Goal: Task Accomplishment & Management: Manage account settings

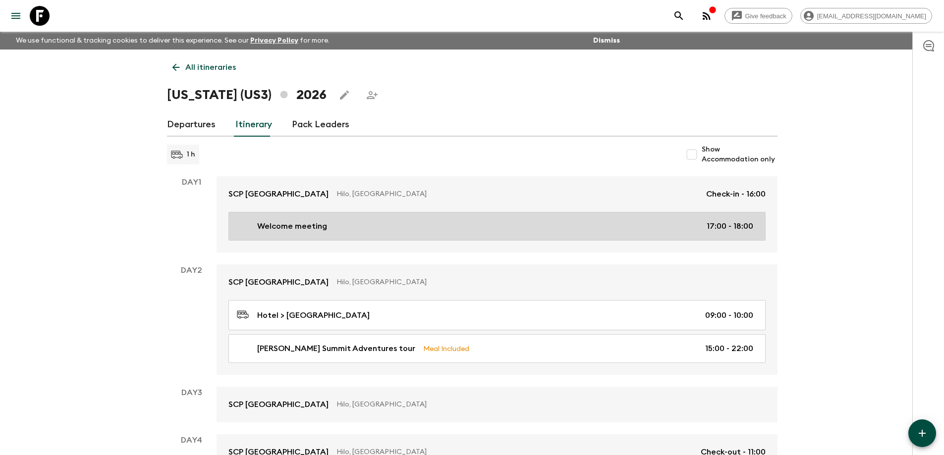
click at [718, 228] on p "17:00 - 18:00" at bounding box center [730, 227] width 47 height 12
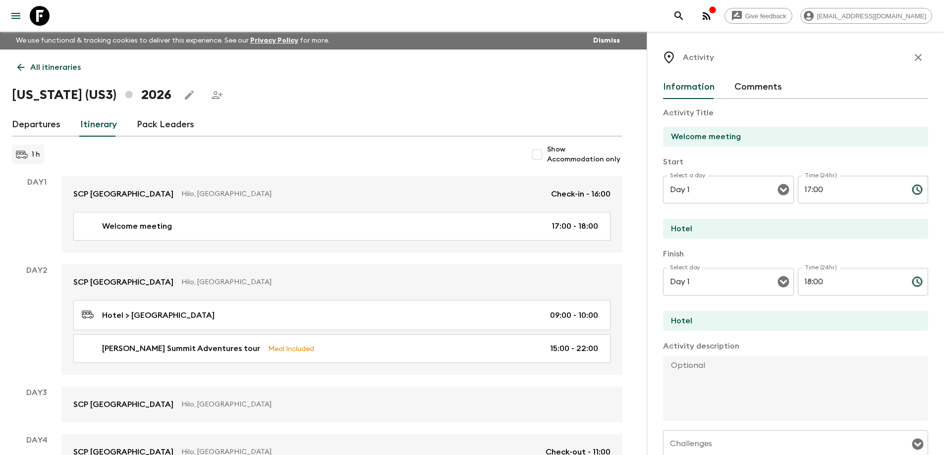
click at [804, 188] on input "17:00" at bounding box center [851, 190] width 106 height 28
type input "18:00"
click at [804, 282] on input "18:00" at bounding box center [851, 282] width 106 height 28
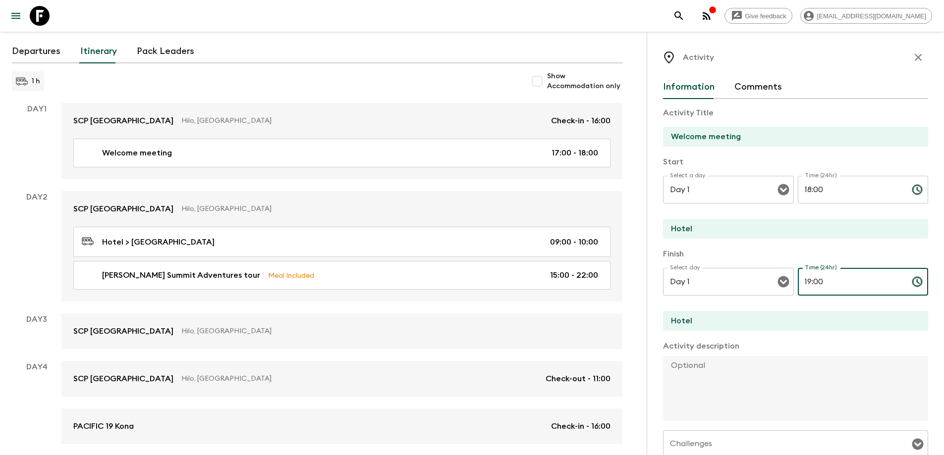
scroll to position [149, 0]
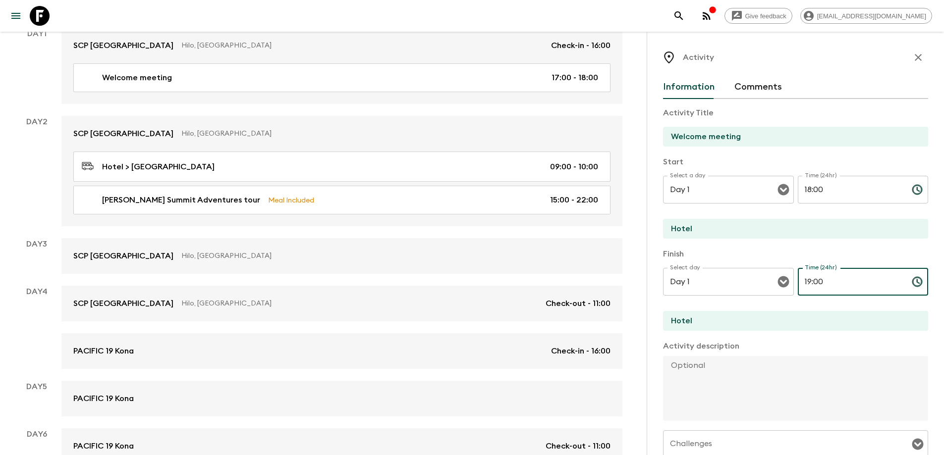
type input "19:00"
click at [912, 56] on icon "button" at bounding box center [918, 58] width 12 height 12
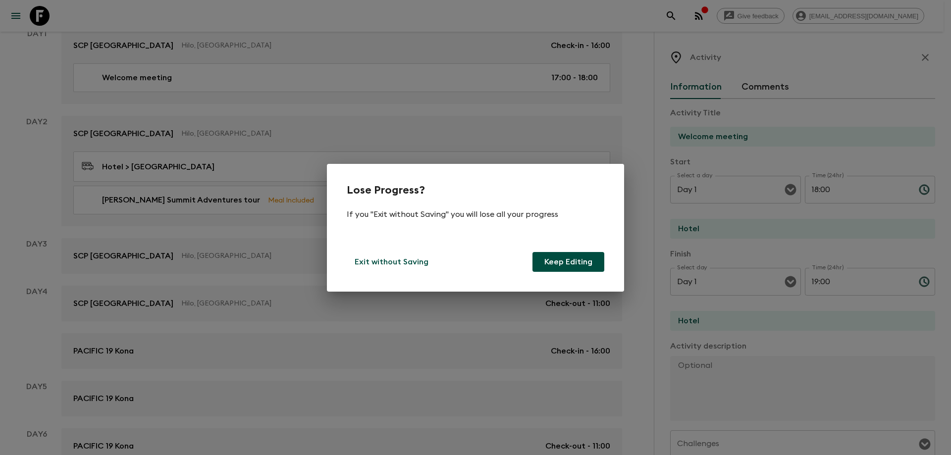
click at [554, 257] on button "Keep Editing" at bounding box center [569, 262] width 72 height 20
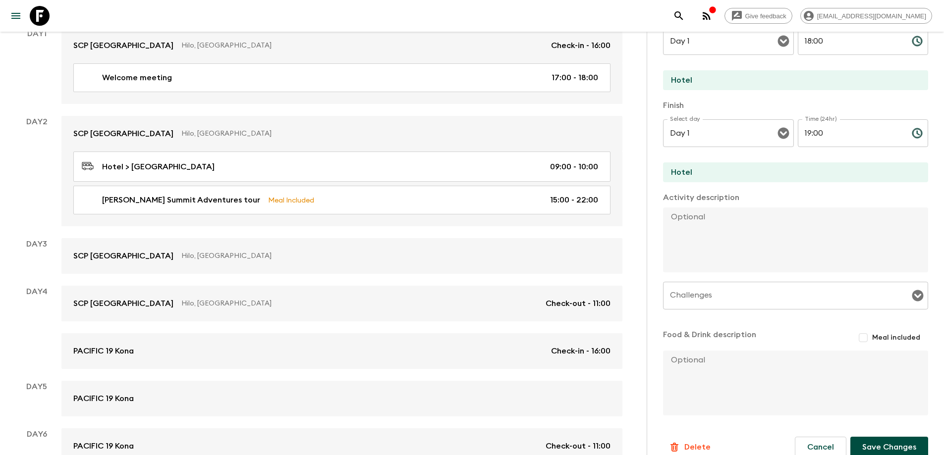
scroll to position [163, 0]
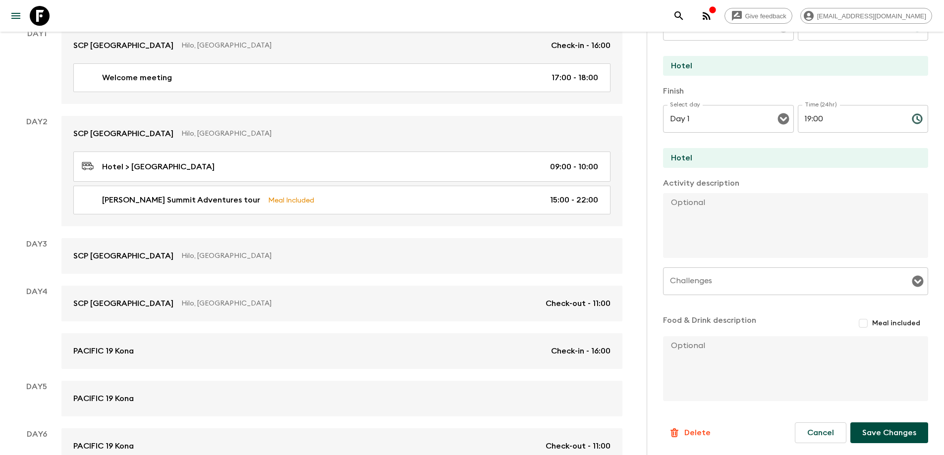
click at [876, 434] on button "Save Changes" at bounding box center [889, 433] width 78 height 21
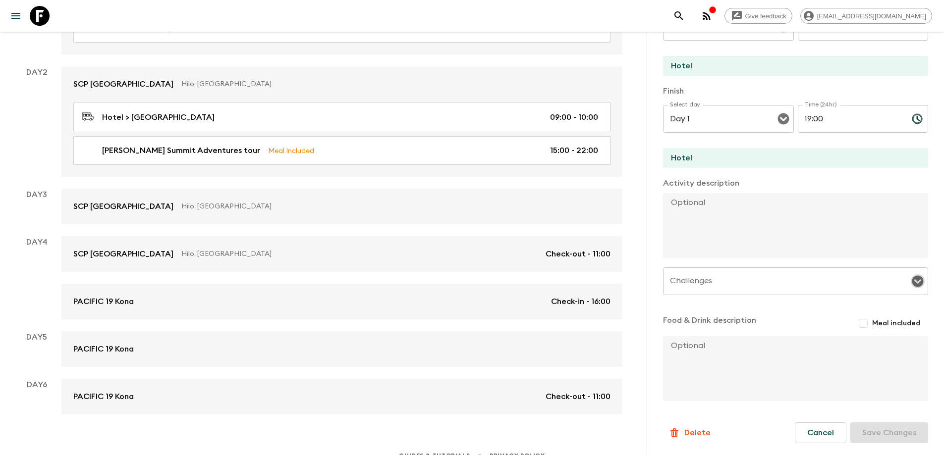
click at [912, 280] on icon "Open" at bounding box center [918, 282] width 12 height 12
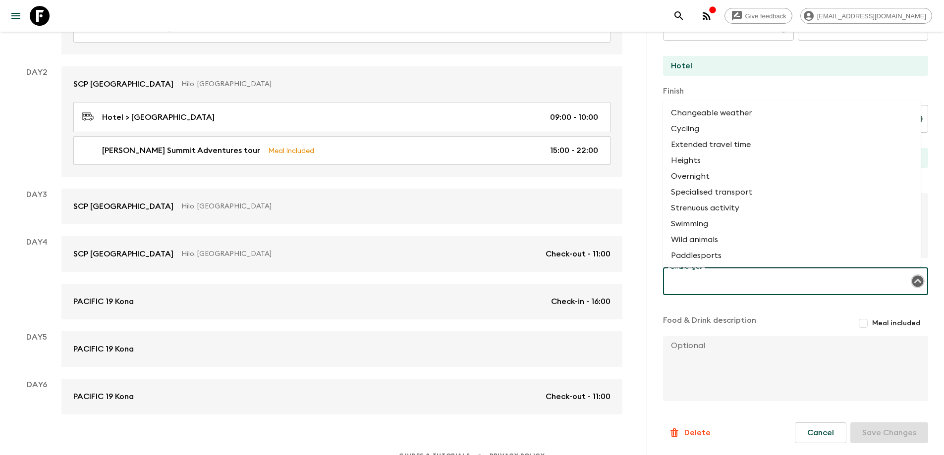
click at [912, 280] on icon "Close" at bounding box center [917, 281] width 11 height 11
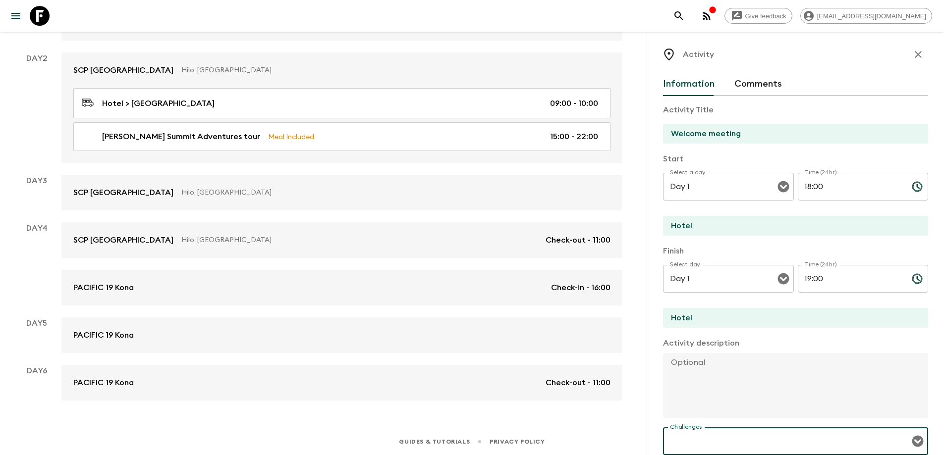
scroll to position [0, 0]
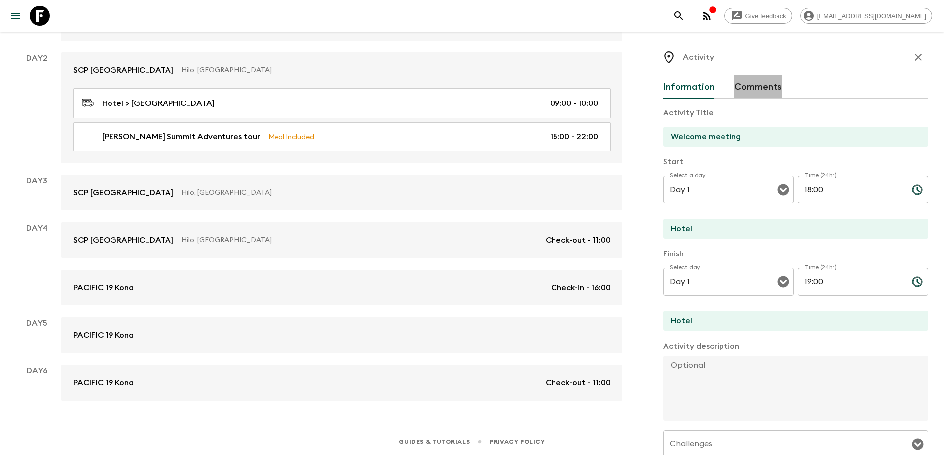
click at [760, 86] on button "Comments" at bounding box center [758, 87] width 48 height 24
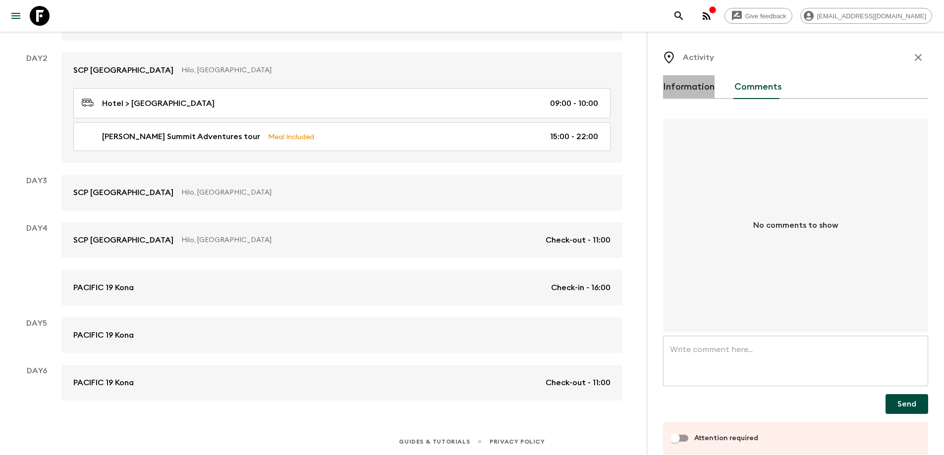
click at [690, 89] on button "Information" at bounding box center [689, 87] width 52 height 24
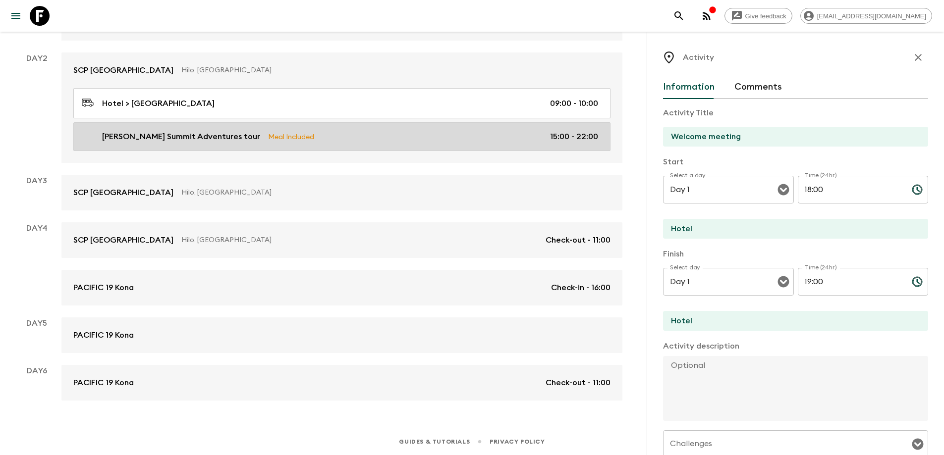
scroll to position [14, 0]
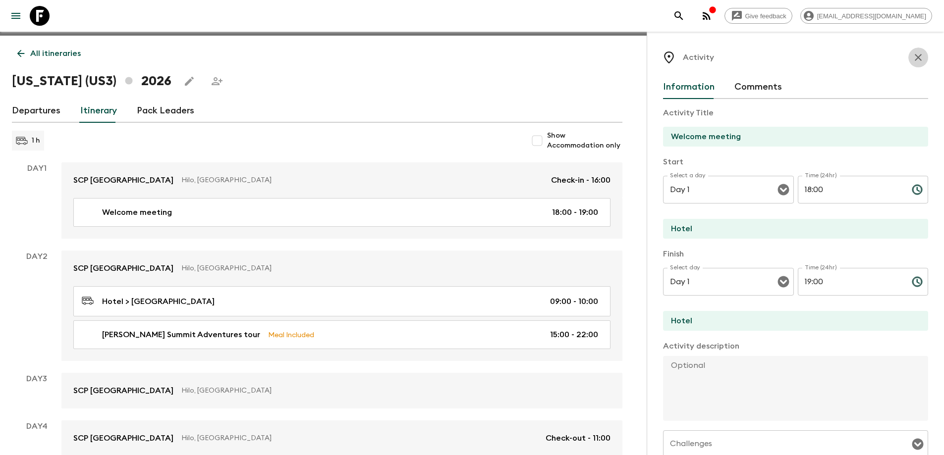
click at [912, 56] on icon "button" at bounding box center [918, 58] width 12 height 12
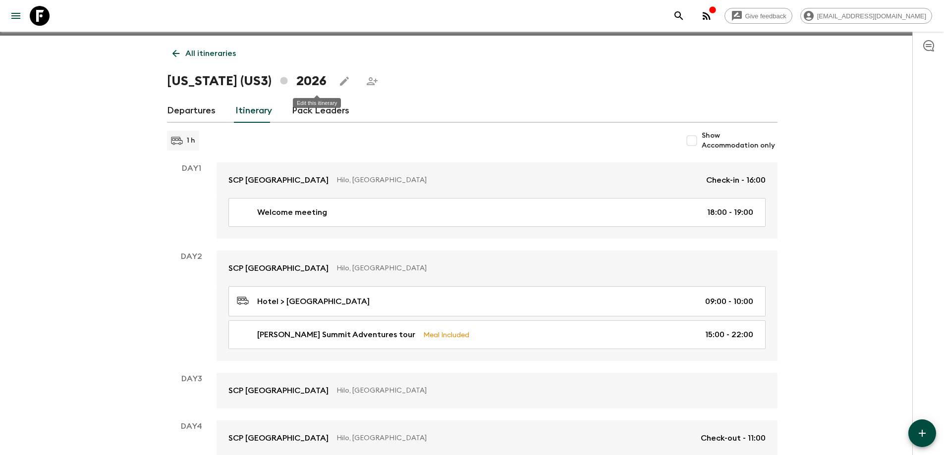
click at [340, 83] on icon "Edit this itinerary" at bounding box center [344, 81] width 9 height 9
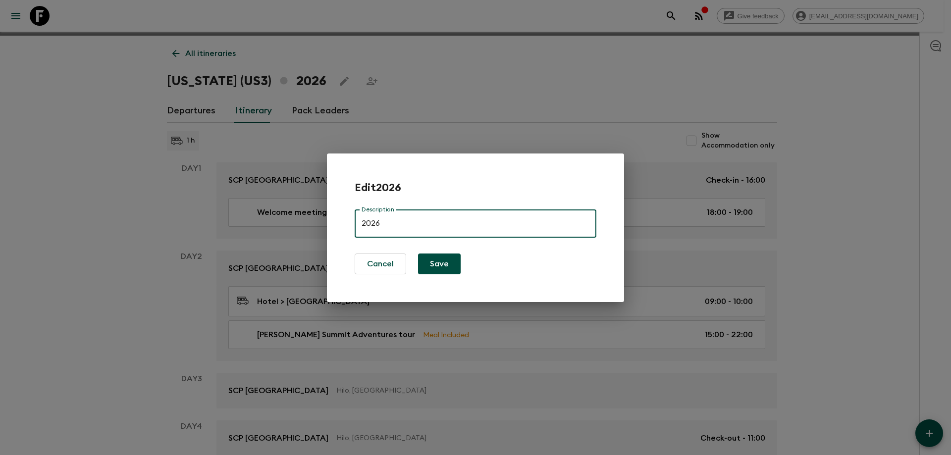
click at [384, 276] on div "Edit 2026 Description 2026 Description Cancel Save" at bounding box center [475, 228] width 297 height 149
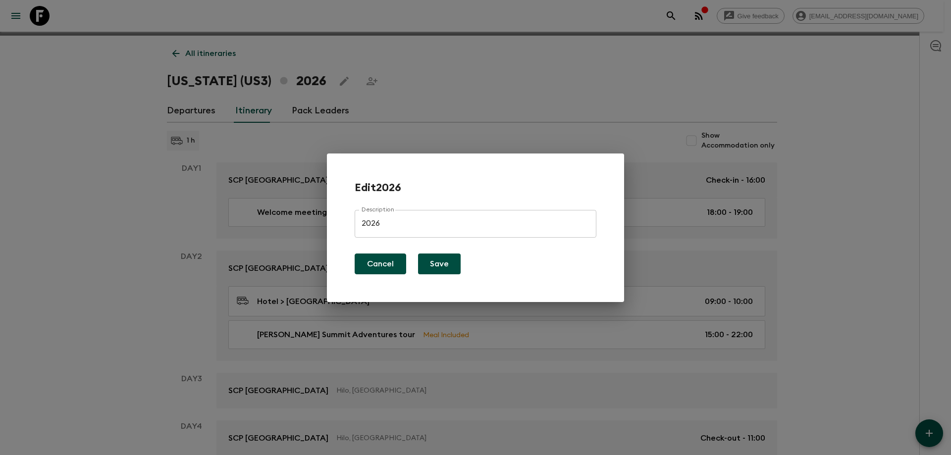
click at [388, 263] on button "Cancel" at bounding box center [381, 264] width 52 height 21
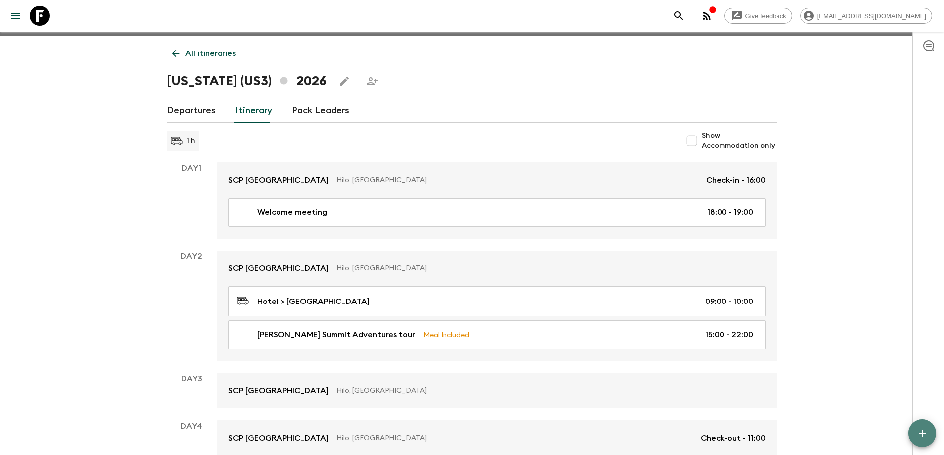
click at [921, 431] on icon "button" at bounding box center [922, 434] width 12 height 12
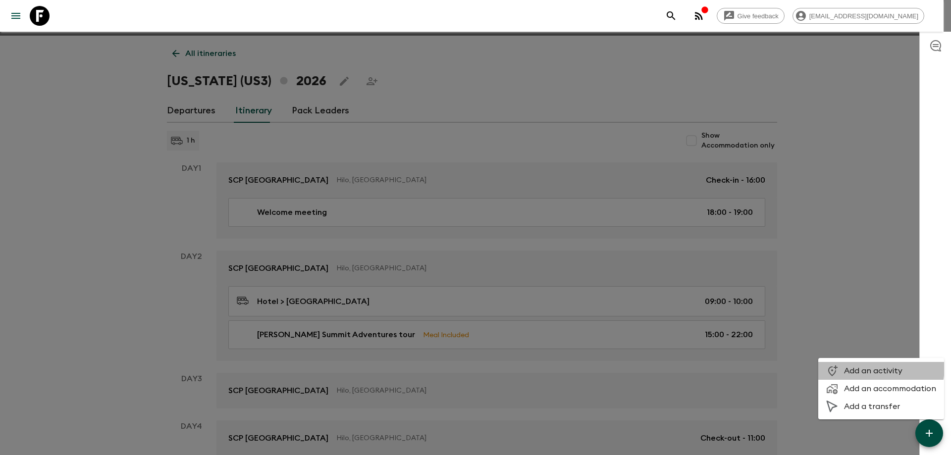
click at [863, 367] on span "Add an activity" at bounding box center [890, 371] width 92 height 10
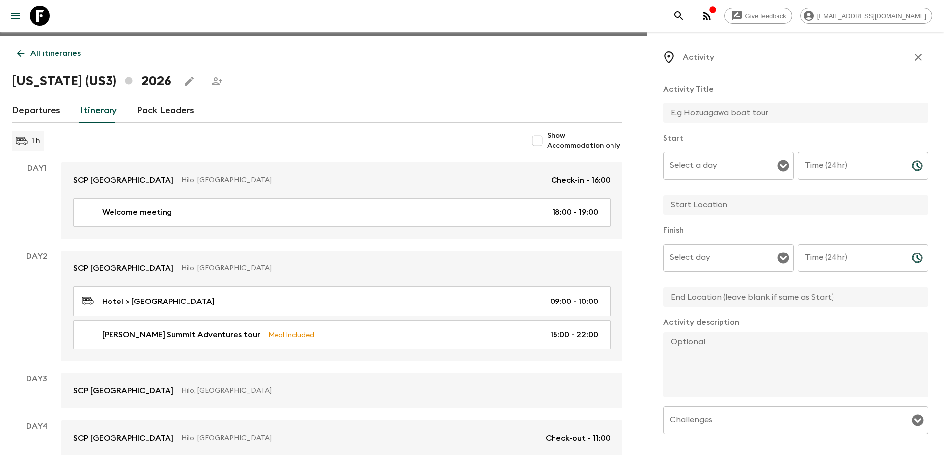
click at [714, 164] on input "Select a day" at bounding box center [720, 166] width 107 height 19
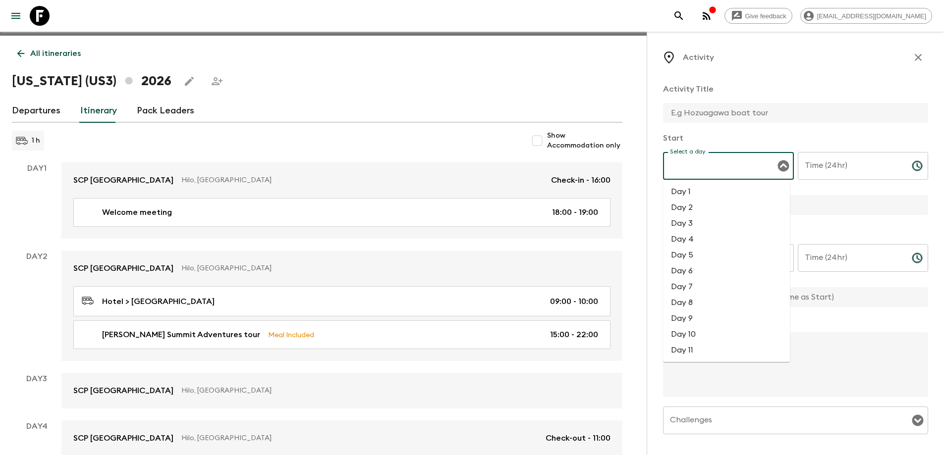
click at [690, 194] on li "Day 1" at bounding box center [726, 192] width 127 height 16
type input "Day 1"
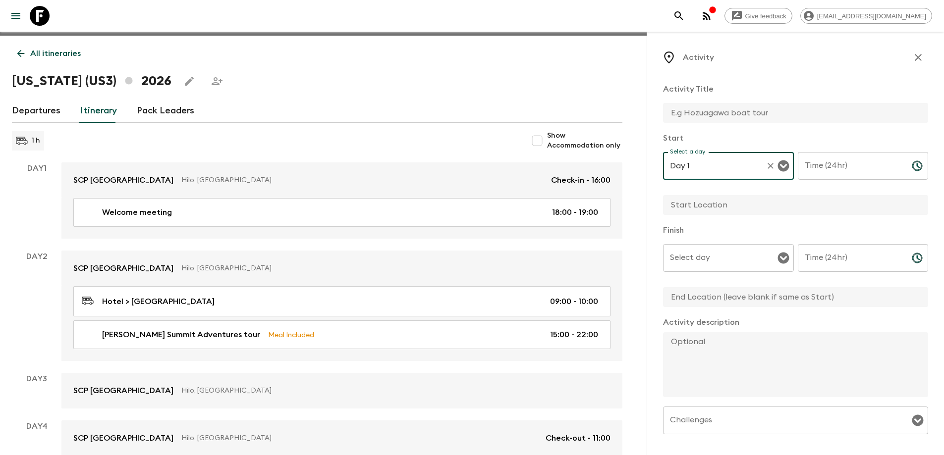
click at [827, 165] on input "Time (24hr)" at bounding box center [851, 166] width 106 height 28
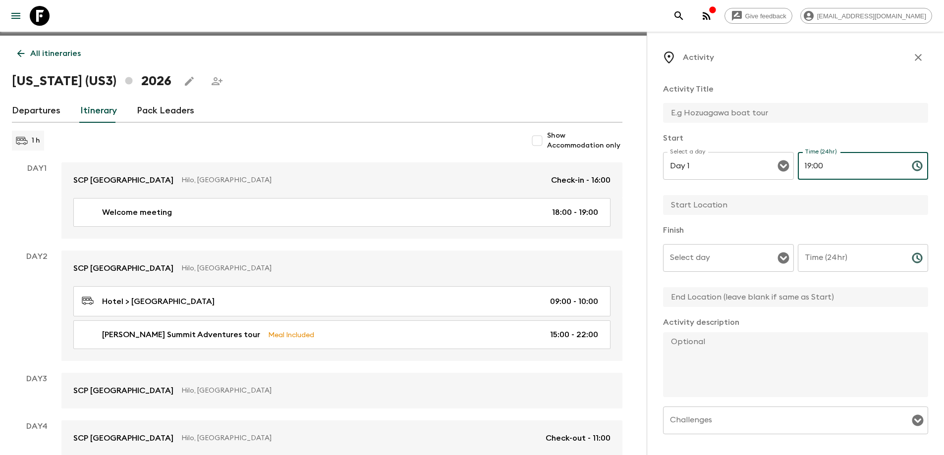
type input "19:00"
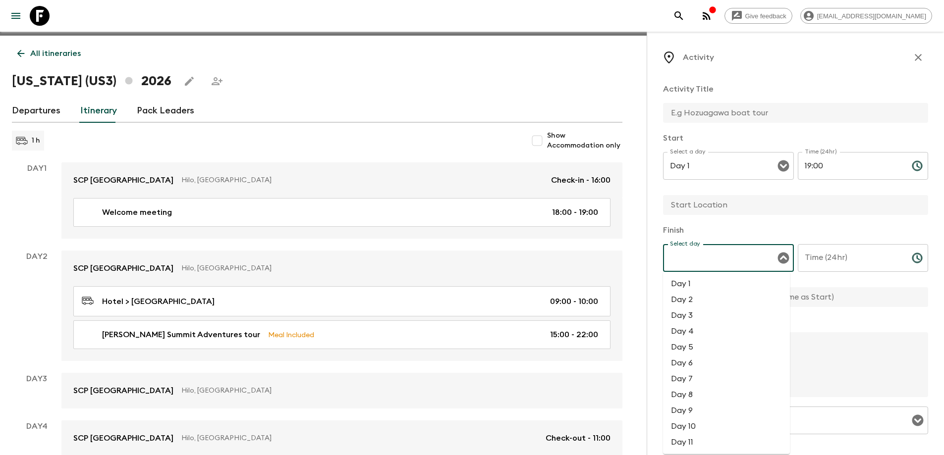
click at [703, 256] on input "Select day" at bounding box center [720, 258] width 107 height 19
click at [681, 285] on li "Day 1" at bounding box center [726, 284] width 127 height 16
type input "Day 1"
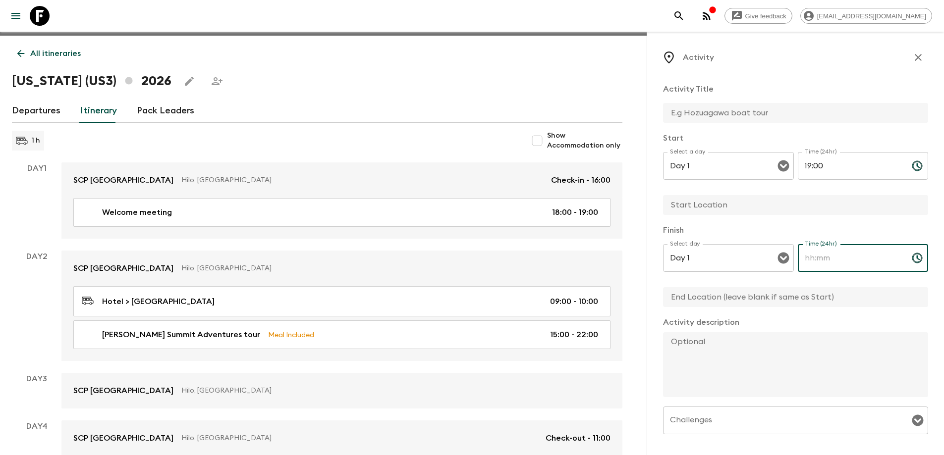
click at [830, 253] on input "Time (24hr)" at bounding box center [851, 258] width 106 height 28
type input "21:00"
click at [693, 116] on input "text" at bounding box center [791, 113] width 257 height 20
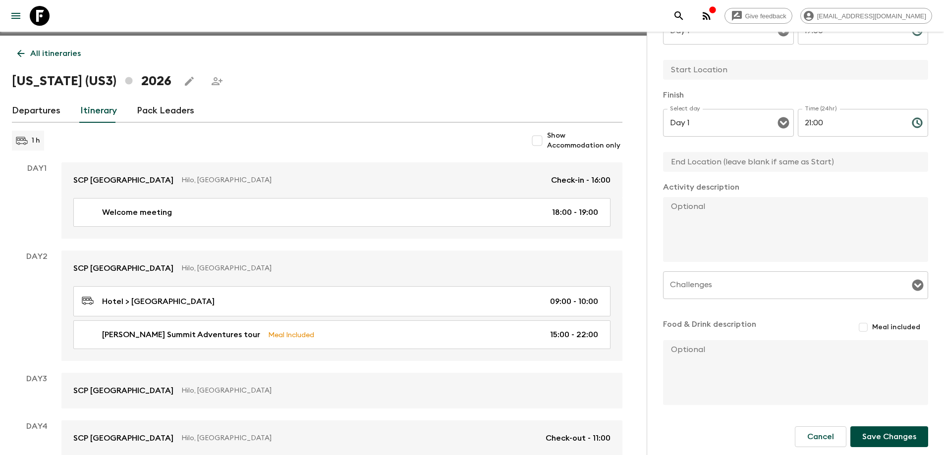
scroll to position [139, 0]
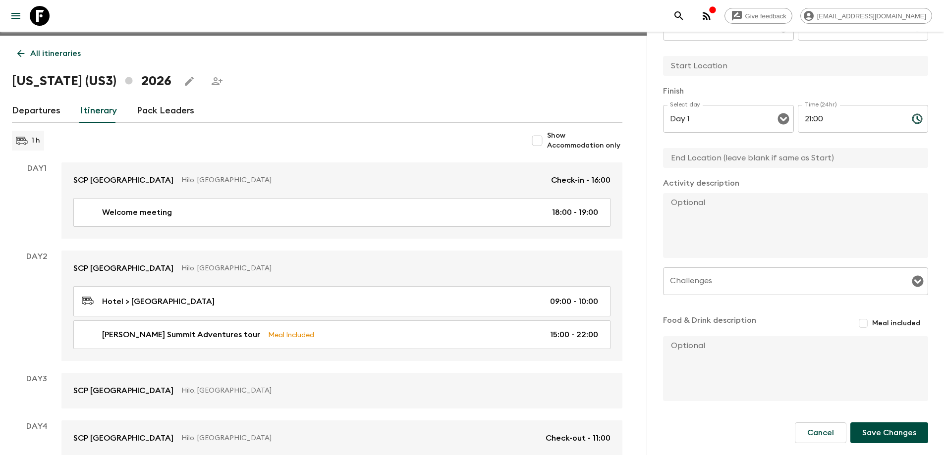
type input "Welcome dinner"
click at [859, 323] on input "Meal included" at bounding box center [863, 324] width 18 height 18
checkbox input "true"
click at [865, 439] on button "Save Changes" at bounding box center [889, 435] width 78 height 21
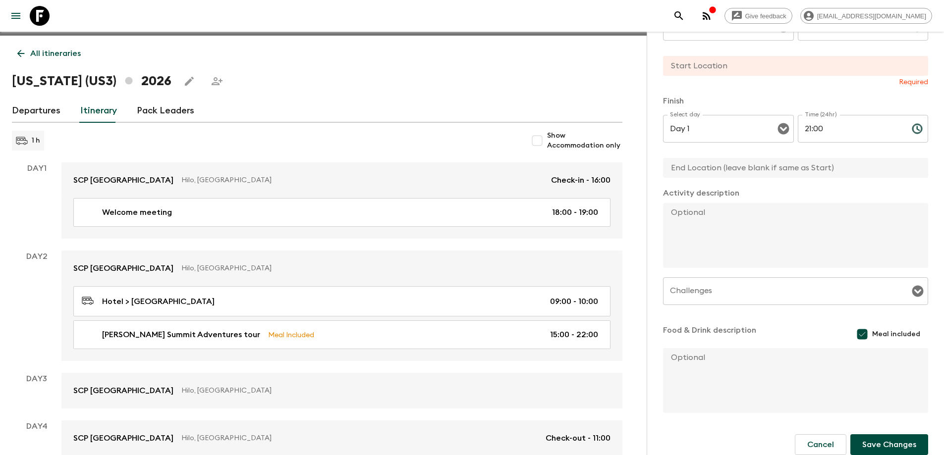
click at [712, 67] on input "text" at bounding box center [791, 66] width 257 height 20
type input "Hotel"
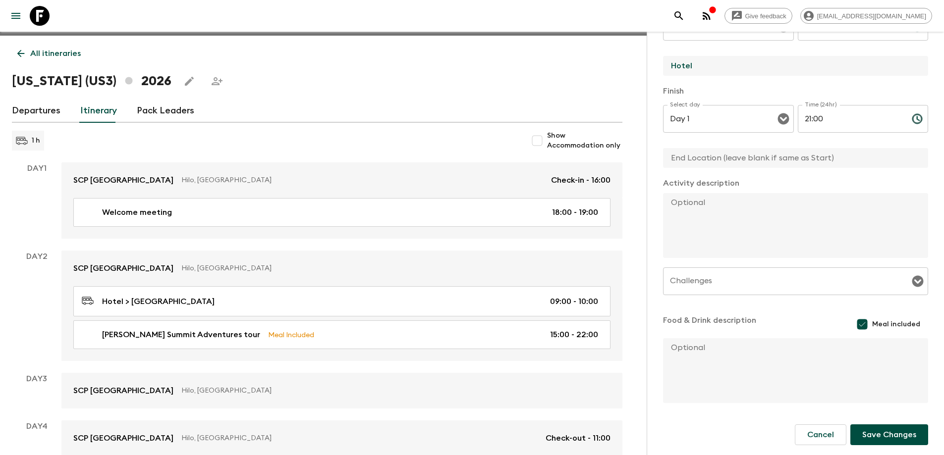
click at [871, 442] on button "Save Changes" at bounding box center [889, 435] width 78 height 21
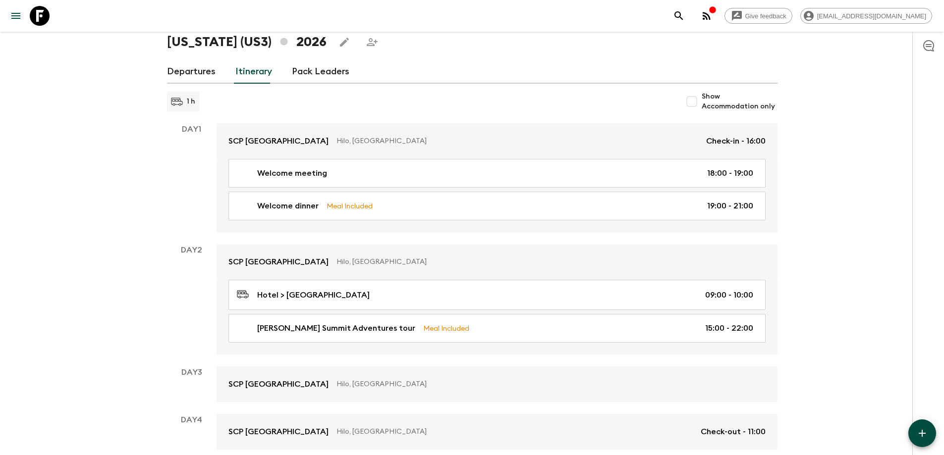
scroll to position [113, 0]
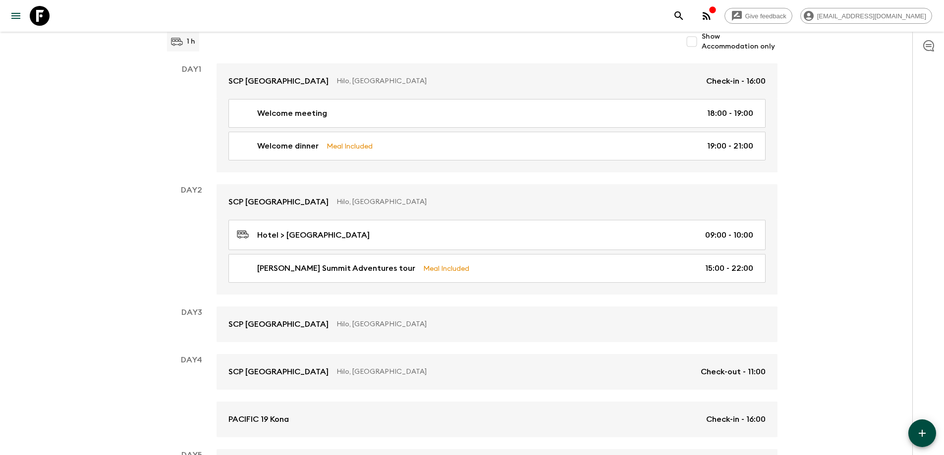
click at [920, 433] on icon "button" at bounding box center [922, 433] width 7 height 7
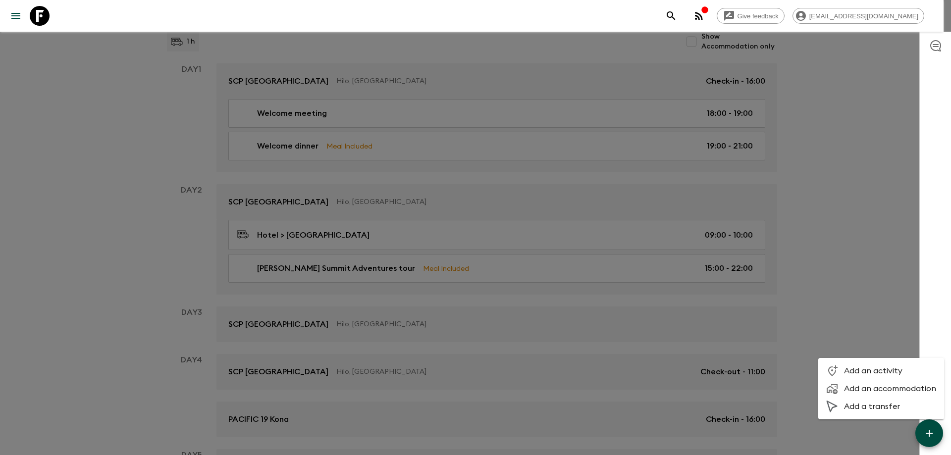
click at [845, 368] on span "Add an activity" at bounding box center [890, 371] width 92 height 10
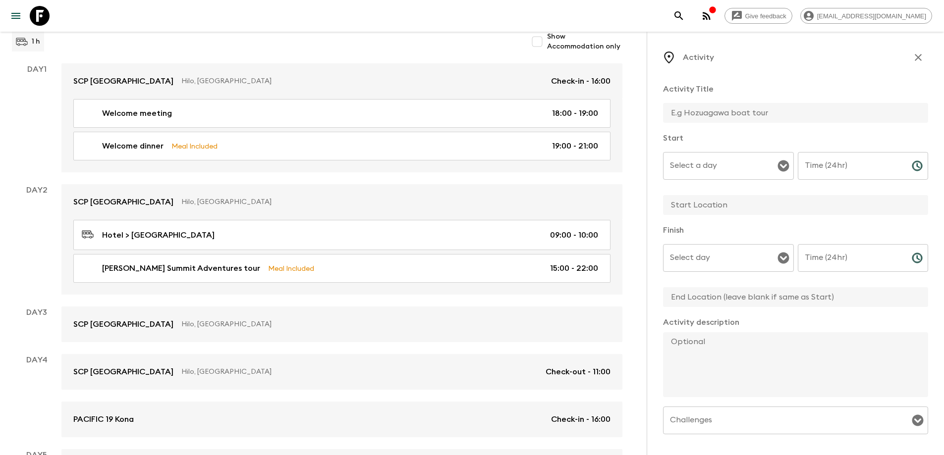
click at [684, 118] on input "text" at bounding box center [791, 113] width 257 height 20
type input "Breakfast"
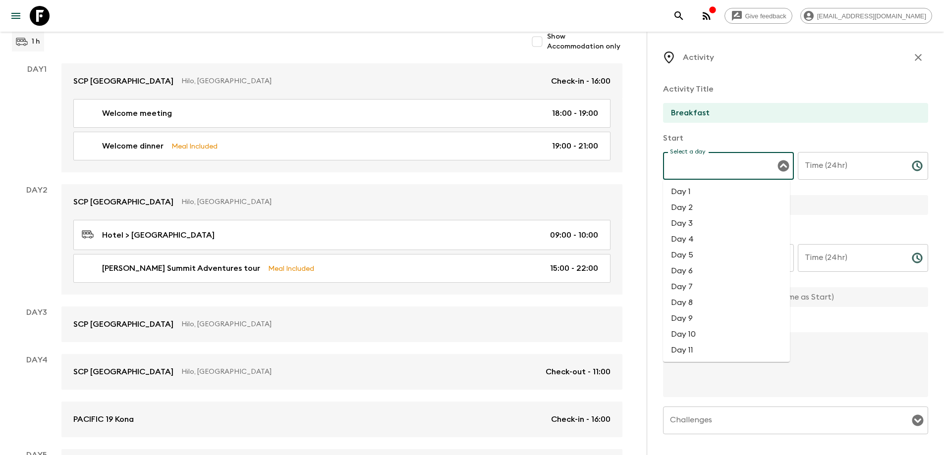
click at [702, 166] on input "Select a day" at bounding box center [720, 166] width 107 height 19
click at [690, 204] on li "Day 2" at bounding box center [726, 208] width 127 height 16
type input "Day 2"
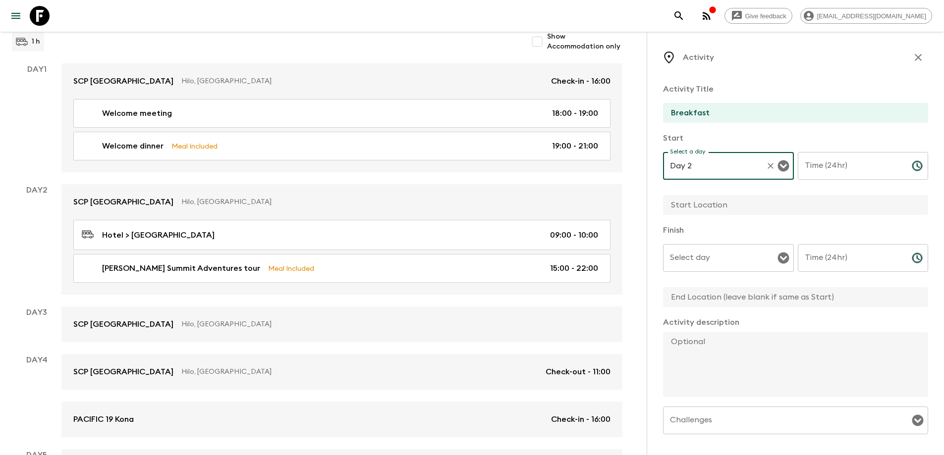
click at [836, 170] on input "Time (24hr)" at bounding box center [851, 166] width 106 height 28
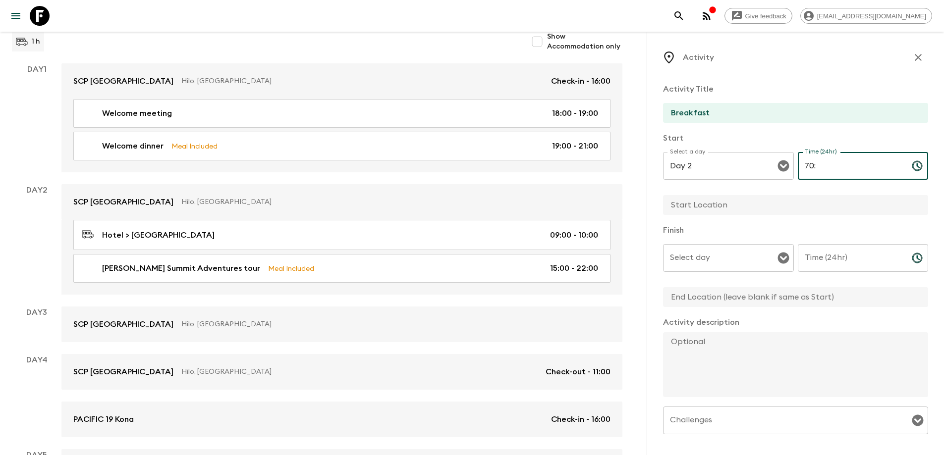
type input "7"
type input "07:00"
click at [735, 209] on input "text" at bounding box center [791, 205] width 257 height 20
type input "Hotel"
click at [696, 256] on input "Select day" at bounding box center [720, 258] width 107 height 19
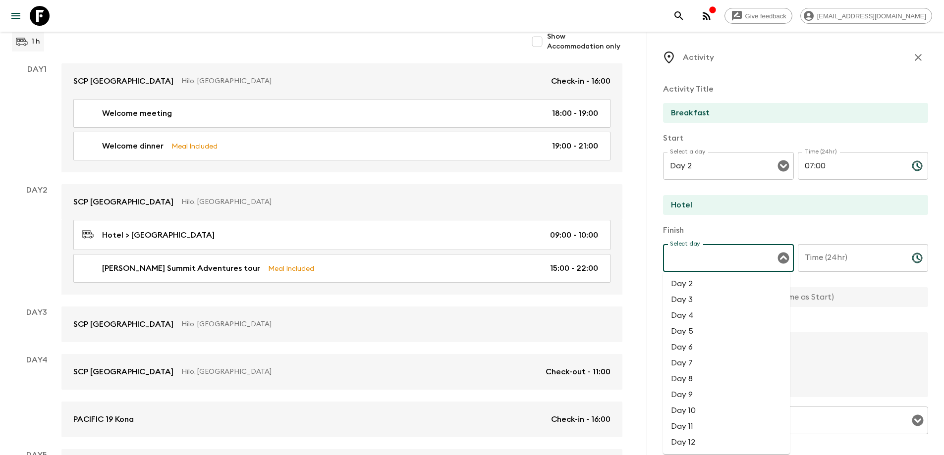
click at [699, 289] on li "Day 2" at bounding box center [726, 284] width 127 height 16
type input "Day 2"
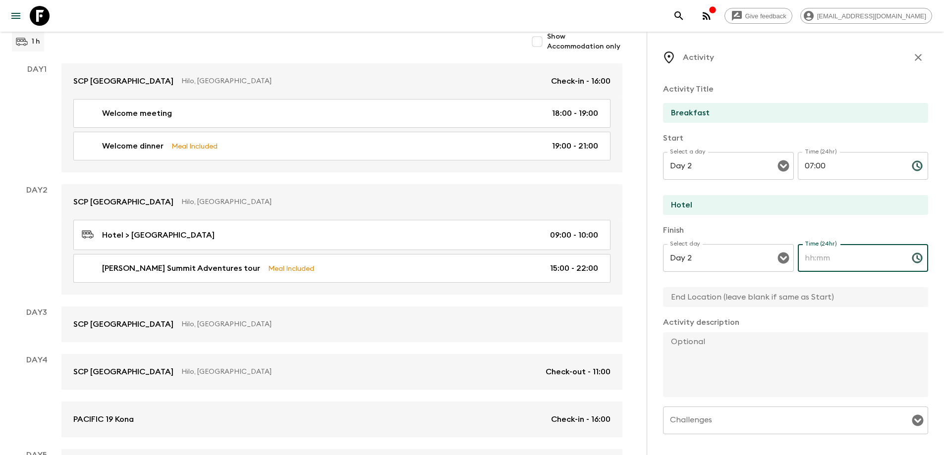
click at [827, 254] on input "Time (24hr)" at bounding box center [851, 258] width 106 height 28
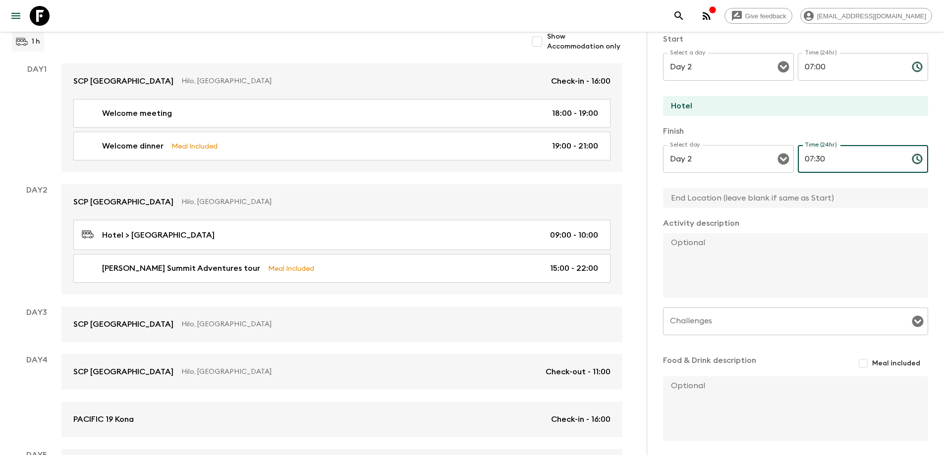
type input "07:30"
click at [856, 366] on input "Meal included" at bounding box center [863, 364] width 18 height 18
checkbox input "true"
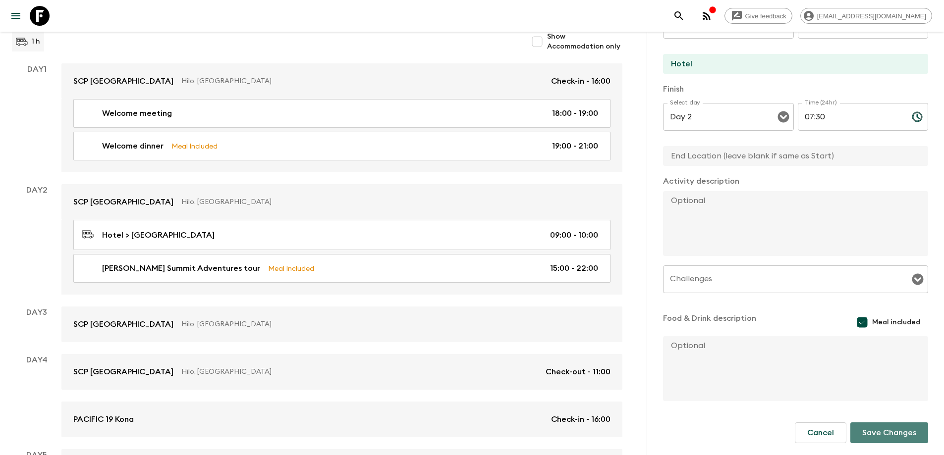
click at [895, 432] on button "Save Changes" at bounding box center [889, 433] width 78 height 21
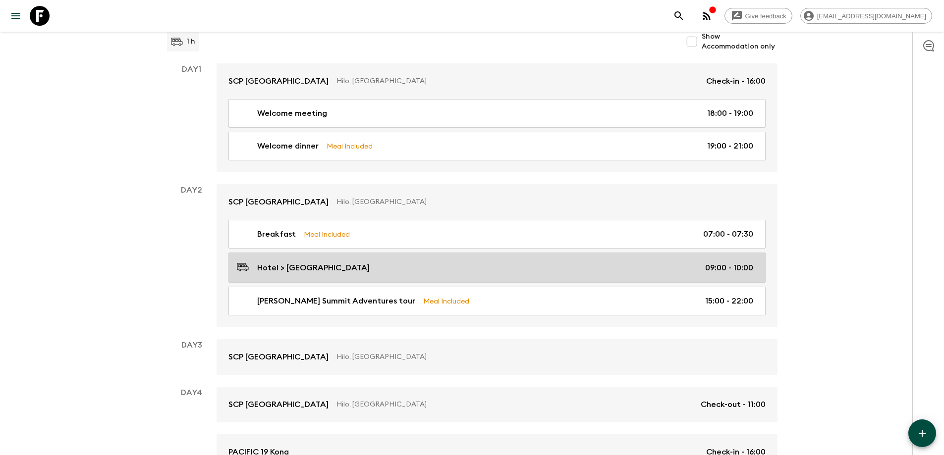
click at [484, 264] on div "Hotel > [GEOGRAPHIC_DATA] 09:00 - 10:00" at bounding box center [495, 267] width 516 height 13
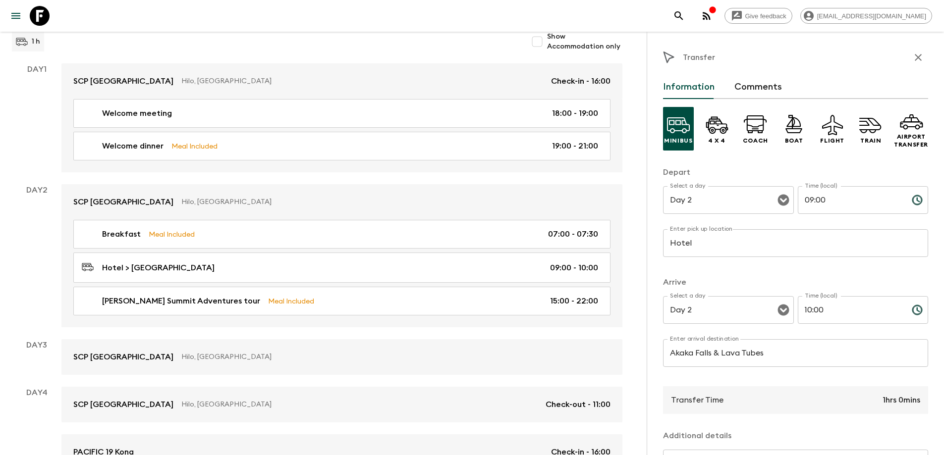
click at [763, 349] on input "Akaka Falls & Lava Tubes" at bounding box center [795, 353] width 265 height 28
click at [768, 353] on input "Akaka Falls & Lava Tubes" at bounding box center [795, 353] width 265 height 28
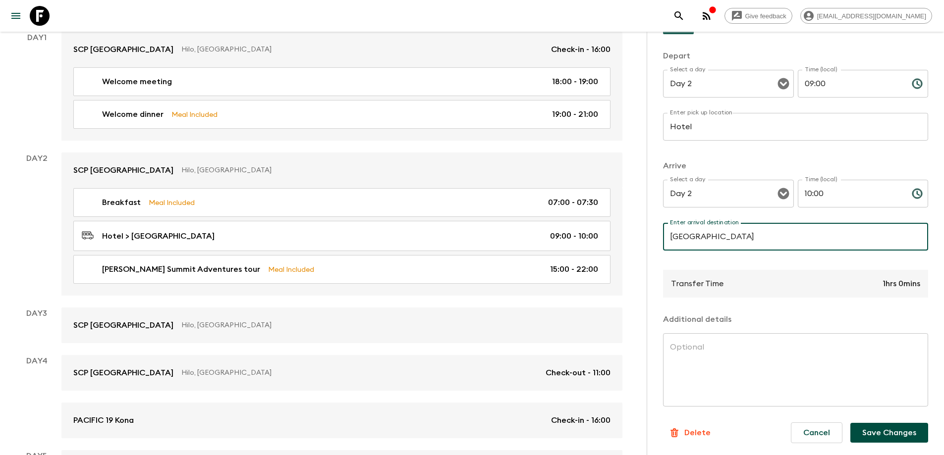
scroll to position [262, 0]
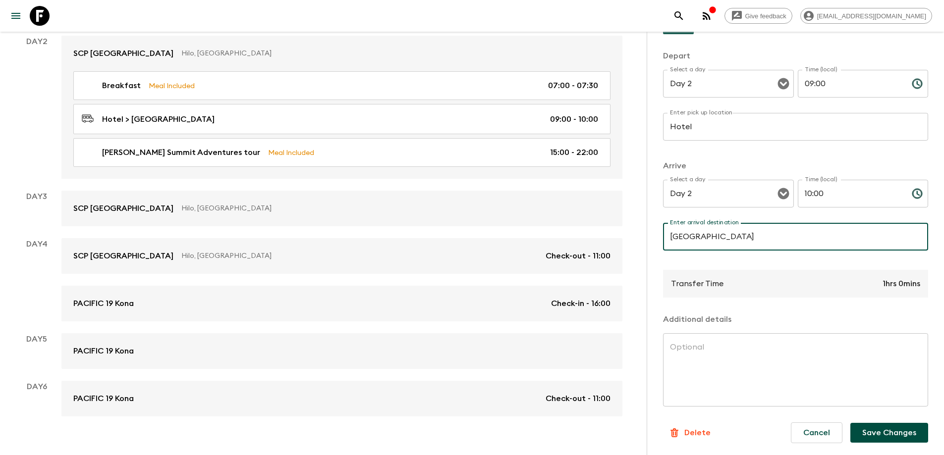
type input "[GEOGRAPHIC_DATA]"
click at [882, 433] on button "Save Changes" at bounding box center [889, 433] width 78 height 20
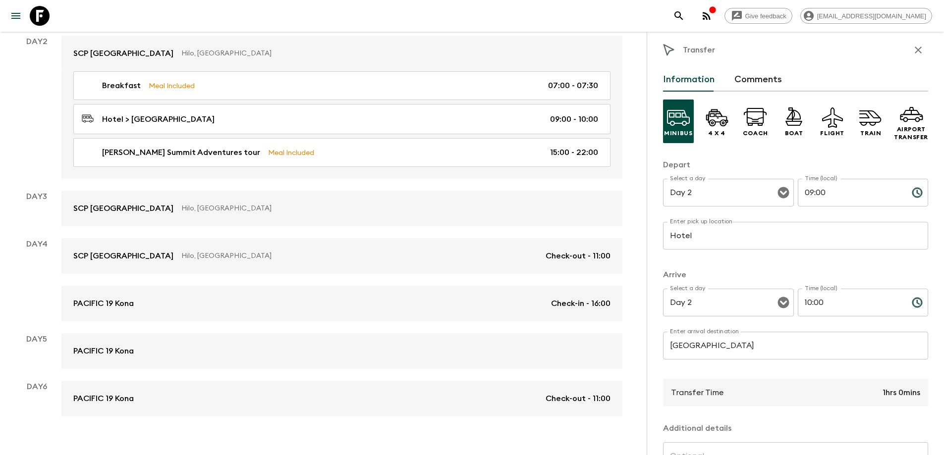
scroll to position [0, 0]
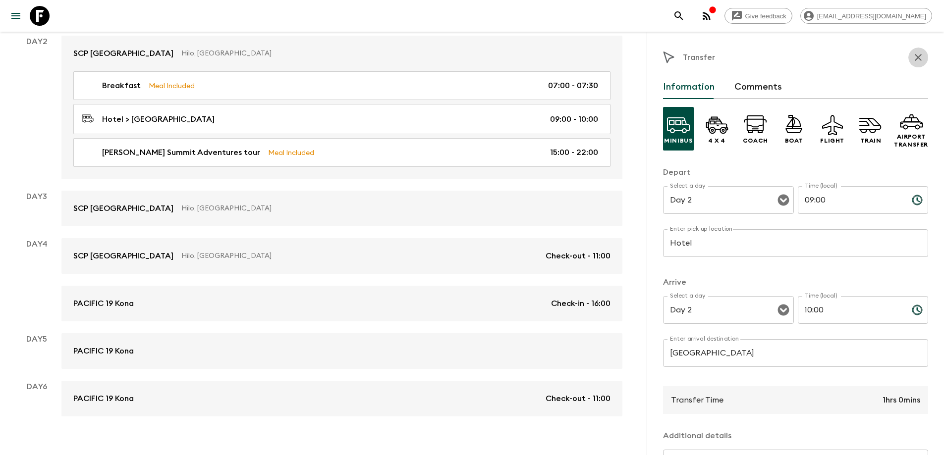
click at [915, 57] on icon "button" at bounding box center [918, 57] width 7 height 7
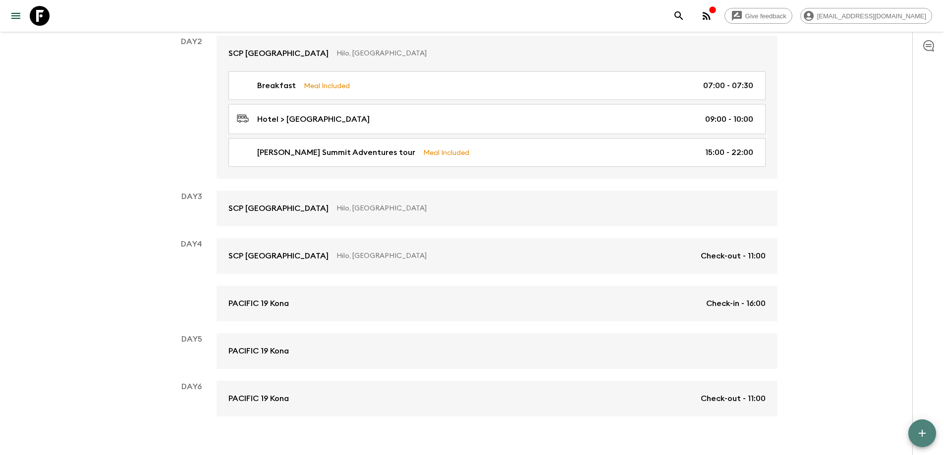
click at [923, 437] on icon "button" at bounding box center [922, 433] width 7 height 7
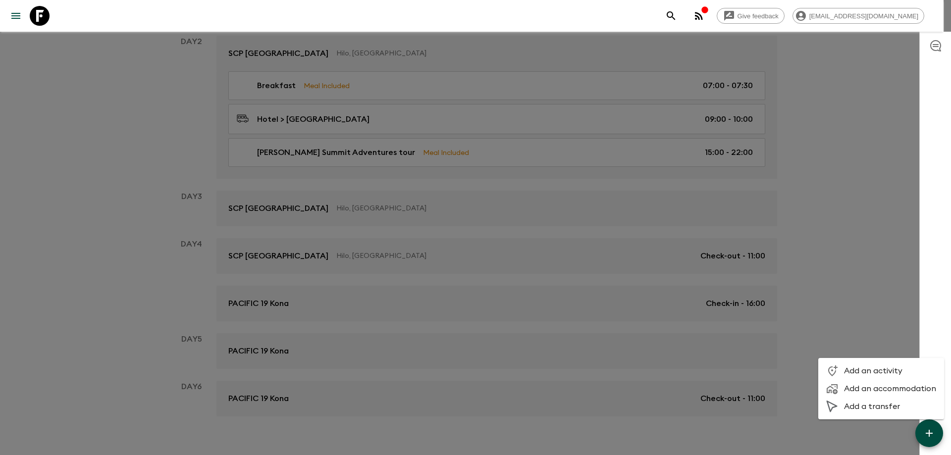
click at [852, 364] on li "Add an activity" at bounding box center [882, 371] width 126 height 18
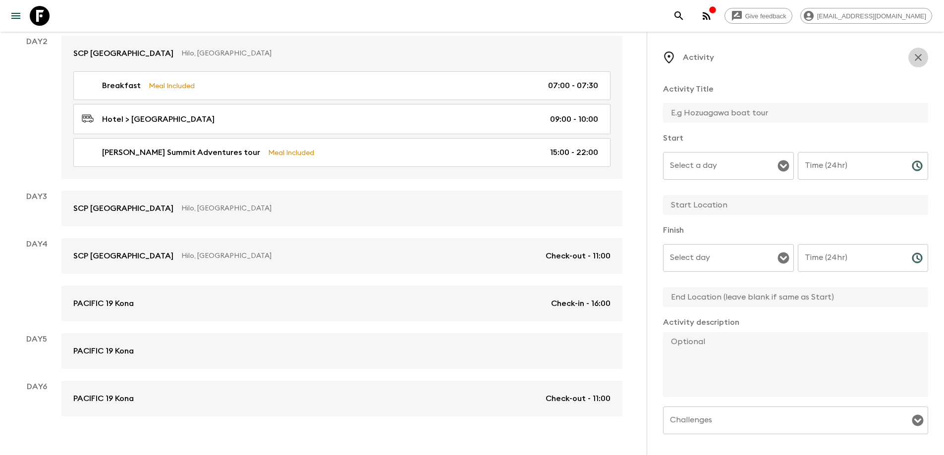
click at [915, 56] on icon "button" at bounding box center [918, 57] width 7 height 7
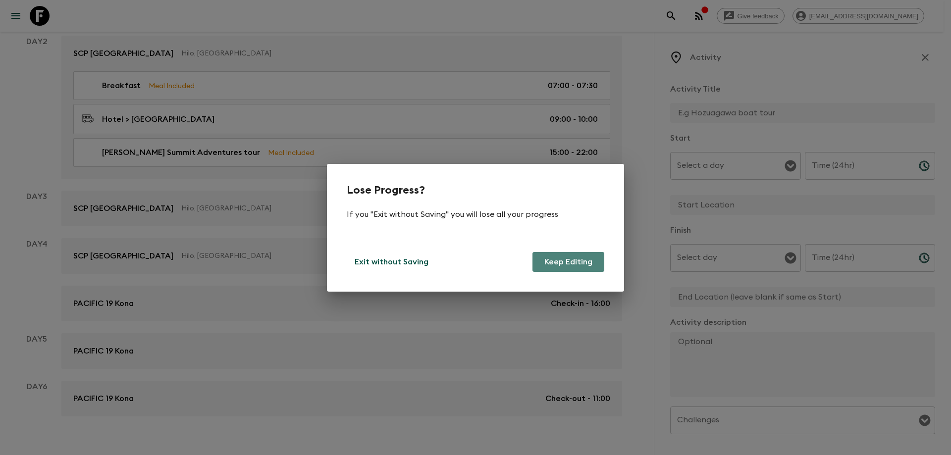
click at [546, 264] on button "Keep Editing" at bounding box center [569, 262] width 72 height 20
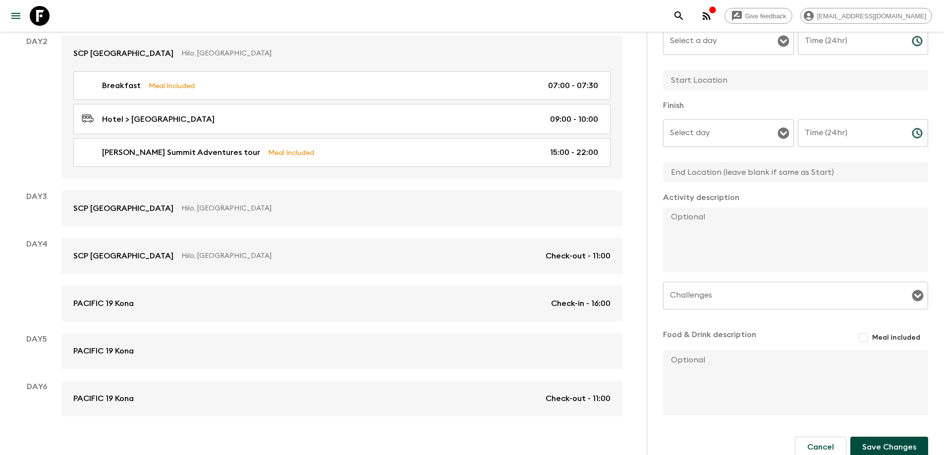
scroll to position [139, 0]
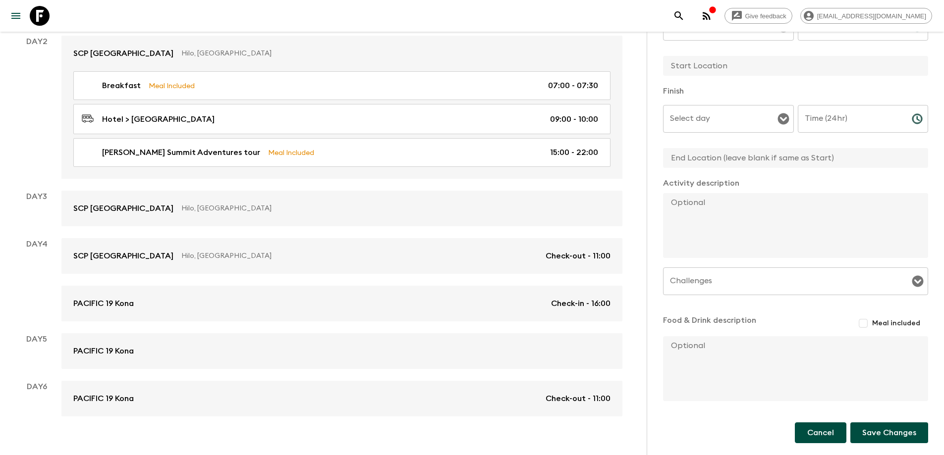
click at [795, 438] on button "Cancel" at bounding box center [821, 433] width 52 height 21
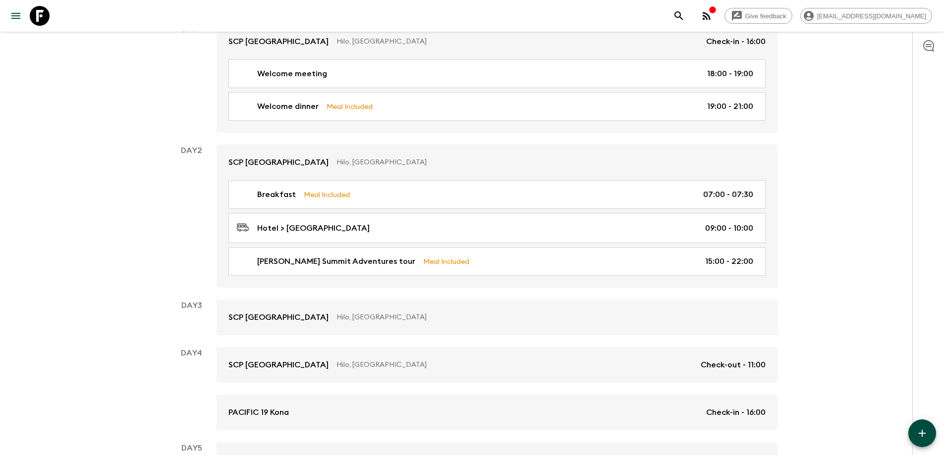
scroll to position [163, 0]
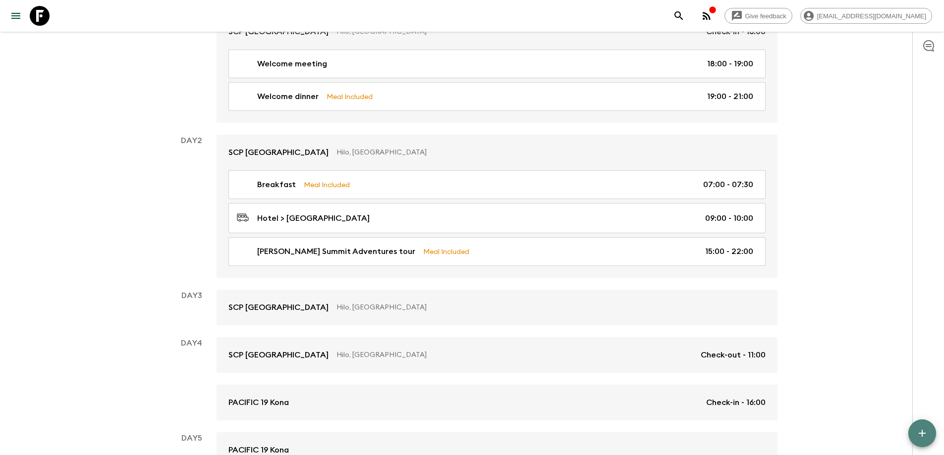
click at [924, 439] on icon "button" at bounding box center [922, 434] width 12 height 12
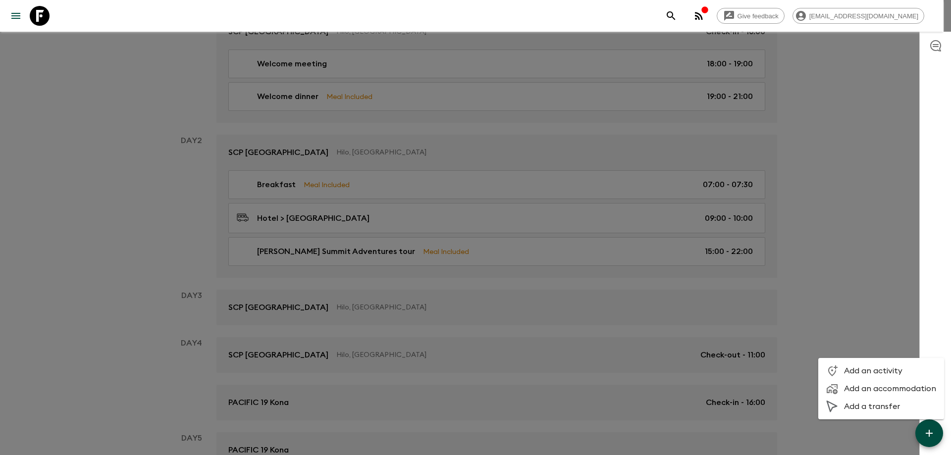
click at [845, 411] on span "Add a transfer" at bounding box center [890, 407] width 92 height 10
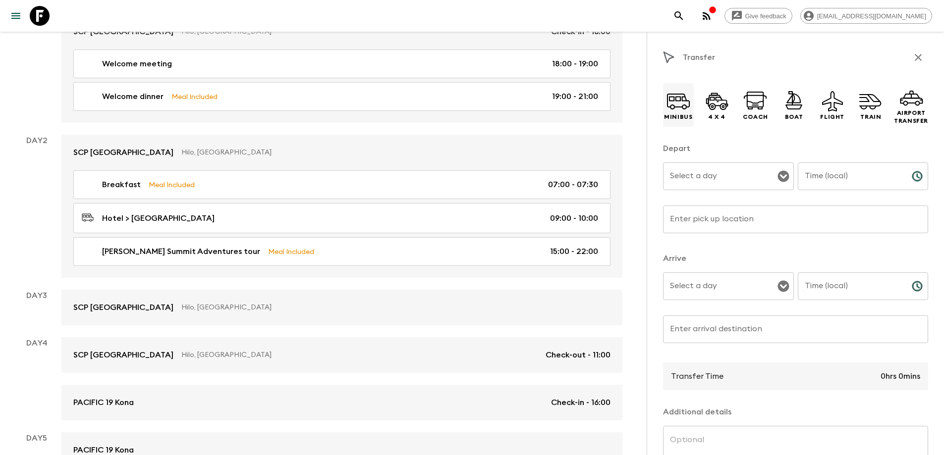
click at [677, 99] on icon at bounding box center [678, 101] width 24 height 24
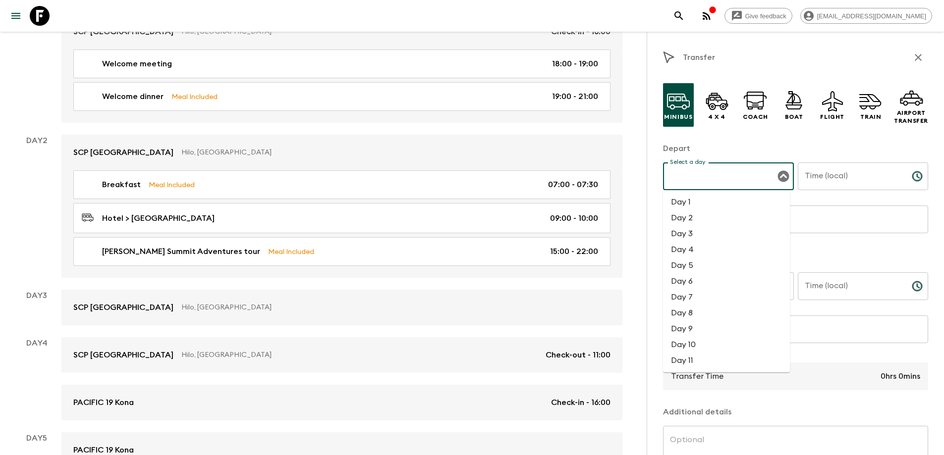
click at [680, 178] on input "Select a day" at bounding box center [720, 176] width 107 height 19
click at [682, 220] on li "Day 2" at bounding box center [726, 218] width 127 height 16
type input "Day 2"
click at [831, 178] on input "Time (local)" at bounding box center [851, 177] width 106 height 28
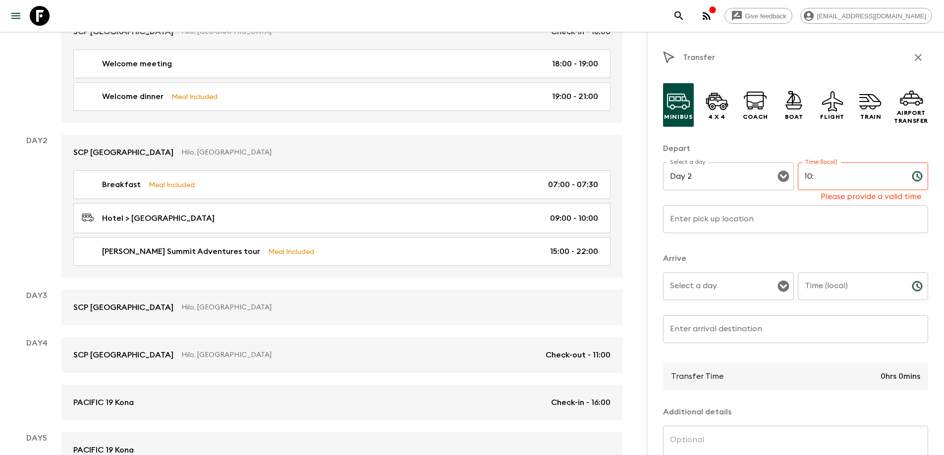
click at [802, 175] on input "10:" at bounding box center [851, 177] width 106 height 28
click at [809, 173] on input "11:" at bounding box center [851, 177] width 106 height 28
type input "11:15"
click at [698, 217] on input "Enter pick up location" at bounding box center [795, 220] width 265 height 28
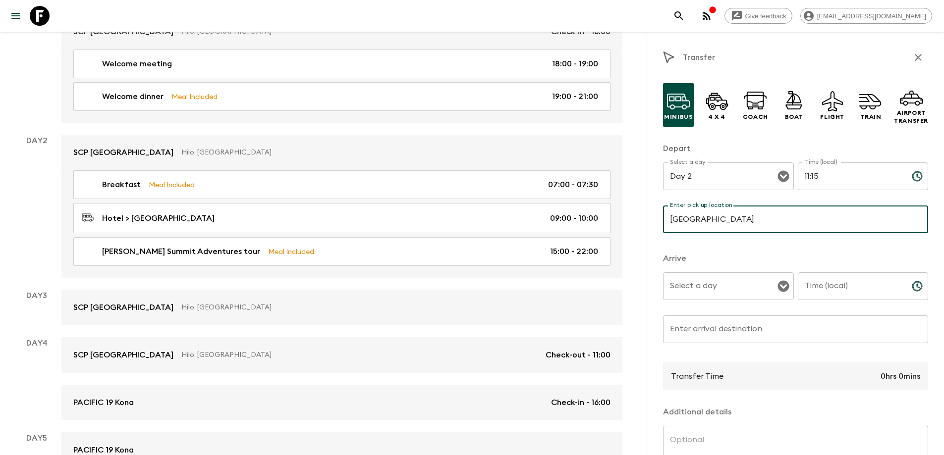
type input "[GEOGRAPHIC_DATA]"
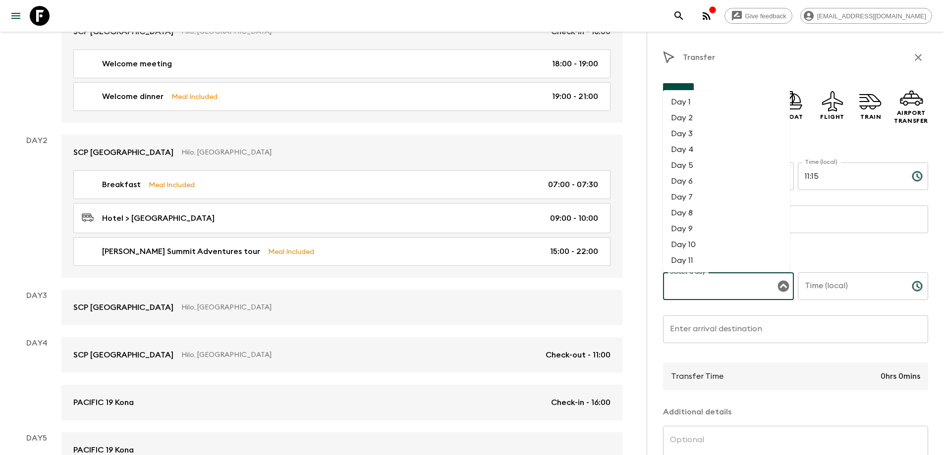
click at [691, 288] on input "Select a day" at bounding box center [720, 286] width 107 height 19
click at [701, 122] on li "Day 2" at bounding box center [726, 118] width 127 height 16
type input "Day 2"
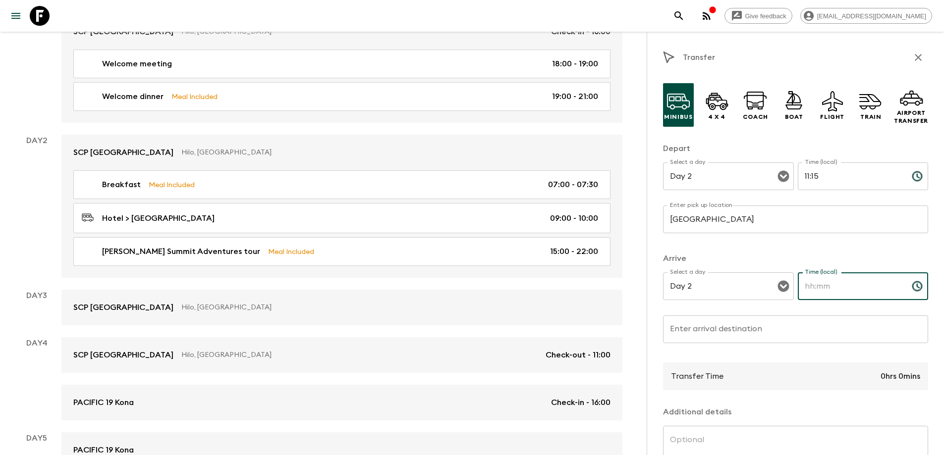
click at [815, 289] on input "Time (local)" at bounding box center [851, 287] width 106 height 28
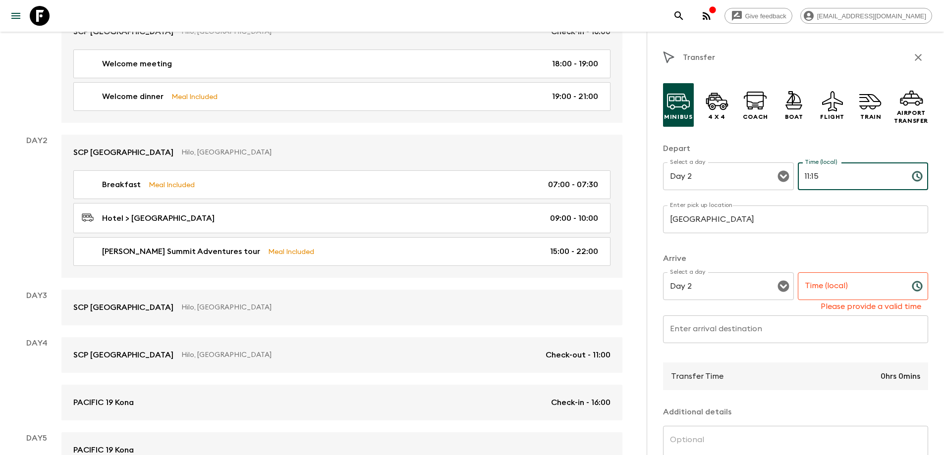
click at [805, 175] on input "11:15" at bounding box center [851, 177] width 106 height 28
type input "10:15"
click at [810, 282] on input "Time (local)" at bounding box center [851, 287] width 106 height 28
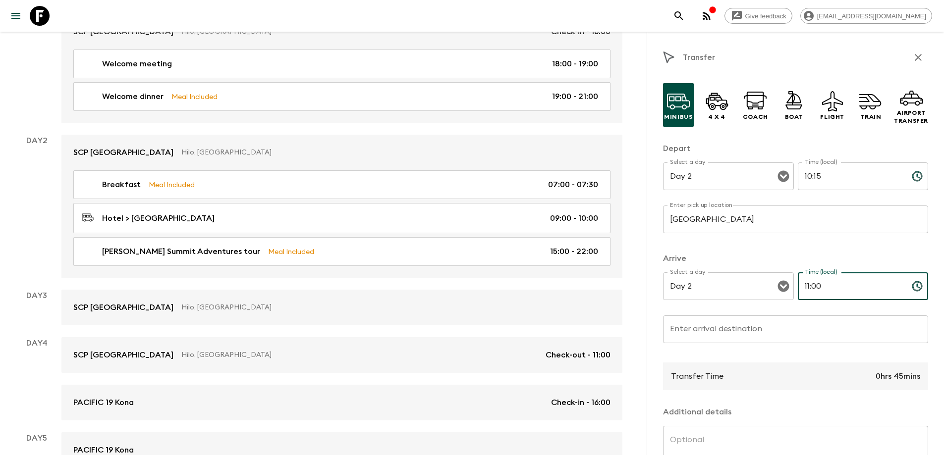
type input "11:00"
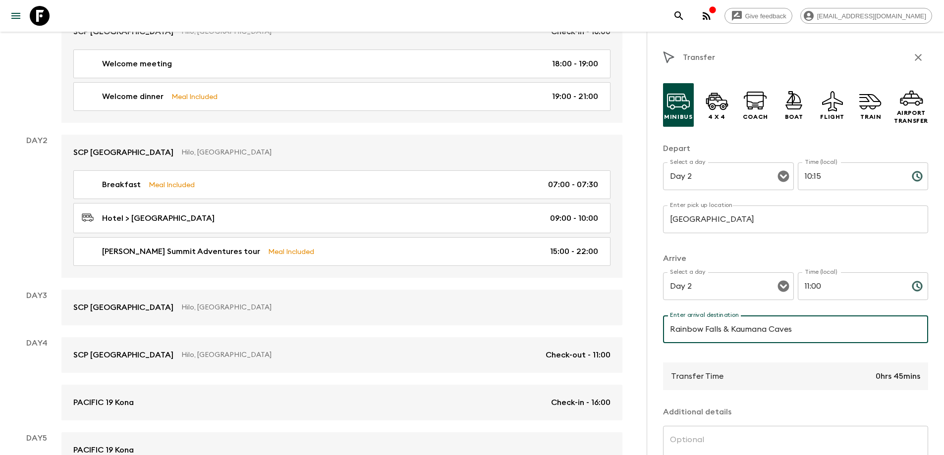
type input "Rainbow Falls & Kaumana Caves"
click at [803, 282] on input "11:00" at bounding box center [851, 287] width 106 height 28
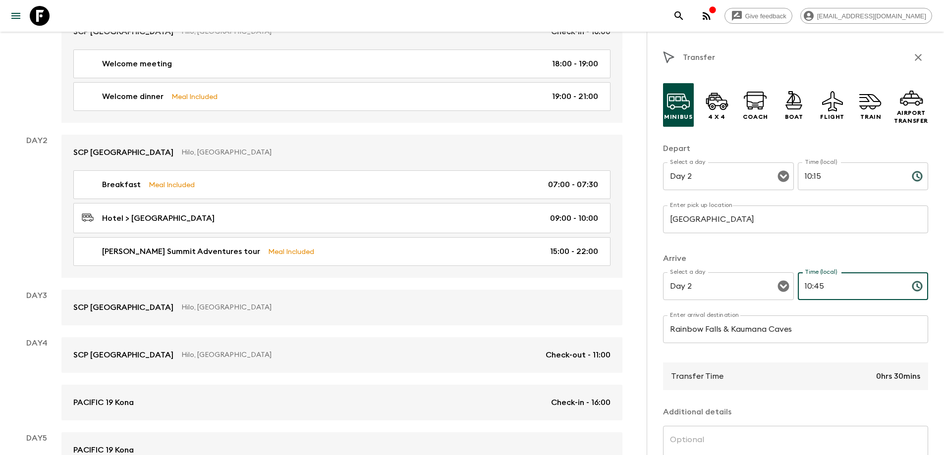
click at [712, 377] on p "Transfer Time" at bounding box center [697, 377] width 53 height 12
click at [813, 283] on input "10:45" at bounding box center [851, 287] width 106 height 28
drag, startPoint x: 823, startPoint y: 284, endPoint x: 790, endPoint y: 296, distance: 34.8
click at [790, 296] on div "Select a day Day 2 Select a day ​ Time (local) 10:45 Time (local) ​" at bounding box center [795, 292] width 265 height 39
type input "11:00"
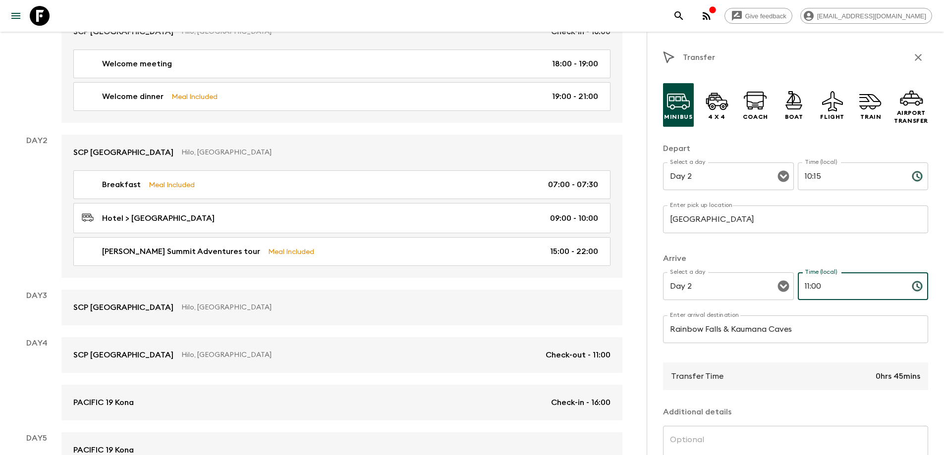
click at [755, 386] on div "Transfer Time 0hrs 45mins" at bounding box center [795, 377] width 265 height 28
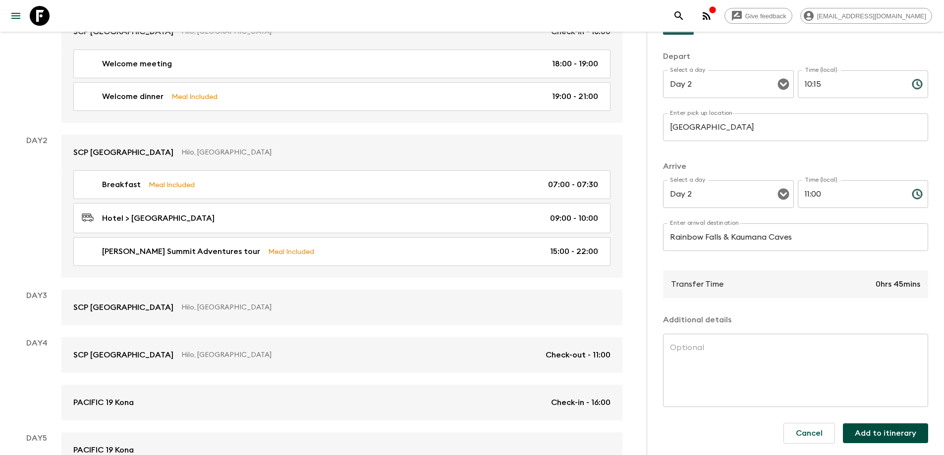
scroll to position [93, 0]
click at [884, 436] on button "Add to itinerary" at bounding box center [885, 433] width 85 height 20
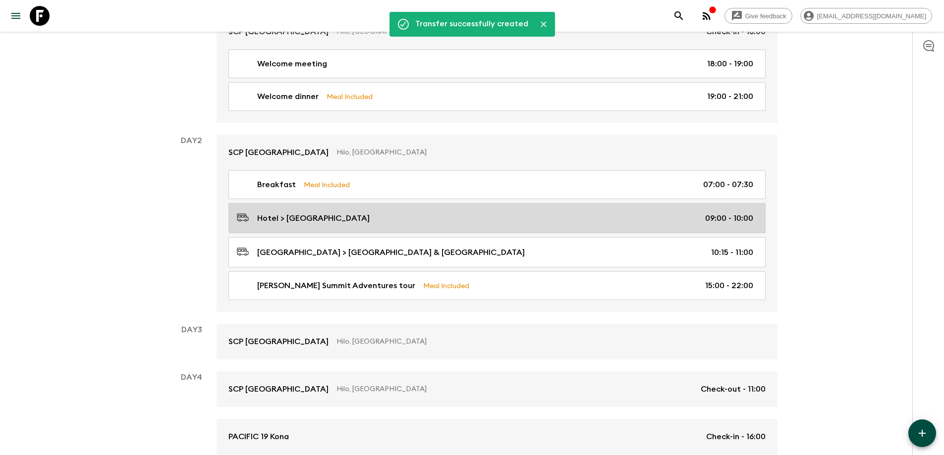
click at [526, 220] on div "Hotel > [GEOGRAPHIC_DATA] 09:00 - 10:00" at bounding box center [495, 218] width 516 height 13
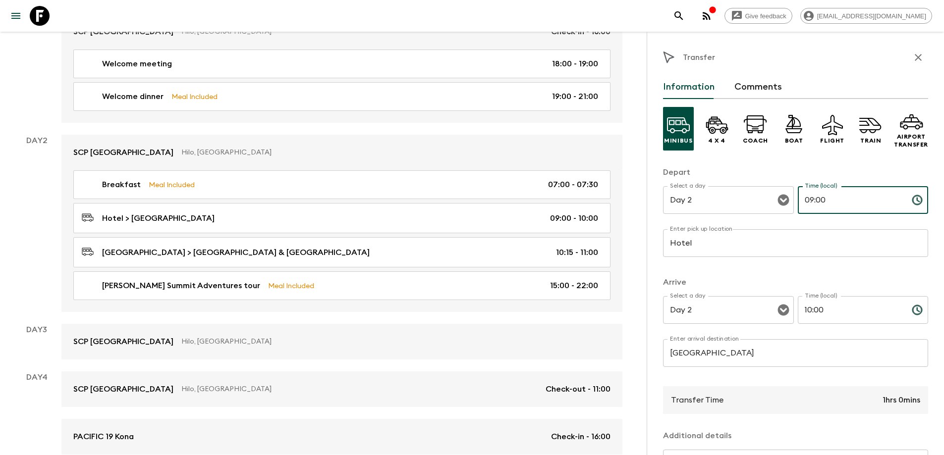
click at [806, 199] on input "09:00" at bounding box center [851, 200] width 106 height 28
type input "08:00"
click at [800, 310] on input "10:00" at bounding box center [851, 310] width 106 height 28
type input "09:00"
click at [772, 355] on input "[GEOGRAPHIC_DATA]" at bounding box center [795, 353] width 265 height 28
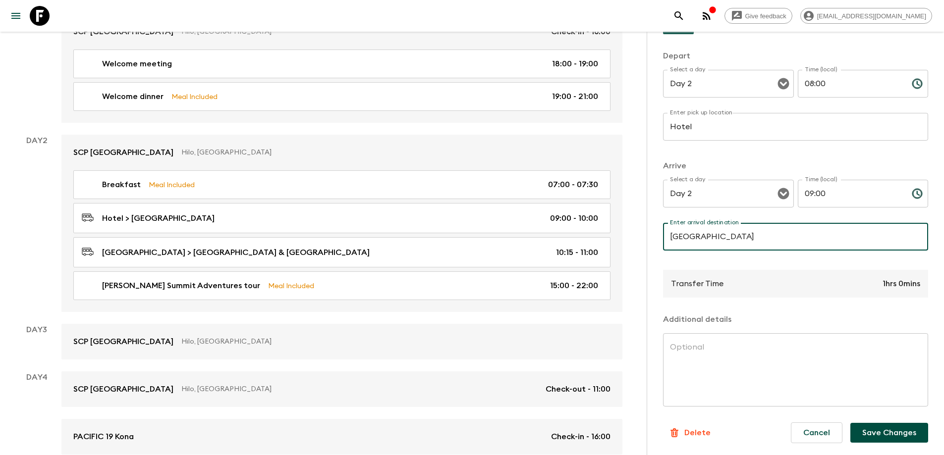
scroll to position [212, 0]
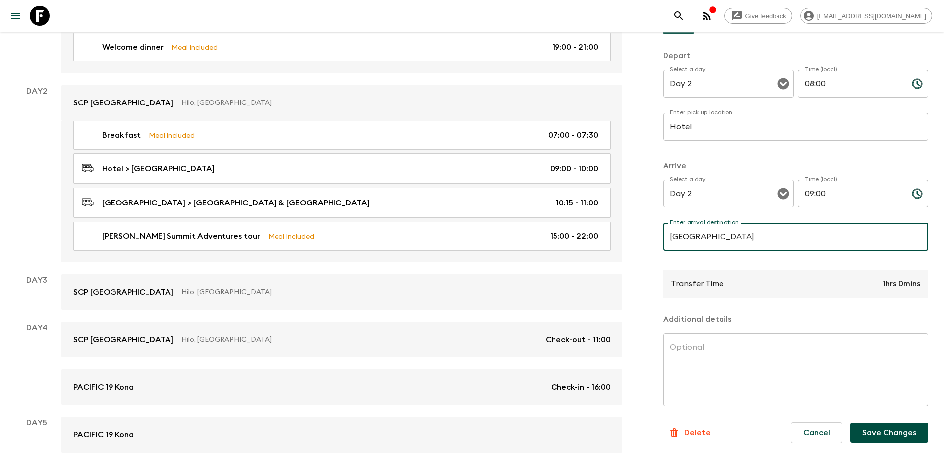
click at [893, 437] on button "Save Changes" at bounding box center [889, 433] width 78 height 20
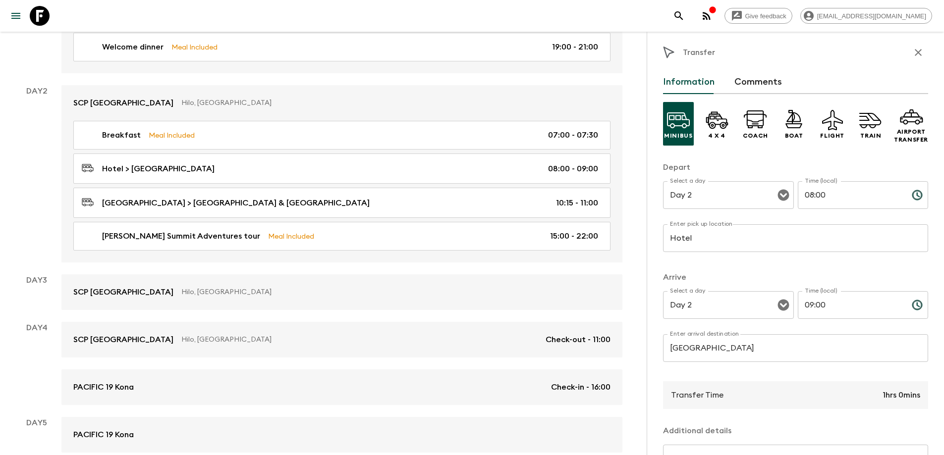
scroll to position [0, 0]
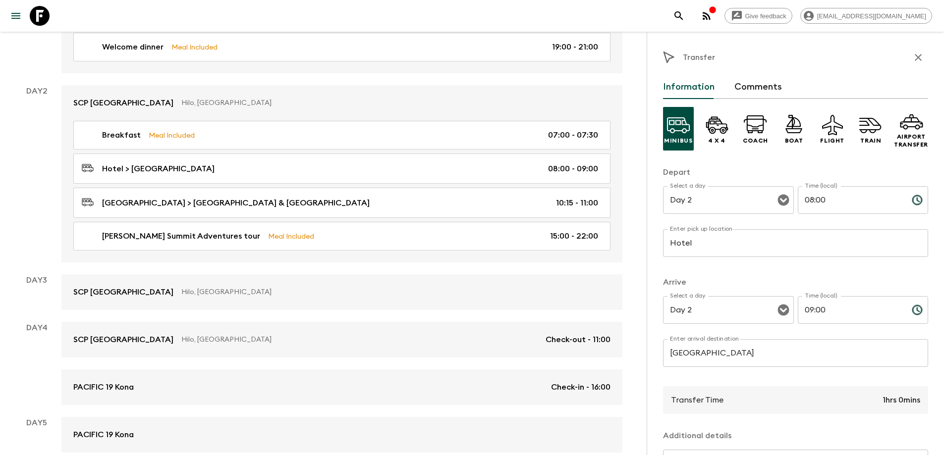
click at [912, 54] on icon "button" at bounding box center [918, 58] width 12 height 12
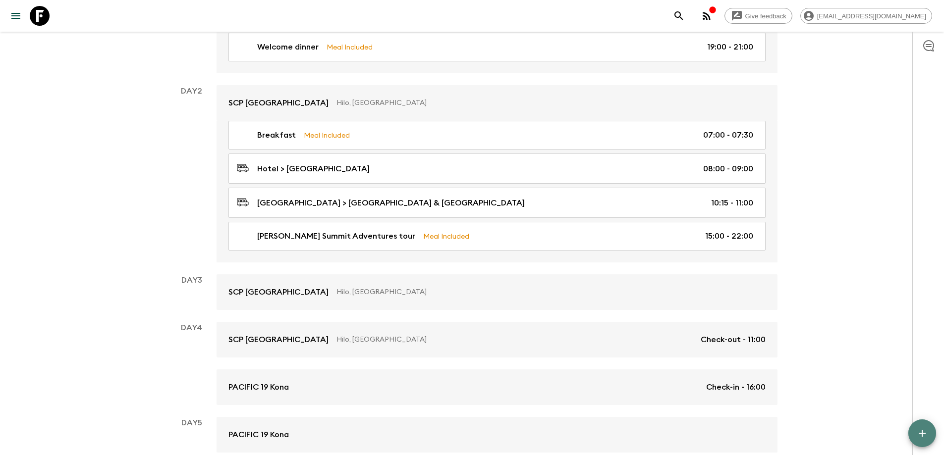
click at [921, 434] on icon "button" at bounding box center [922, 433] width 7 height 7
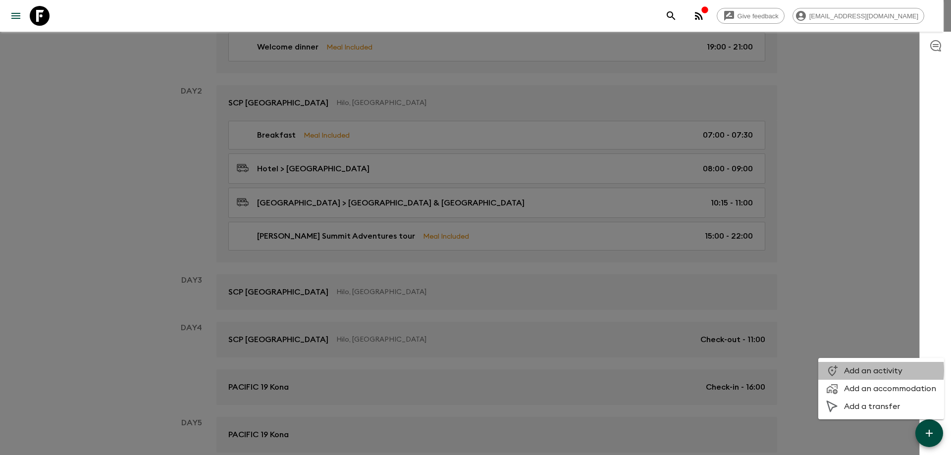
click at [860, 371] on span "Add an activity" at bounding box center [890, 371] width 92 height 10
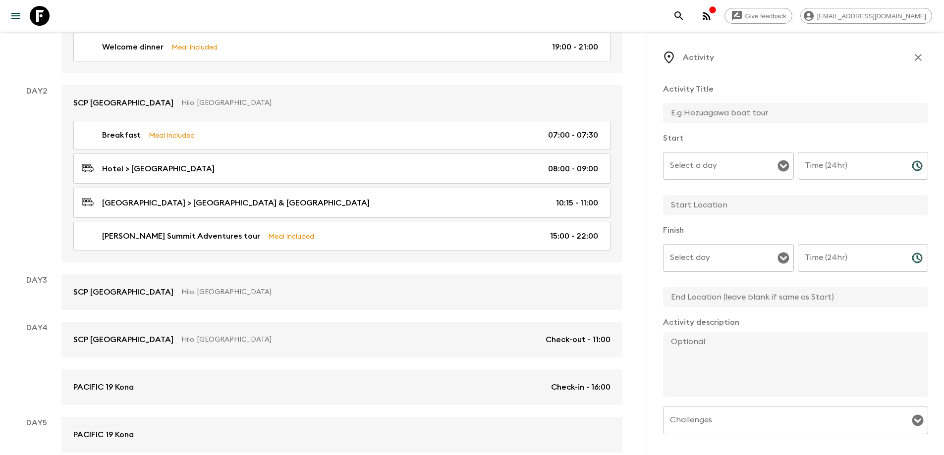
click at [718, 172] on input "Select a day" at bounding box center [720, 166] width 107 height 19
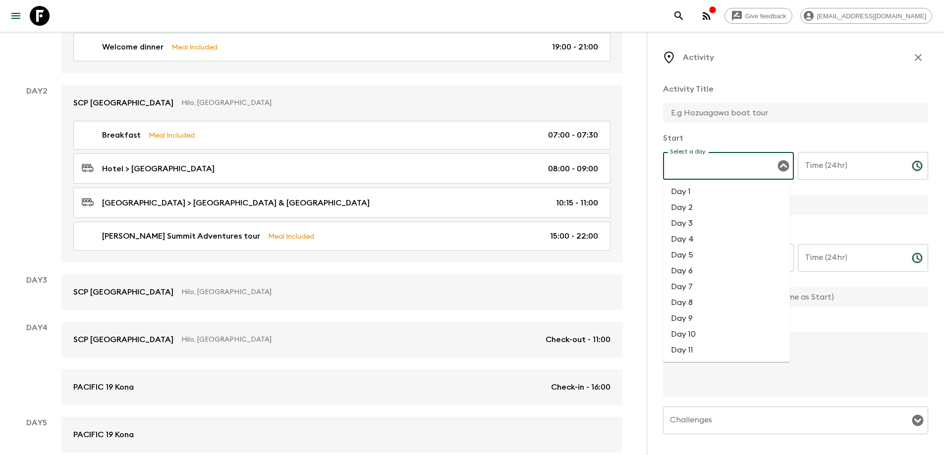
click at [681, 209] on li "Day 2" at bounding box center [726, 208] width 127 height 16
type input "Day 2"
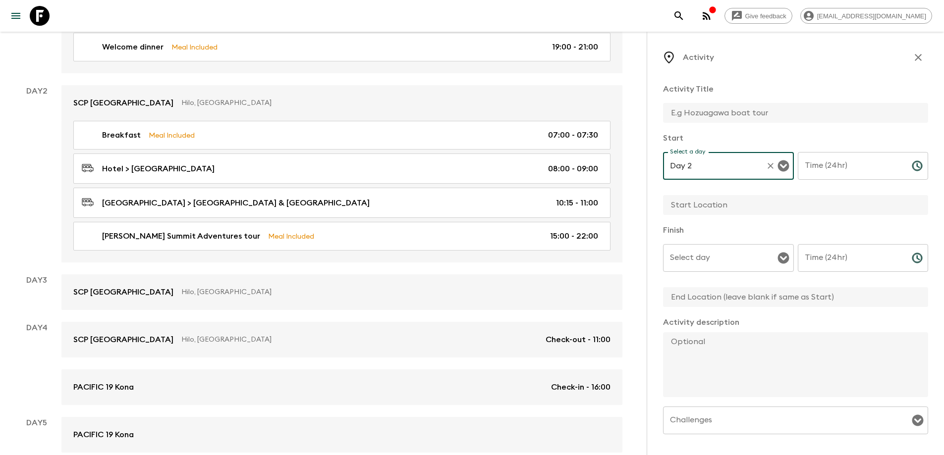
click at [815, 163] on input "Time (24hr)" at bounding box center [851, 166] width 106 height 28
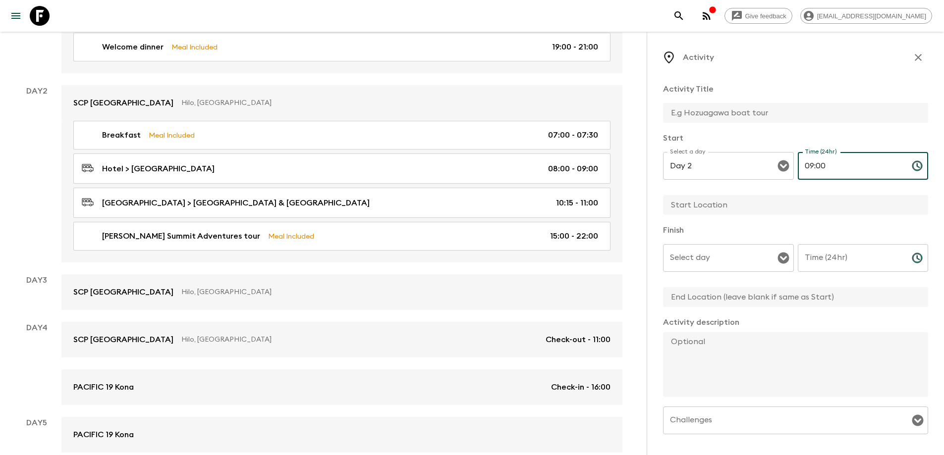
type input "09:00"
click at [688, 257] on input "Select day" at bounding box center [720, 258] width 107 height 19
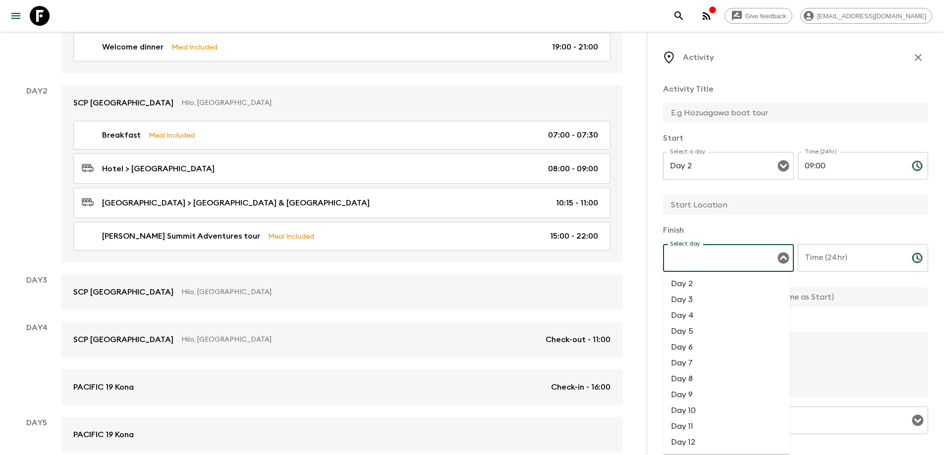
click at [682, 284] on li "Day 2" at bounding box center [726, 284] width 127 height 16
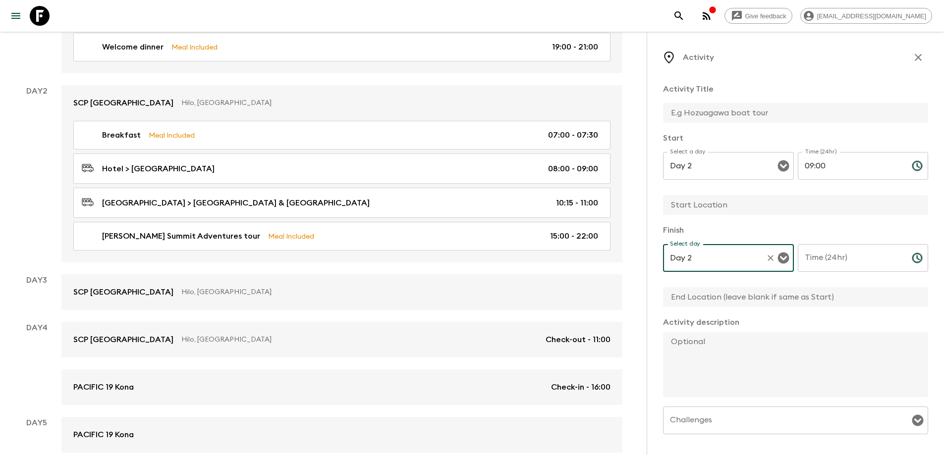
type input "Day 2"
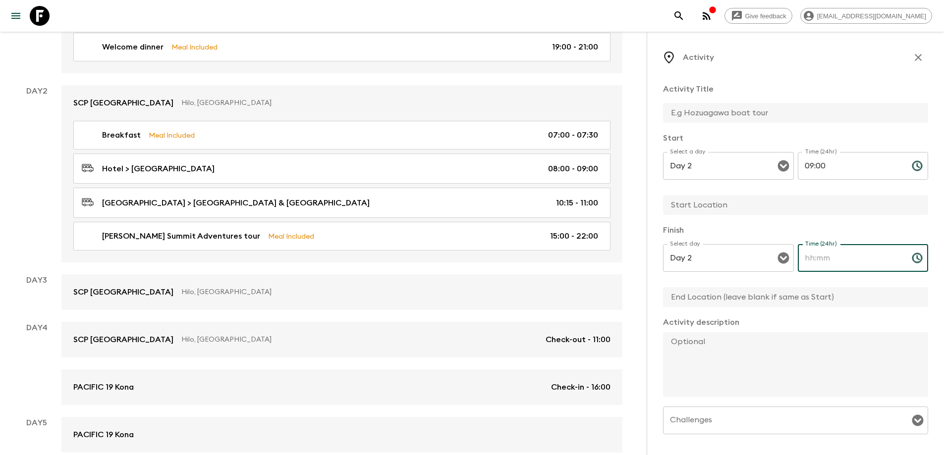
click at [823, 262] on input "Time (24hr)" at bounding box center [851, 258] width 106 height 28
type input "10:00"
click at [697, 110] on input "text" at bounding box center [791, 113] width 257 height 20
drag, startPoint x: 736, startPoint y: 109, endPoint x: 743, endPoint y: 102, distance: 10.2
click at [743, 102] on div "Activity Title Visit & short hike to [GEOGRAPHIC_DATA]" at bounding box center [795, 103] width 265 height 41
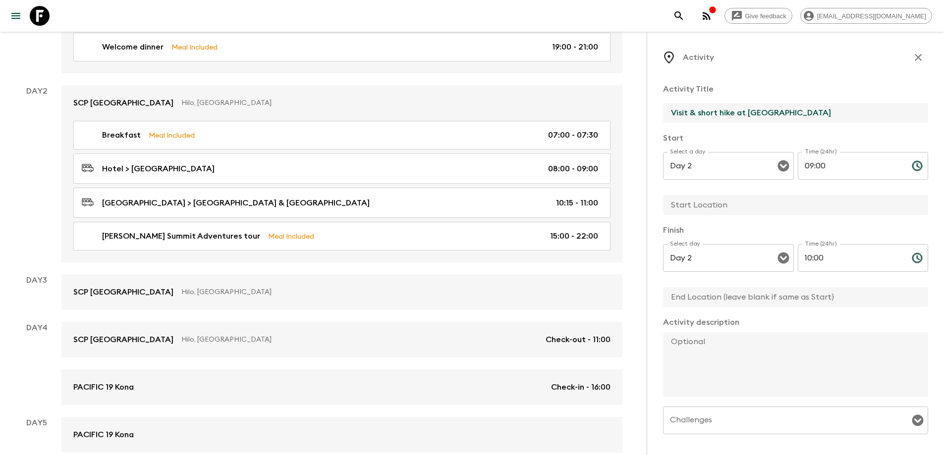
type input "Visit & short hike at [GEOGRAPHIC_DATA]"
click at [695, 296] on input "text" at bounding box center [791, 297] width 257 height 20
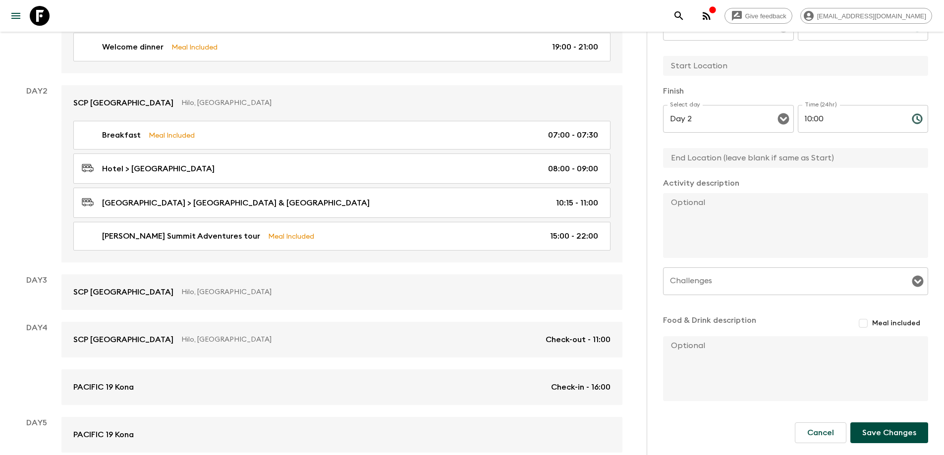
click at [912, 284] on icon "Open" at bounding box center [917, 281] width 11 height 11
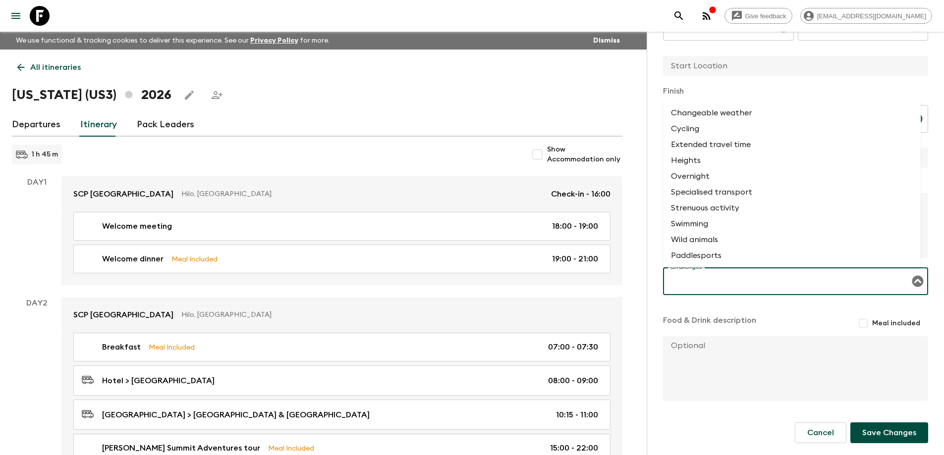
click at [799, 312] on div "Activity Title Visit & short hike at [GEOGRAPHIC_DATA] Start Select a day Day 2…" at bounding box center [795, 169] width 265 height 467
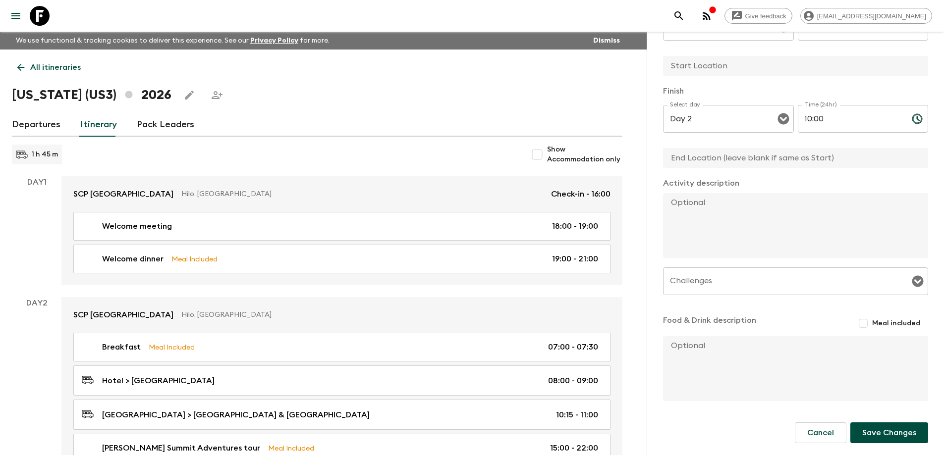
click at [885, 436] on button "Save Changes" at bounding box center [889, 433] width 78 height 21
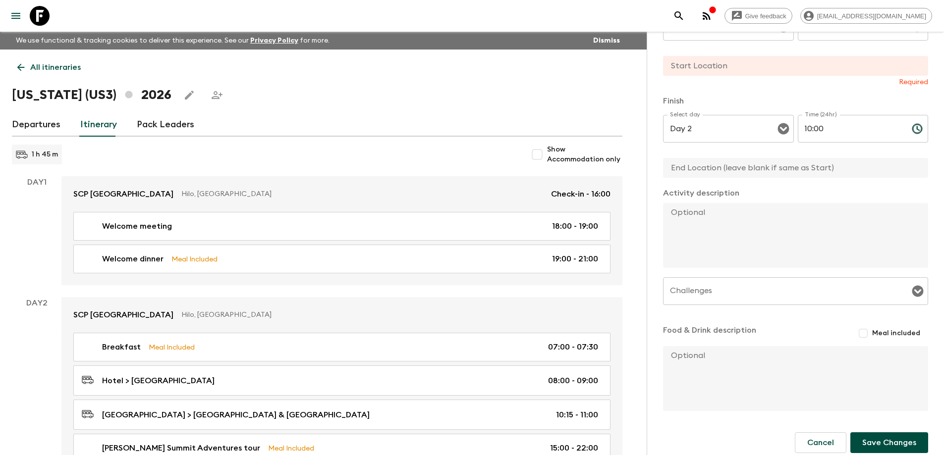
drag, startPoint x: 710, startPoint y: 65, endPoint x: 699, endPoint y: 64, distance: 10.5
click at [710, 65] on input "text" at bounding box center [791, 66] width 257 height 20
type input "[GEOGRAPHIC_DATA]"
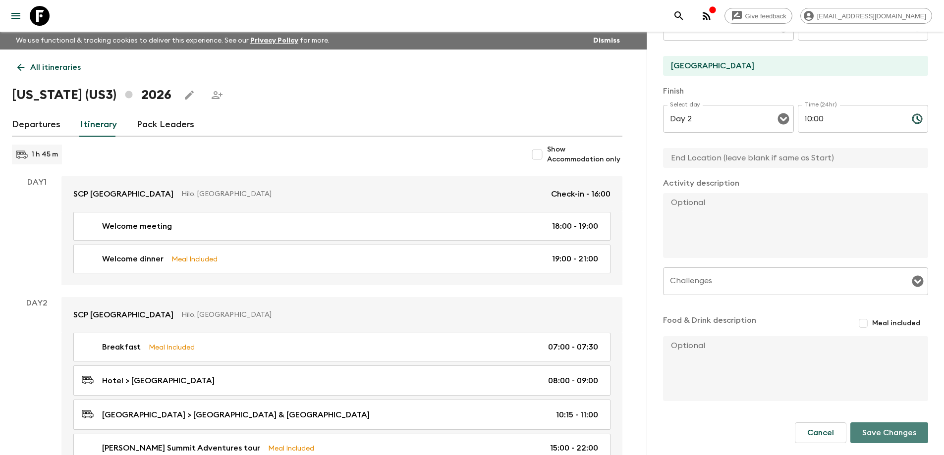
click at [881, 434] on button "Save Changes" at bounding box center [889, 433] width 78 height 21
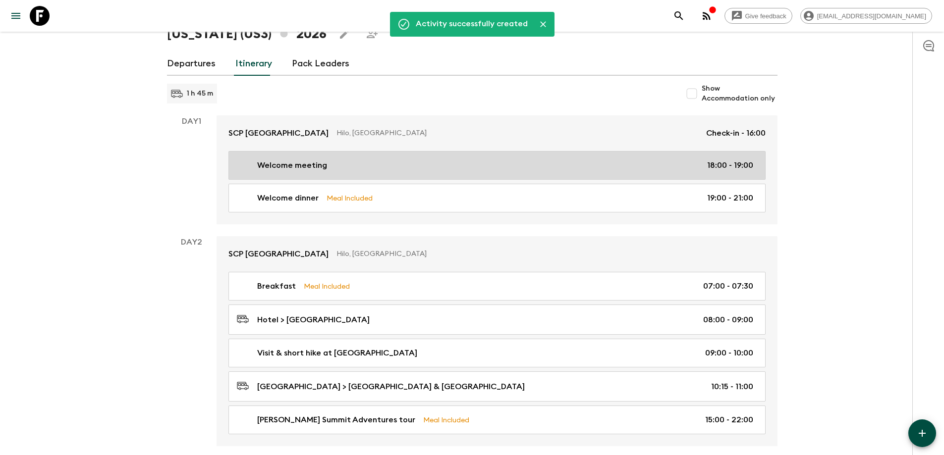
scroll to position [99, 0]
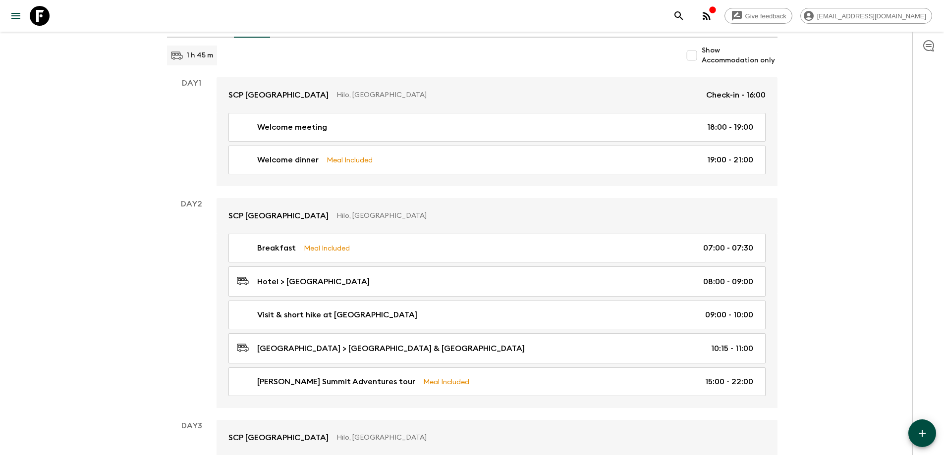
click at [924, 436] on icon "button" at bounding box center [922, 434] width 12 height 12
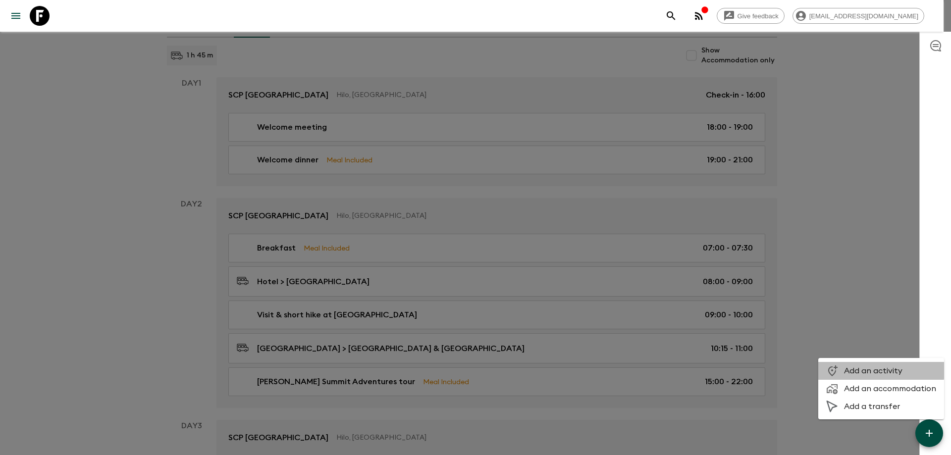
click at [857, 369] on span "Add an activity" at bounding box center [890, 371] width 92 height 10
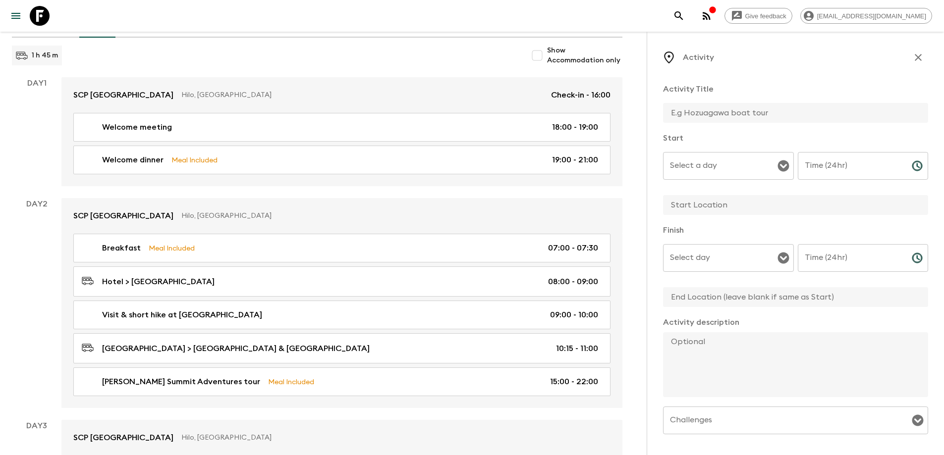
click at [696, 115] on input "text" at bounding box center [791, 113] width 257 height 20
type input "Visit [GEOGRAPHIC_DATA] & [GEOGRAPHIC_DATA]"
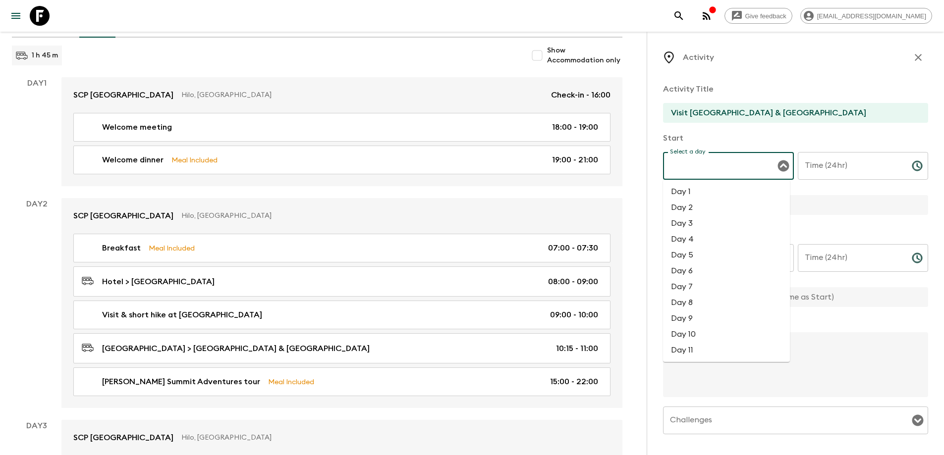
click at [743, 169] on input "Select a day" at bounding box center [720, 166] width 107 height 19
click at [704, 212] on li "Day 2" at bounding box center [726, 208] width 127 height 16
type input "Day 2"
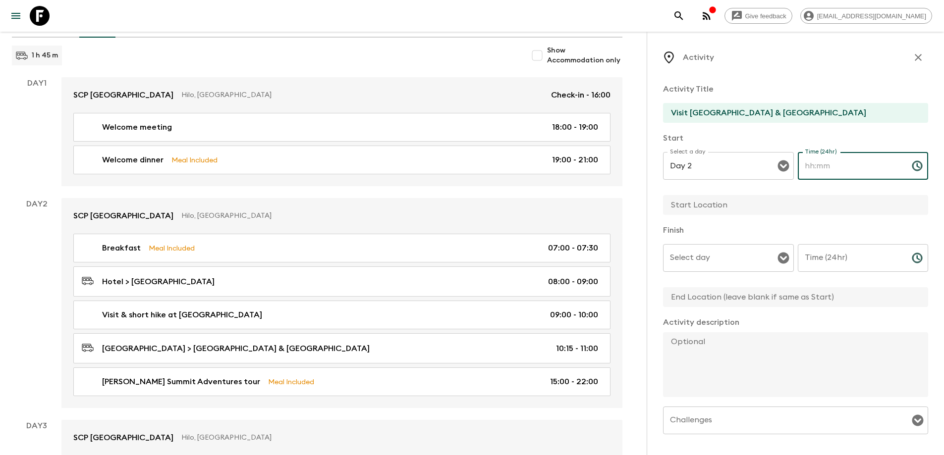
click at [829, 172] on input "Time (24hr)" at bounding box center [851, 166] width 106 height 28
type input "11:00"
click at [700, 205] on input "text" at bounding box center [791, 205] width 257 height 20
type input "[GEOGRAPHIC_DATA]"
click at [713, 260] on input "Select day" at bounding box center [720, 258] width 107 height 19
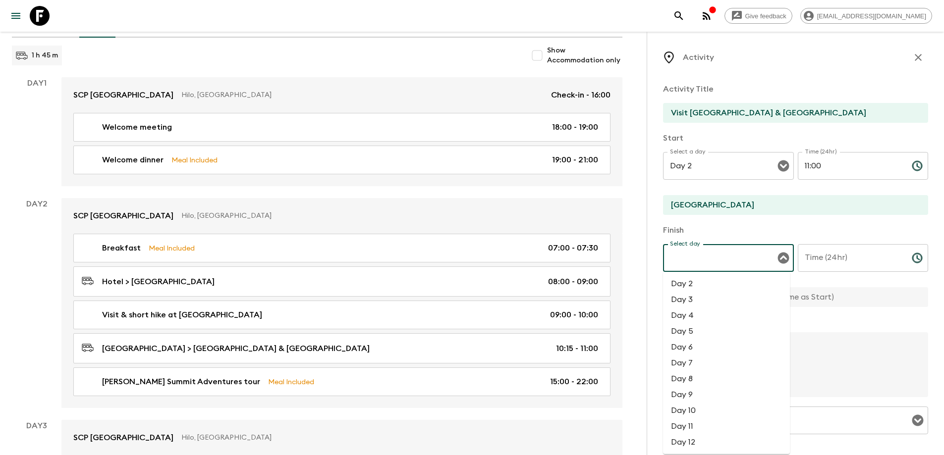
click at [699, 286] on li "Day 2" at bounding box center [726, 284] width 127 height 16
type input "Day 2"
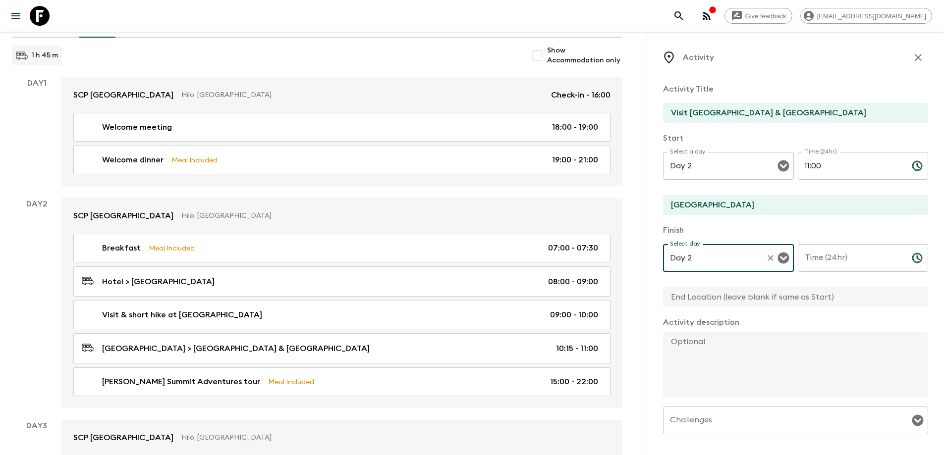
click at [831, 260] on input "Time (24hr)" at bounding box center [851, 258] width 106 height 28
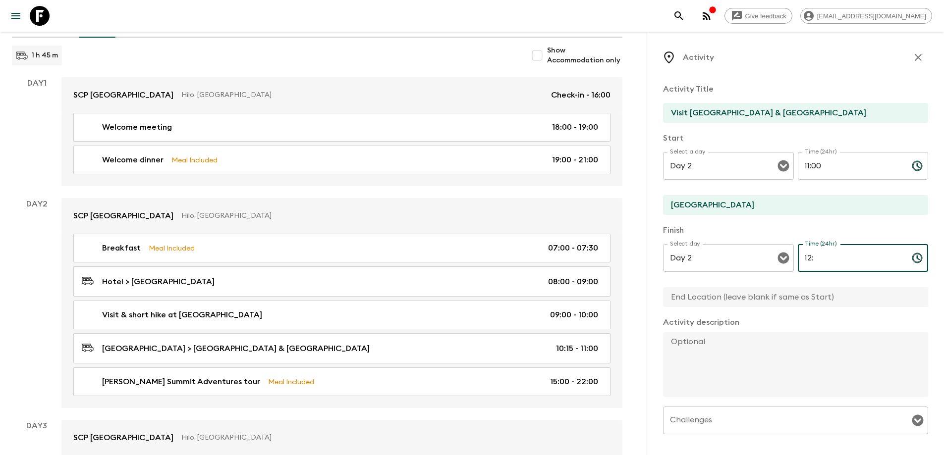
type input "1"
type input "12:00"
click at [682, 303] on input "text" at bounding box center [791, 297] width 257 height 20
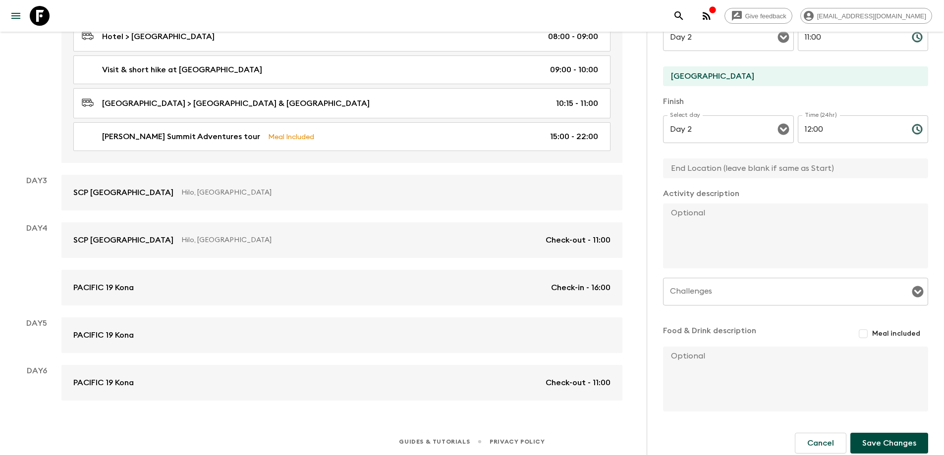
scroll to position [139, 0]
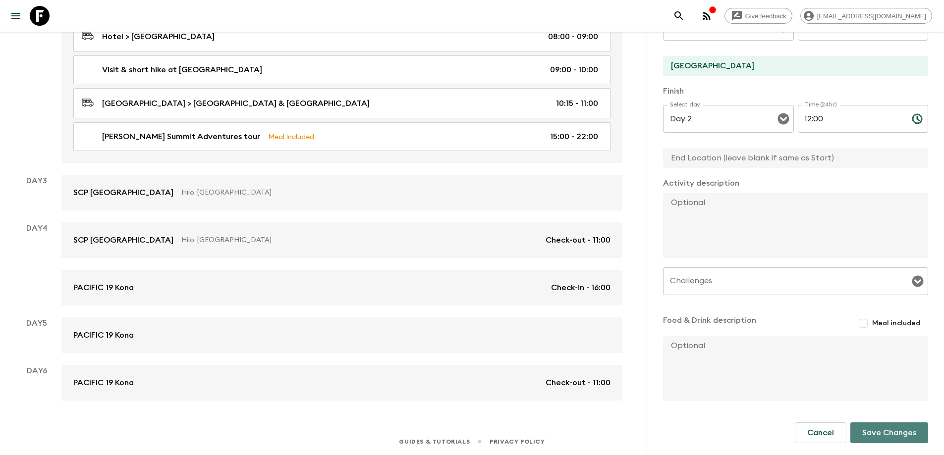
click at [890, 437] on button "Save Changes" at bounding box center [889, 433] width 78 height 21
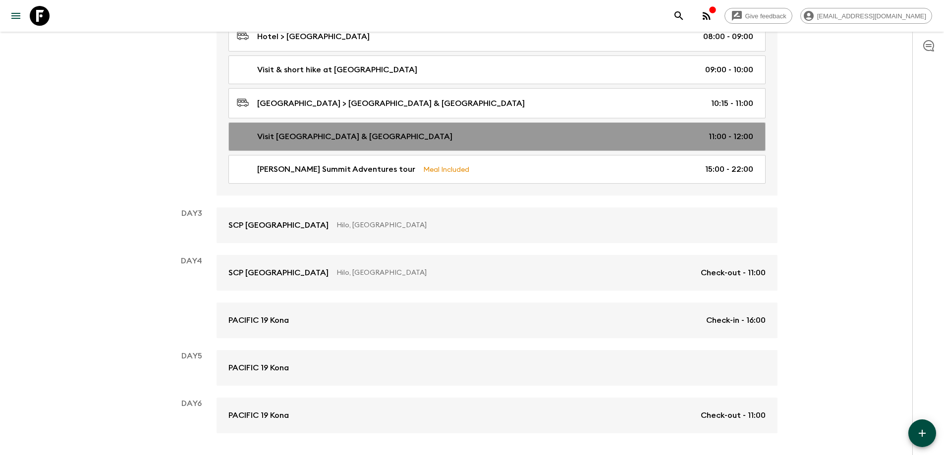
click at [718, 134] on p "11:00 - 12:00" at bounding box center [731, 137] width 45 height 12
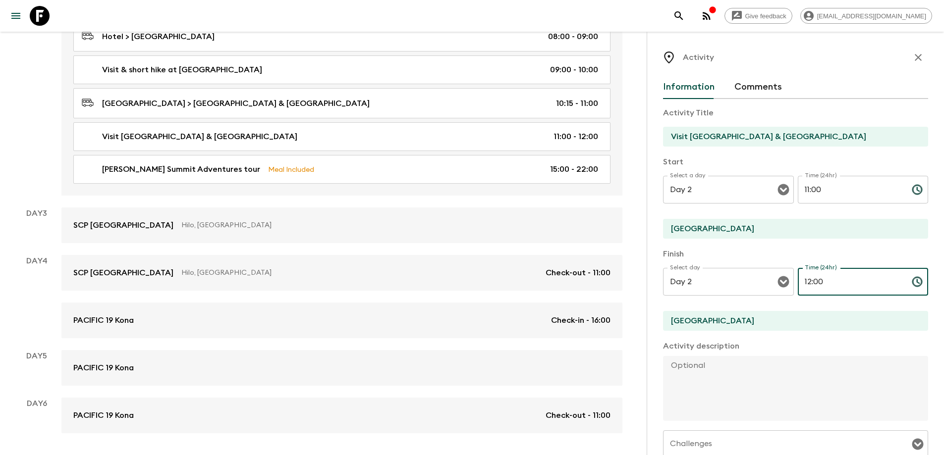
drag, startPoint x: 811, startPoint y: 283, endPoint x: 817, endPoint y: 283, distance: 6.4
click at [817, 283] on input "12:00" at bounding box center [851, 282] width 106 height 28
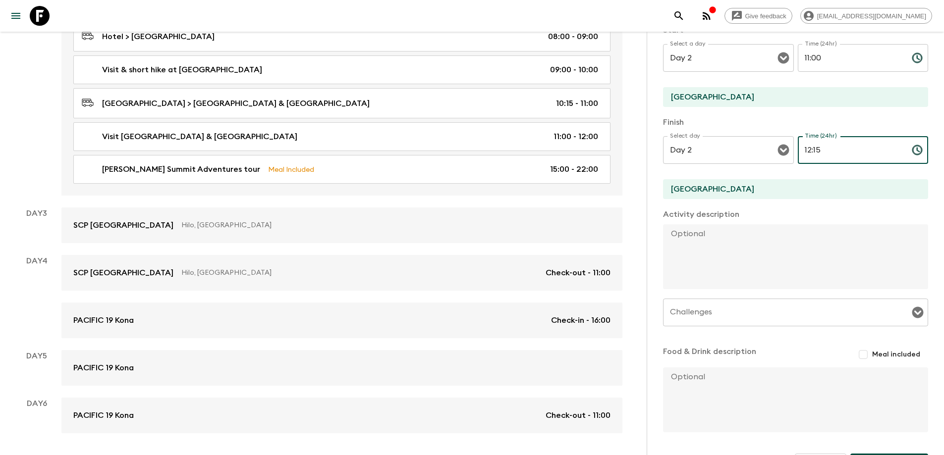
scroll to position [163, 0]
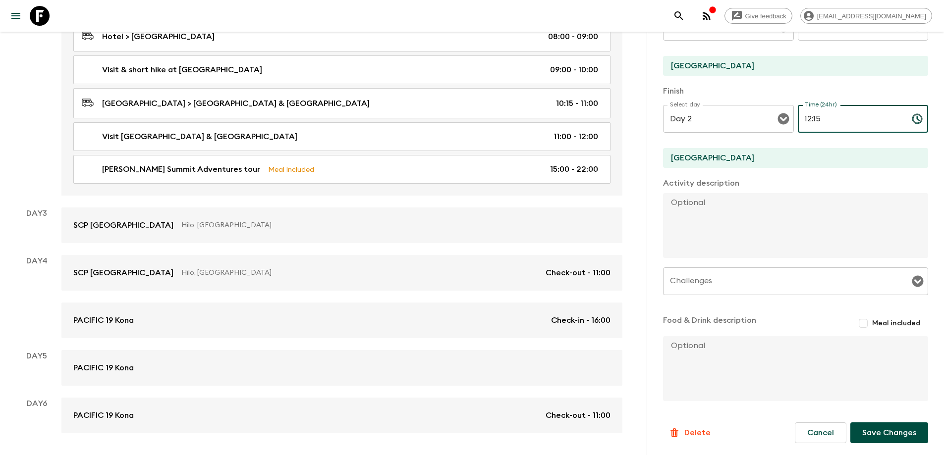
type input "12:15"
click at [885, 432] on button "Save Changes" at bounding box center [889, 433] width 78 height 21
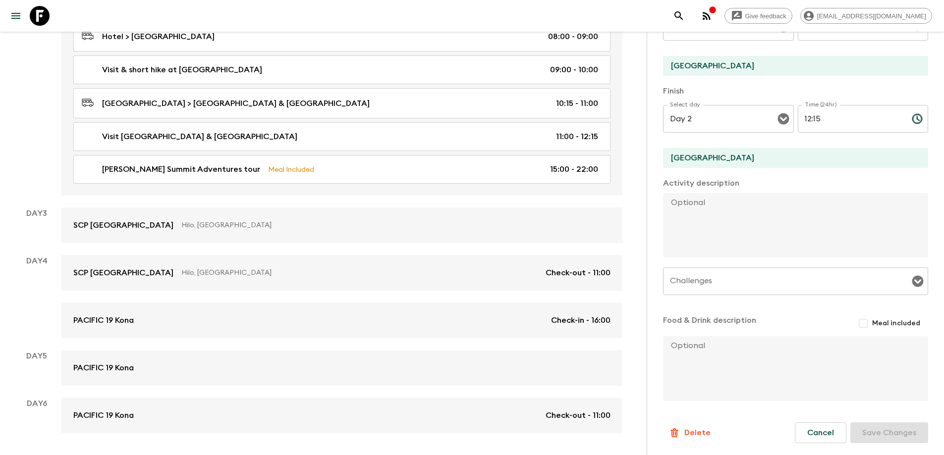
click at [818, 437] on button "Cancel" at bounding box center [821, 433] width 52 height 21
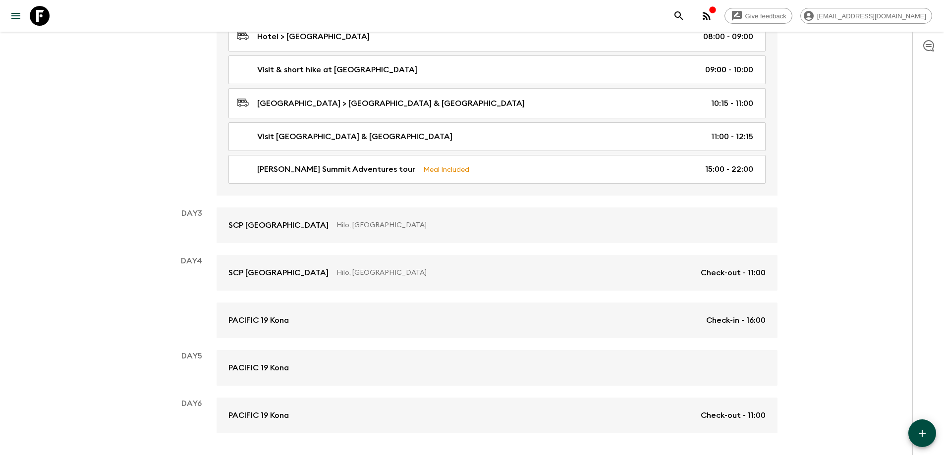
click at [922, 434] on icon "button" at bounding box center [922, 433] width 7 height 7
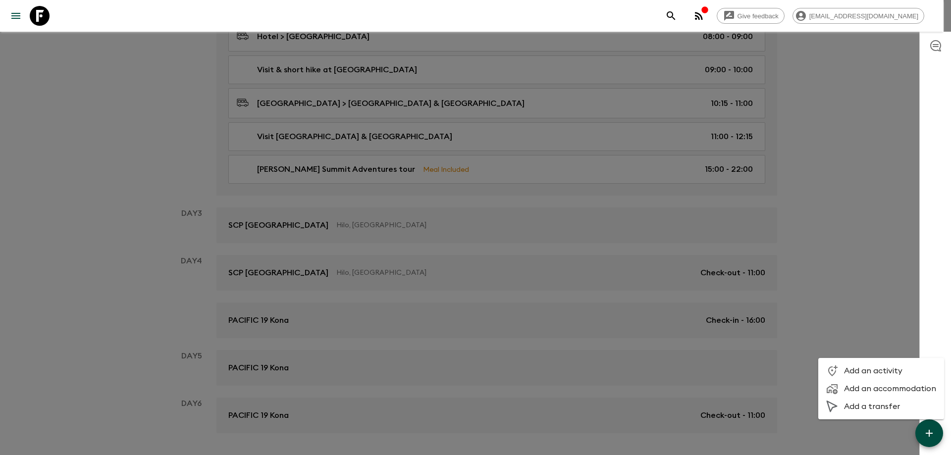
click at [857, 405] on span "Add a transfer" at bounding box center [890, 407] width 92 height 10
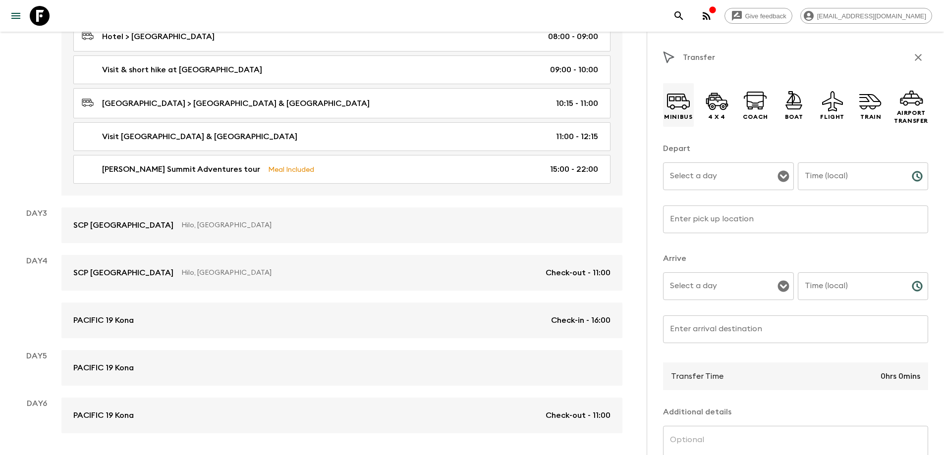
click at [676, 107] on icon at bounding box center [678, 107] width 8 height 1
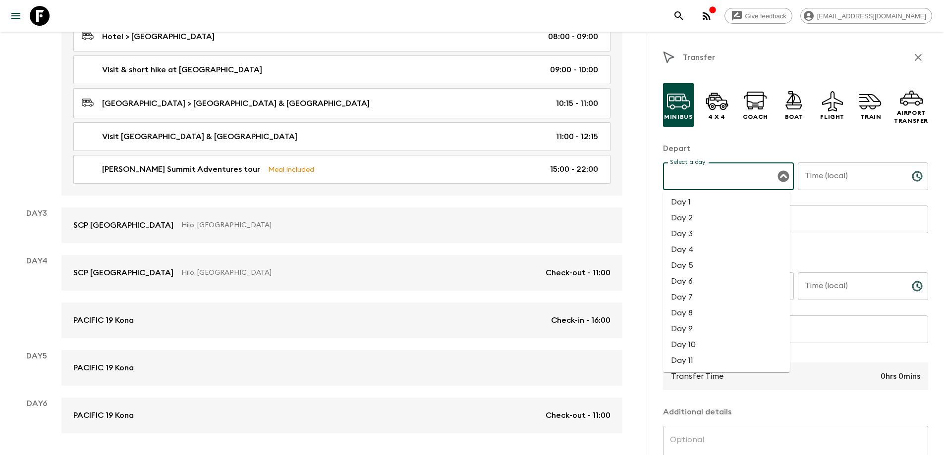
click at [704, 183] on input "Select a day" at bounding box center [720, 176] width 107 height 19
click at [704, 219] on li "Day 2" at bounding box center [726, 218] width 127 height 16
type input "Day 2"
click at [832, 179] on input "Time (local)" at bounding box center [851, 177] width 106 height 28
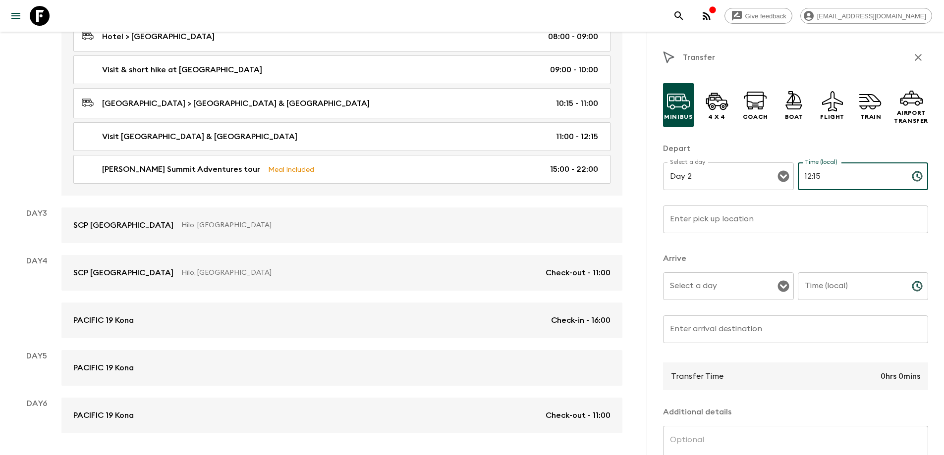
type input "12:15"
click at [677, 221] on input "Enter pick up location" at bounding box center [795, 220] width 265 height 28
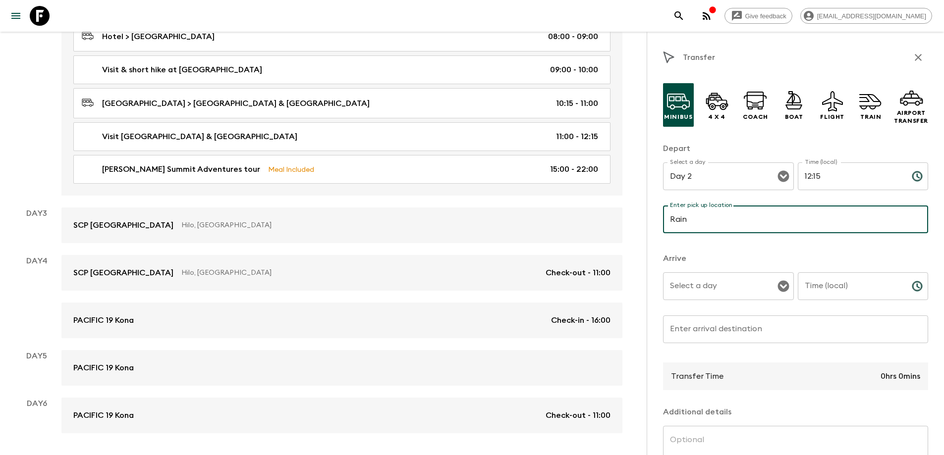
drag, startPoint x: 701, startPoint y: 221, endPoint x: 627, endPoint y: 222, distance: 73.8
click at [627, 222] on div "All itineraries [US_STATE] ([GEOGRAPHIC_DATA]) 2026 Departures Itinerary Pack L…" at bounding box center [317, 69] width 634 height 728
type input "Kaumana Caves"
click at [678, 294] on input "Select a day" at bounding box center [720, 286] width 107 height 19
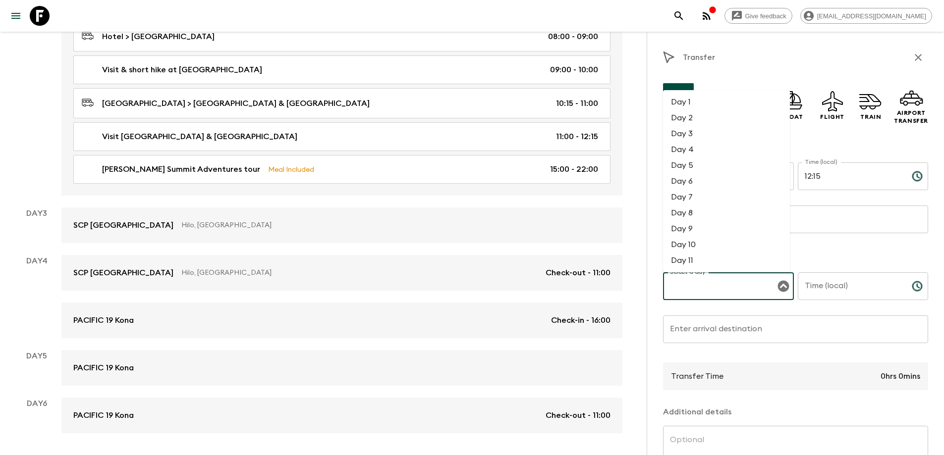
click at [698, 116] on li "Day 2" at bounding box center [726, 118] width 127 height 16
type input "Day 2"
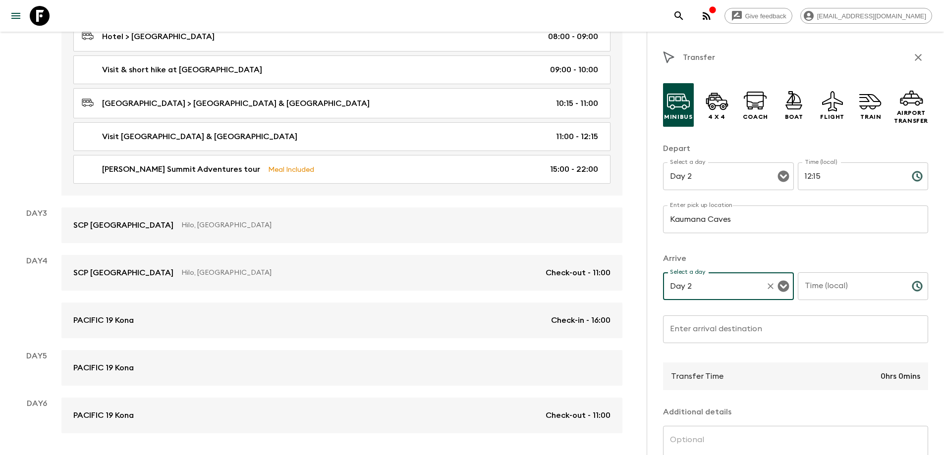
click at [856, 282] on input "Time (local)" at bounding box center [851, 287] width 106 height 28
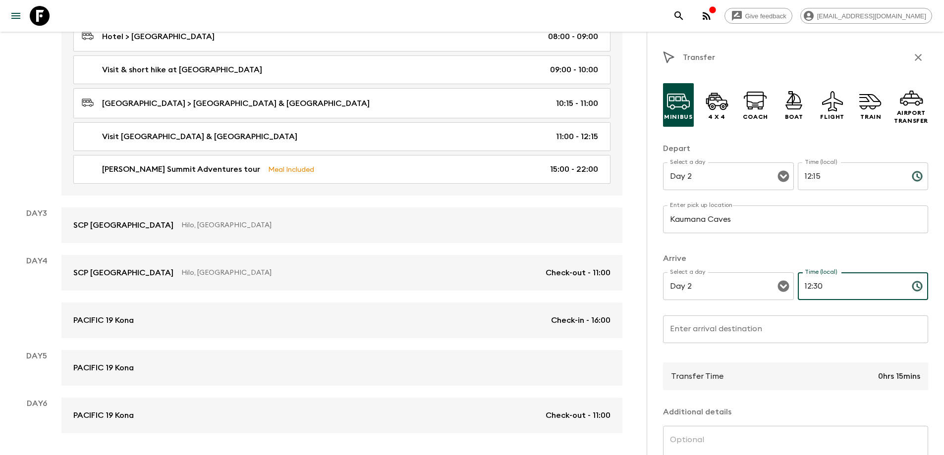
type input "12:30"
click at [683, 330] on input "Enter arrival destination" at bounding box center [795, 330] width 265 height 28
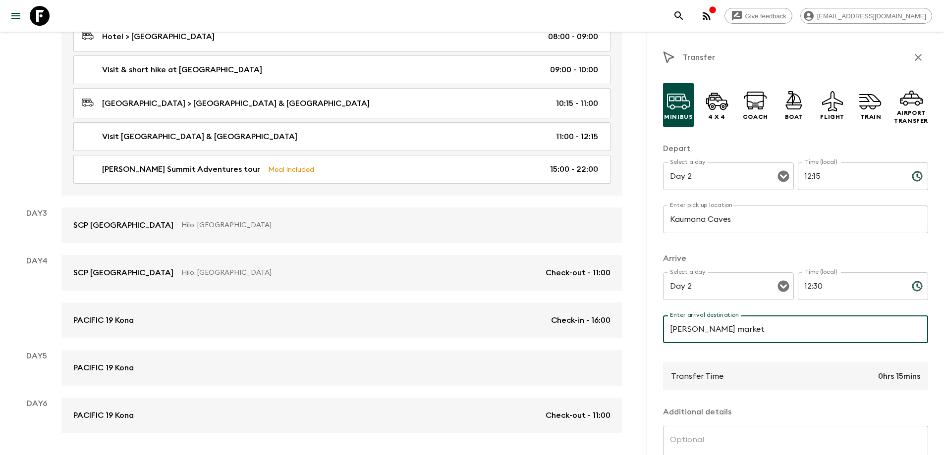
click at [726, 330] on input "[PERSON_NAME] market" at bounding box center [795, 330] width 265 height 28
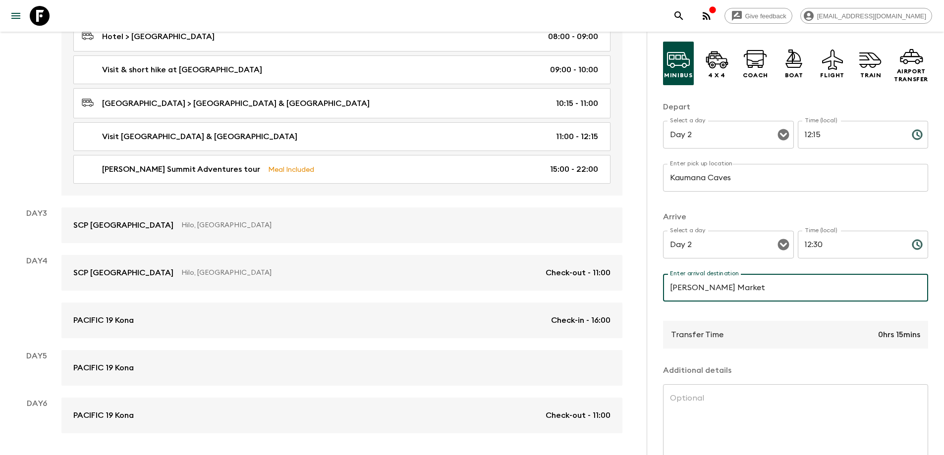
scroll to position [93, 0]
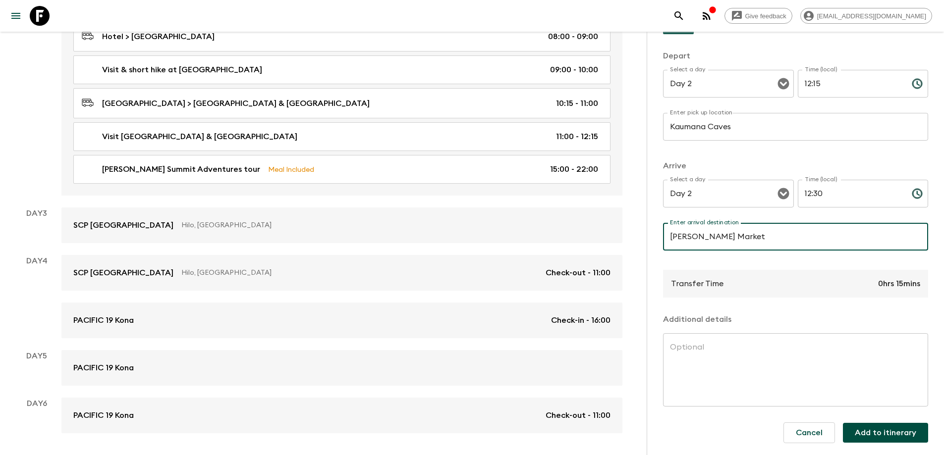
type input "[PERSON_NAME] Market"
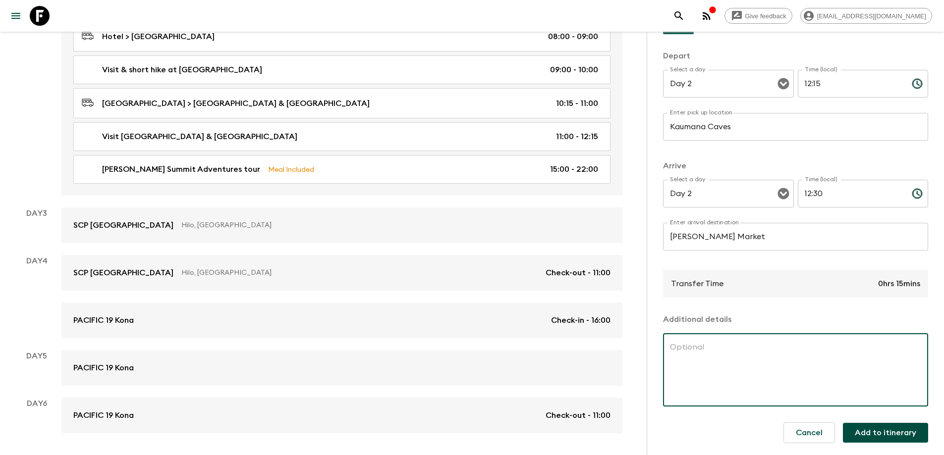
click at [680, 345] on textarea at bounding box center [795, 370] width 251 height 57
type textarea "Lunch on own"
drag, startPoint x: 727, startPoint y: 346, endPoint x: 670, endPoint y: 346, distance: 57.5
click at [670, 346] on textarea "Lunch on own" at bounding box center [795, 370] width 251 height 57
click at [877, 437] on button "Add to itinerary" at bounding box center [885, 433] width 85 height 20
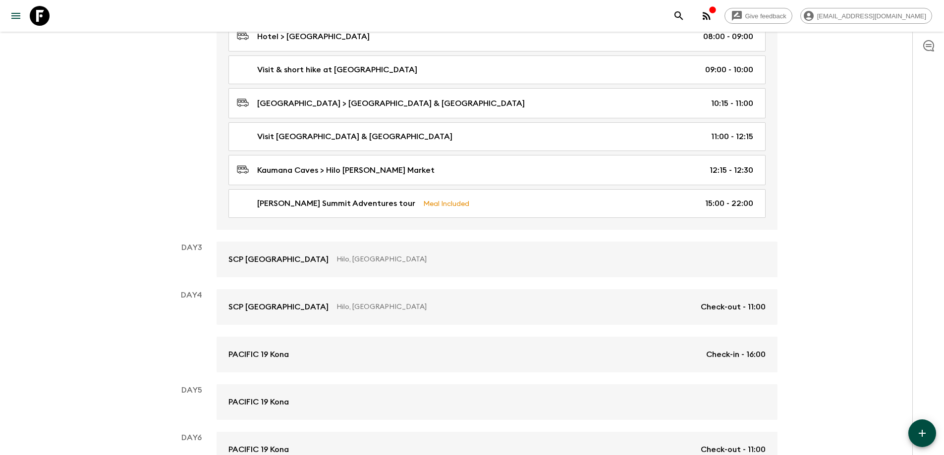
click at [917, 433] on icon "button" at bounding box center [922, 434] width 12 height 12
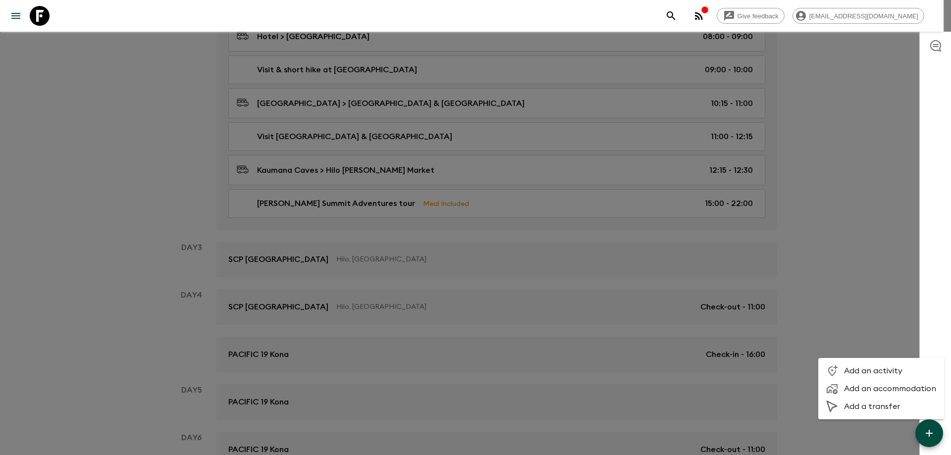
click at [863, 369] on span "Add an activity" at bounding box center [890, 371] width 92 height 10
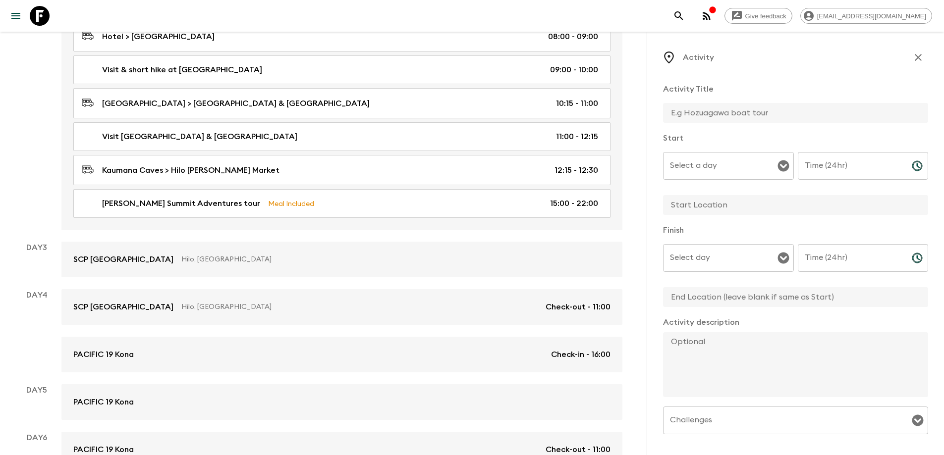
click at [692, 111] on input "text" at bounding box center [791, 113] width 257 height 20
type input "Visit and Lunch at [GEOGRAPHIC_DATA][PERSON_NAME]"
click at [718, 165] on input "Select a day" at bounding box center [720, 166] width 107 height 19
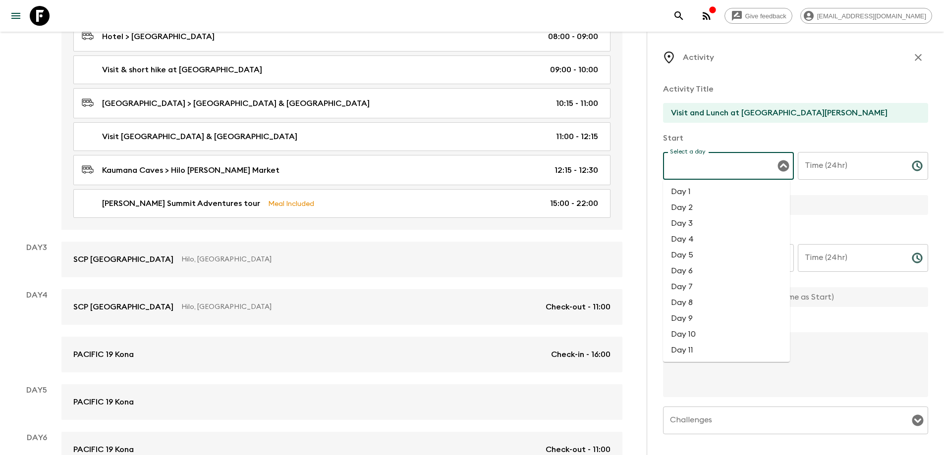
click at [692, 205] on li "Day 2" at bounding box center [726, 208] width 127 height 16
type input "Day 2"
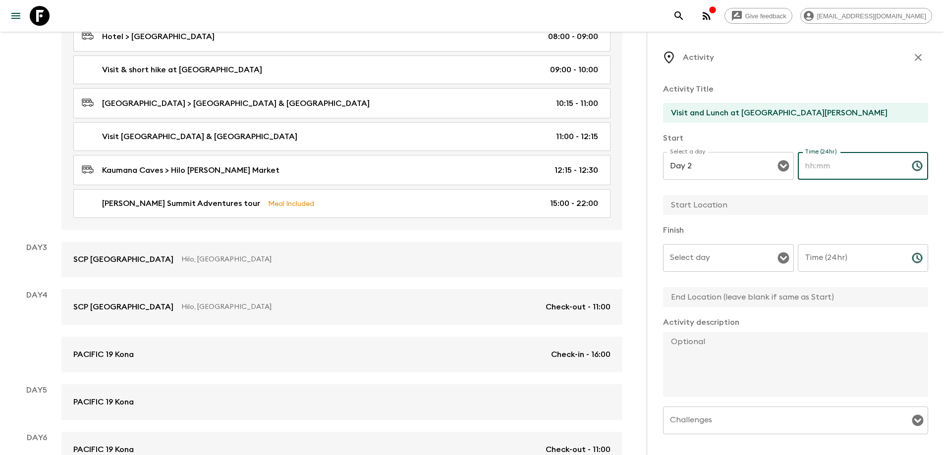
click at [832, 165] on input "Time (24hr)" at bounding box center [851, 166] width 106 height 28
type input "12:30"
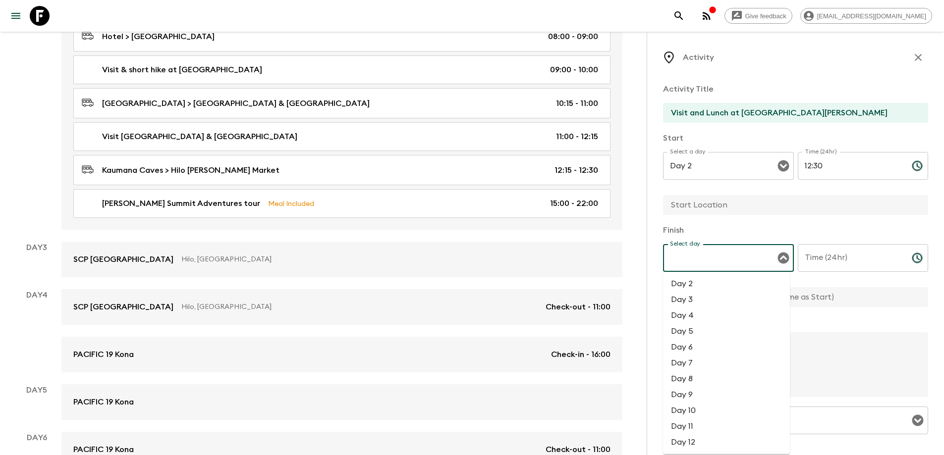
click at [690, 254] on div "Select day Select day ​" at bounding box center [728, 263] width 131 height 39
click at [695, 288] on li "Day 2" at bounding box center [726, 284] width 127 height 16
type input "Day 2"
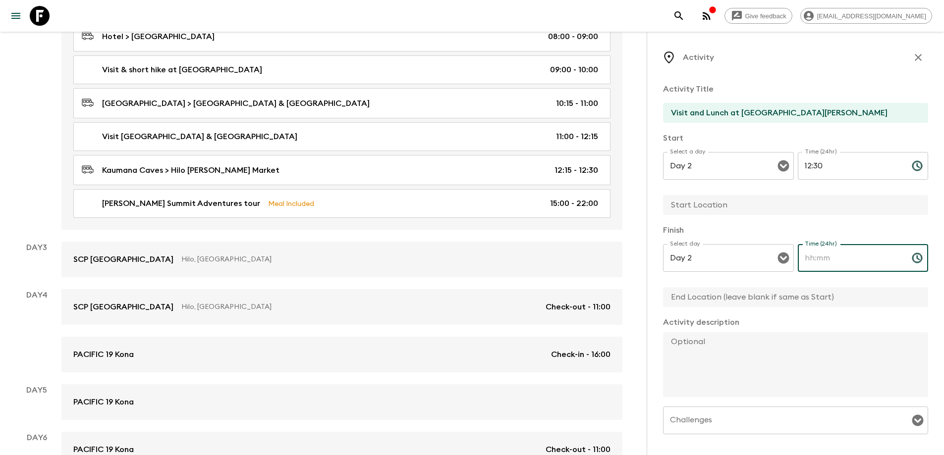
click at [832, 258] on input "Time (24hr)" at bounding box center [851, 258] width 106 height 28
type input "14:00"
click at [700, 297] on input "text" at bounding box center [791, 297] width 257 height 20
click at [684, 345] on textarea at bounding box center [791, 364] width 257 height 65
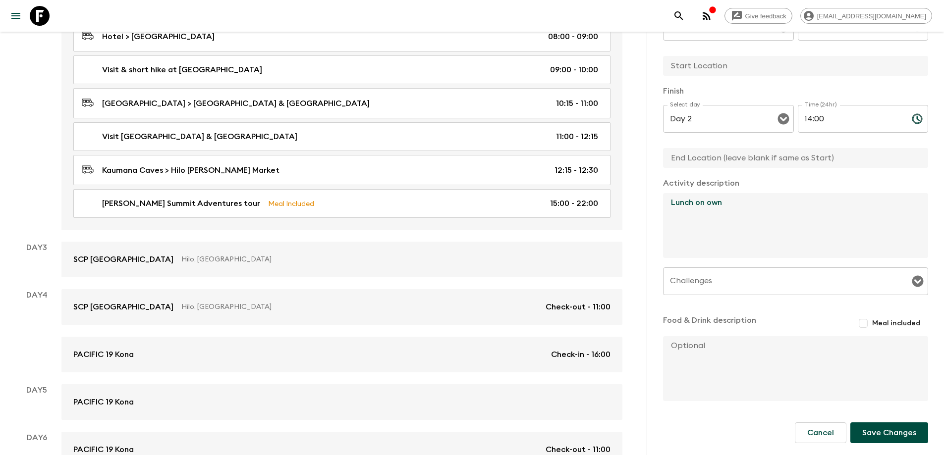
type textarea "Lunch on own"
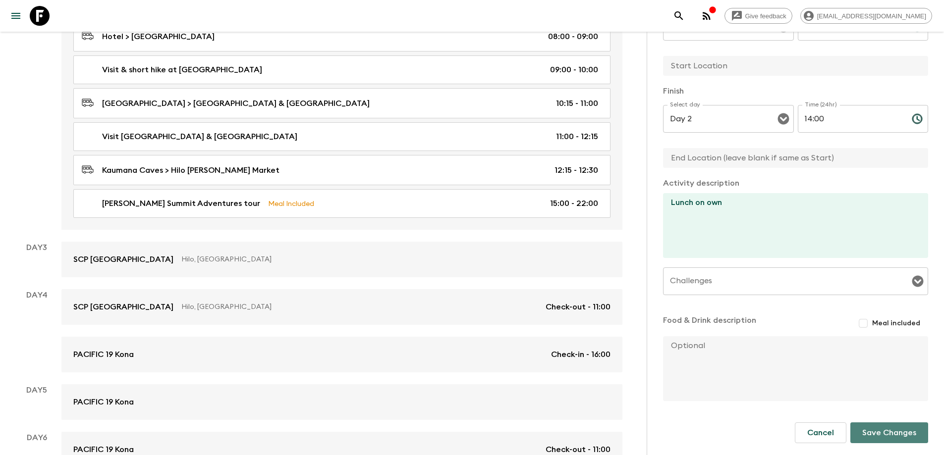
click at [894, 435] on button "Save Changes" at bounding box center [889, 433] width 78 height 21
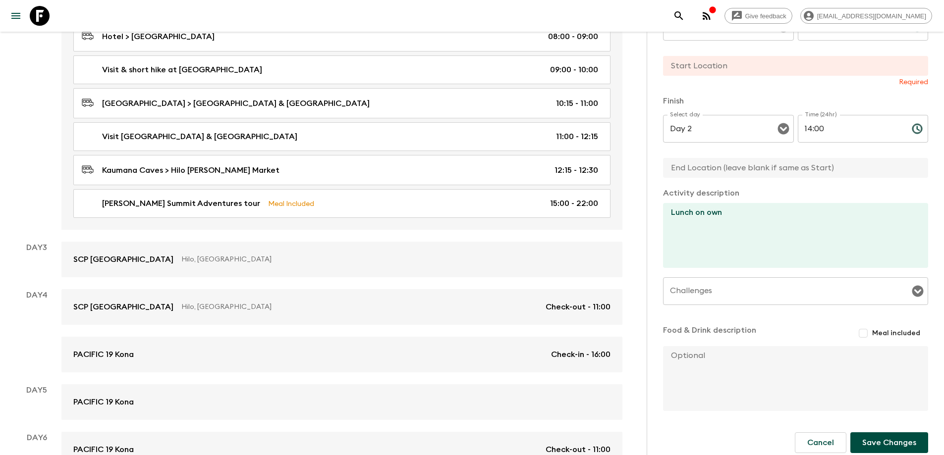
click at [887, 445] on button "Save Changes" at bounding box center [889, 443] width 78 height 21
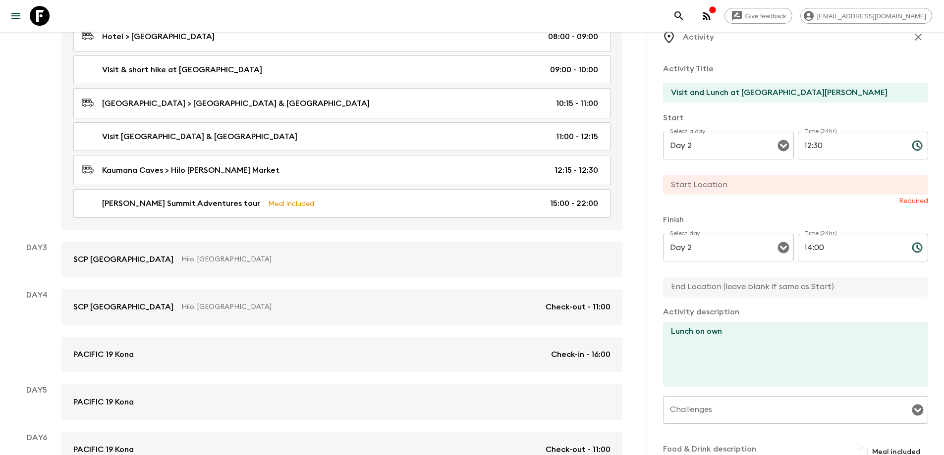
scroll to position [0, 0]
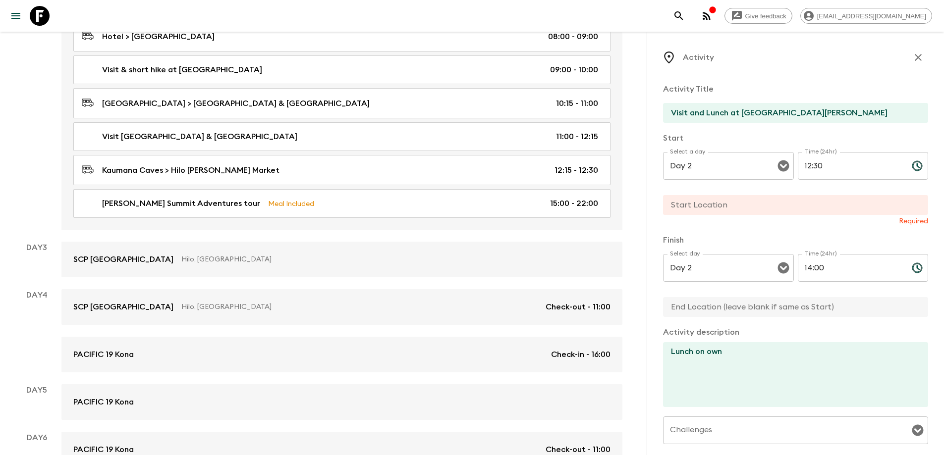
click at [684, 202] on input "text" at bounding box center [791, 205] width 257 height 20
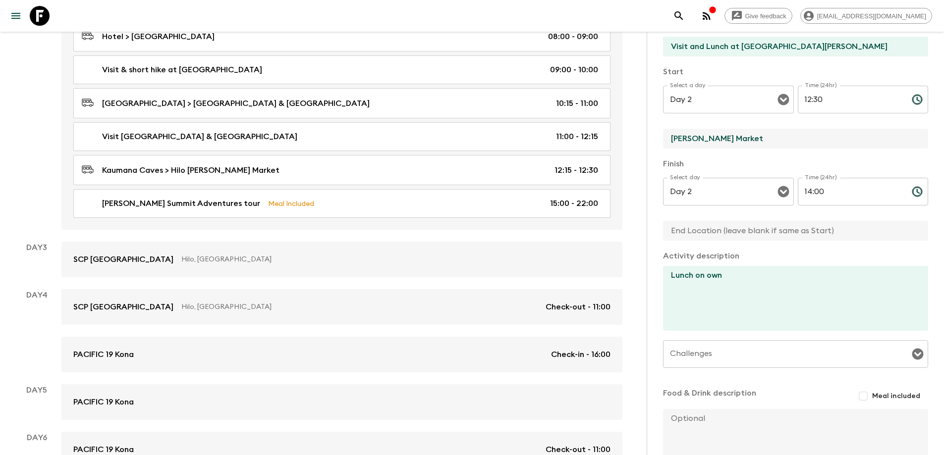
scroll to position [139, 0]
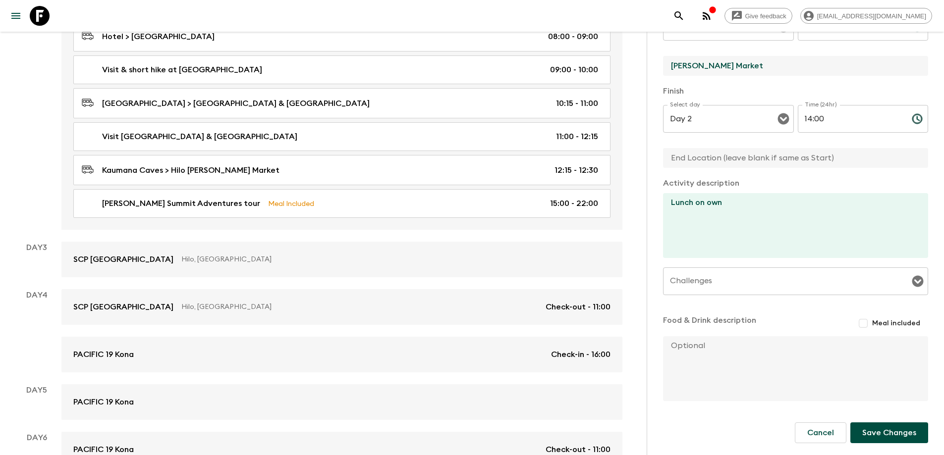
type input "[PERSON_NAME] Market"
click at [892, 436] on button "Save Changes" at bounding box center [889, 433] width 78 height 21
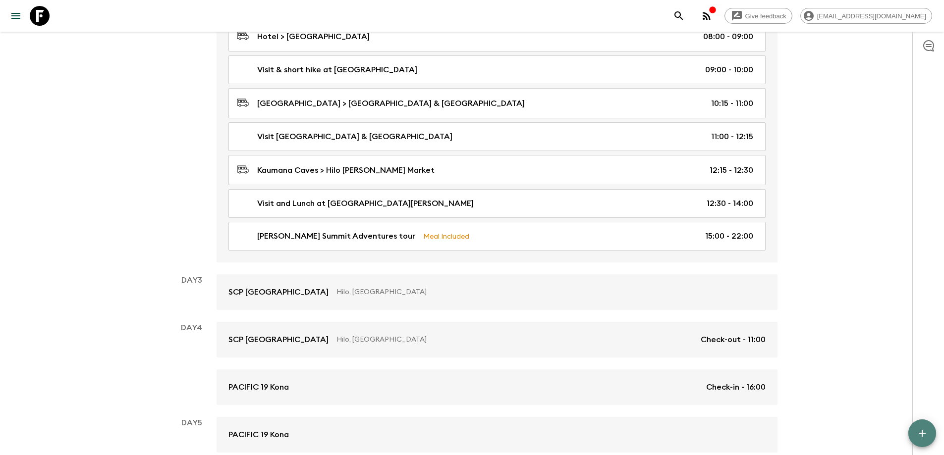
click at [923, 437] on icon "button" at bounding box center [922, 433] width 7 height 7
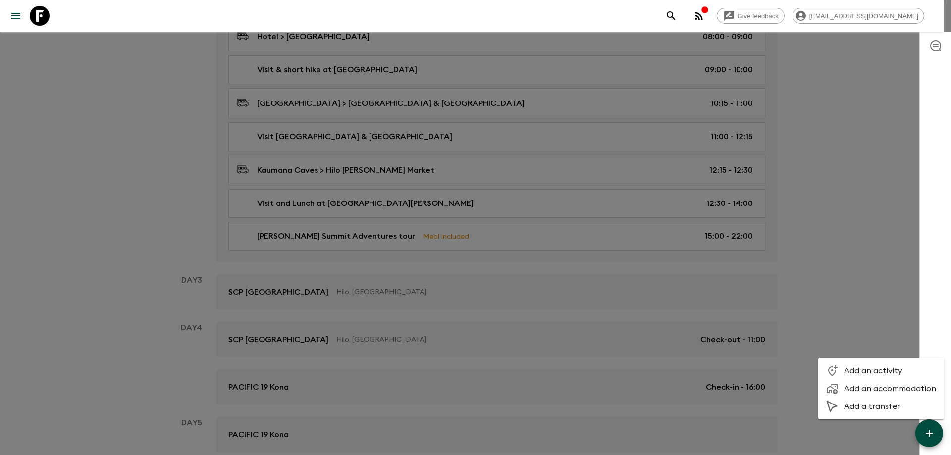
click at [846, 411] on span "Add a transfer" at bounding box center [890, 407] width 92 height 10
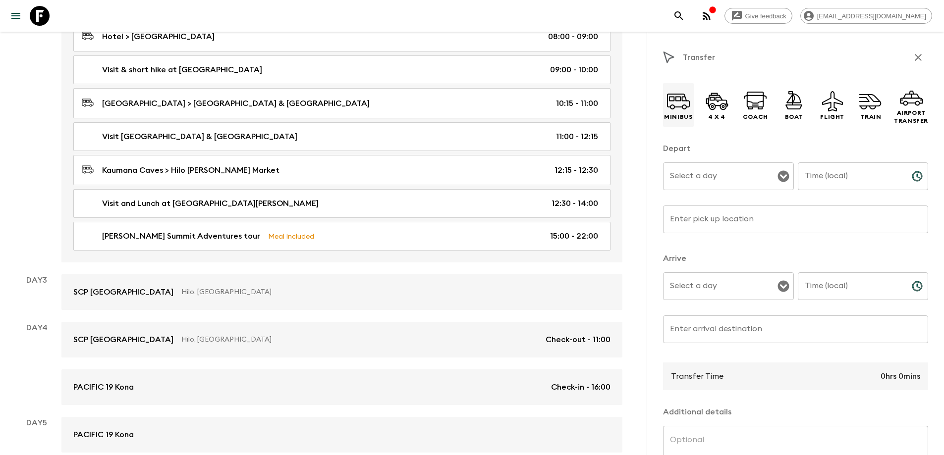
click at [681, 108] on icon at bounding box center [678, 101] width 24 height 24
click at [686, 186] on div "Select a day" at bounding box center [728, 177] width 131 height 28
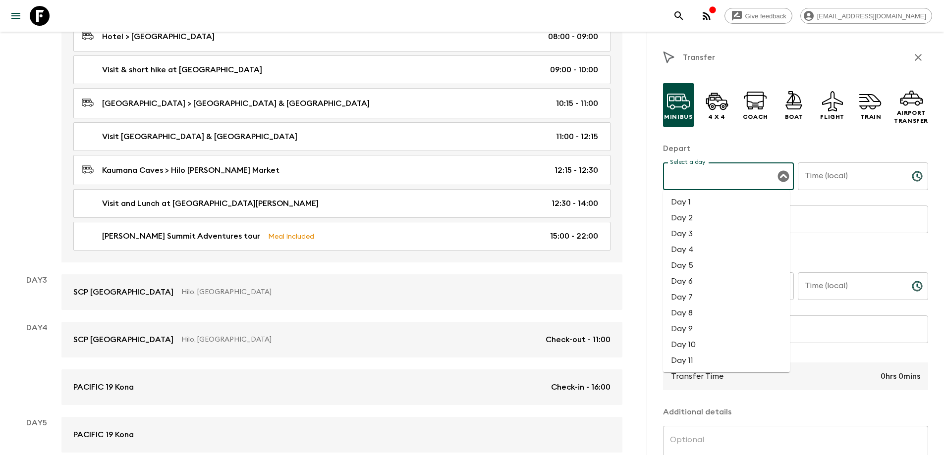
click at [683, 213] on li "Day 2" at bounding box center [726, 218] width 127 height 16
type input "Day 2"
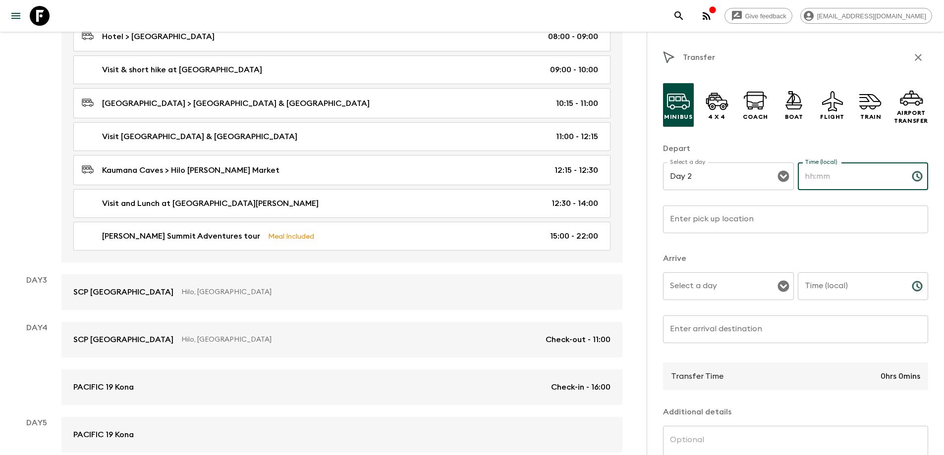
click at [825, 178] on input "Time (local)" at bounding box center [851, 177] width 106 height 28
type input "14:00"
click at [691, 221] on input "Enter pick up location" at bounding box center [795, 220] width 265 height 28
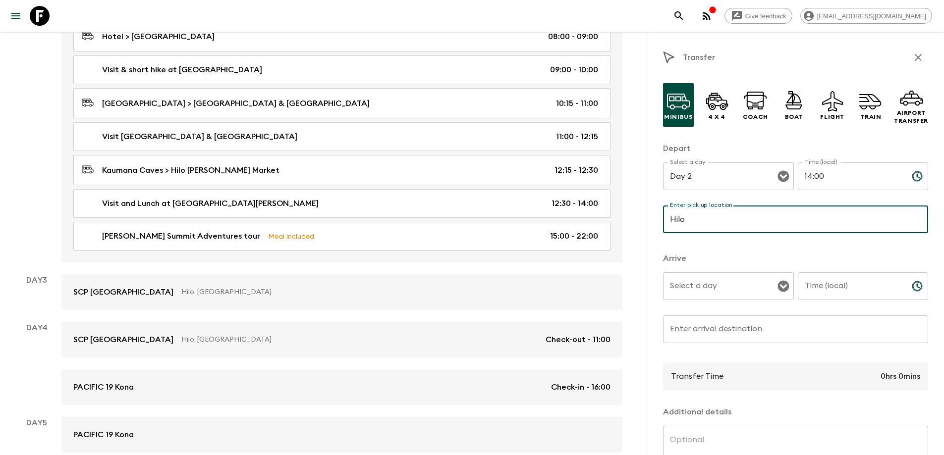
type input "[PERSON_NAME] Market"
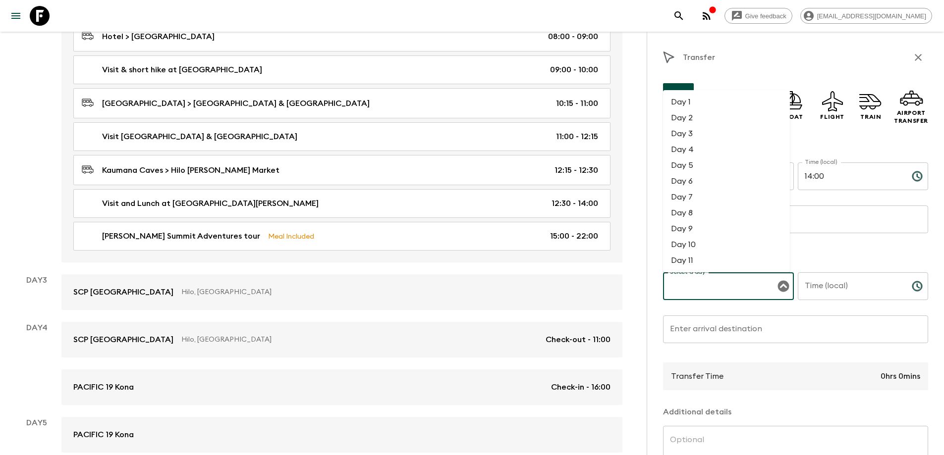
click at [696, 285] on input "Select a day" at bounding box center [720, 286] width 107 height 19
click at [687, 117] on li "Day 2" at bounding box center [726, 118] width 127 height 16
type input "Day 2"
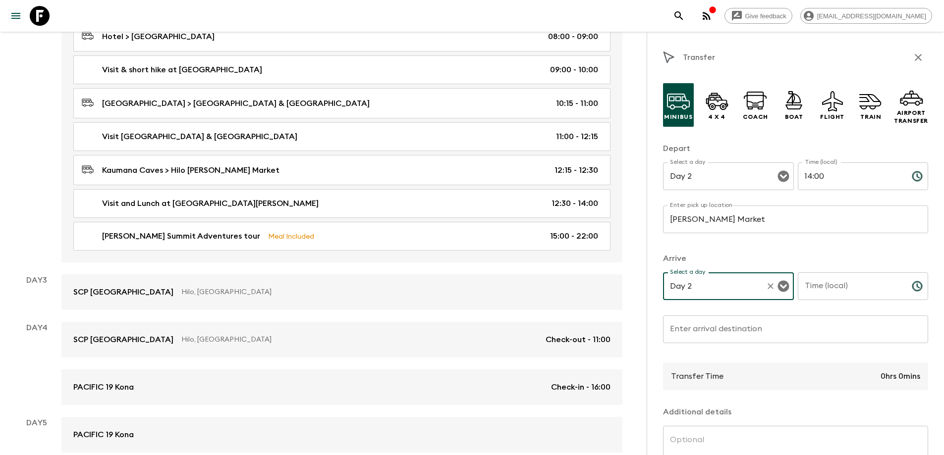
click at [830, 290] on input "Time (local)" at bounding box center [851, 287] width 106 height 28
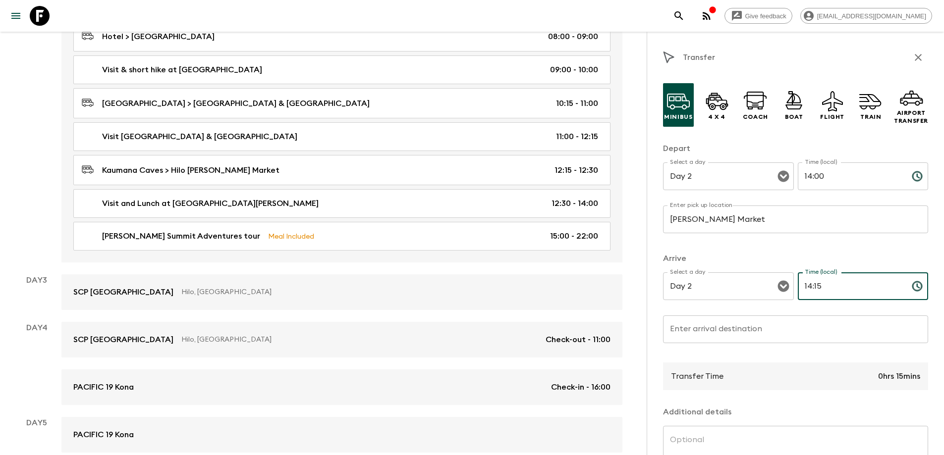
type input "14:15"
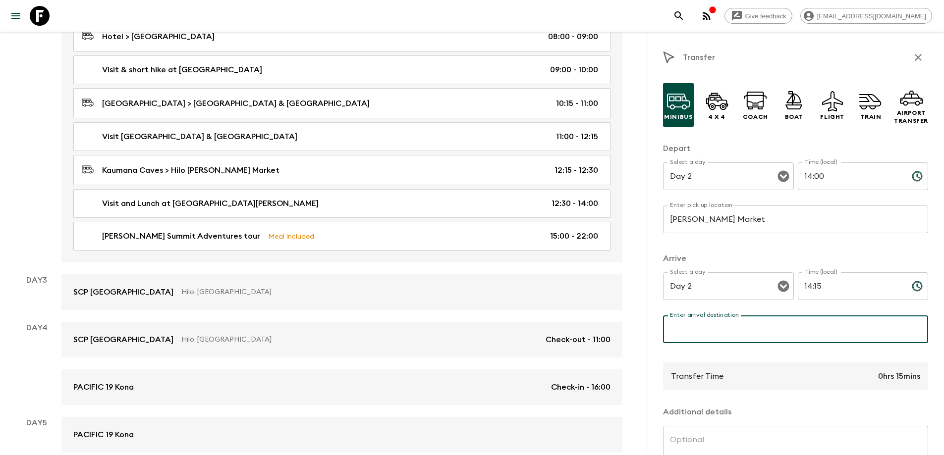
click at [681, 332] on input "Enter arrival destination" at bounding box center [795, 330] width 265 height 28
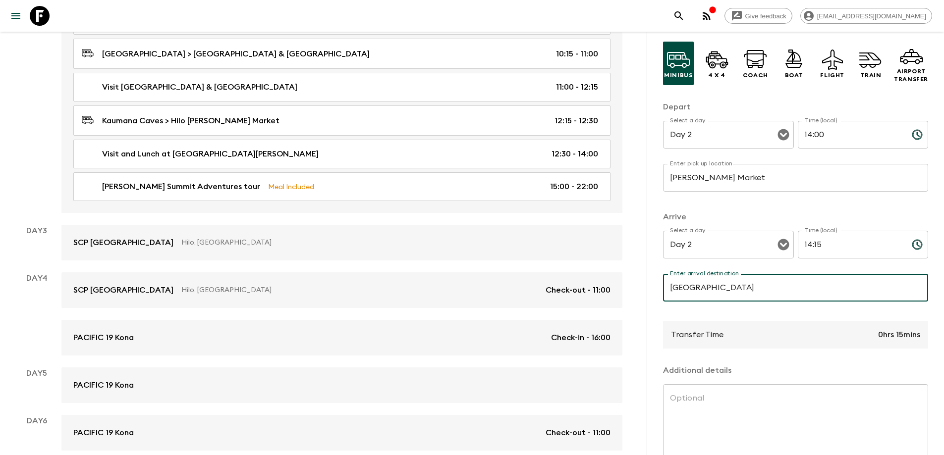
scroll to position [93, 0]
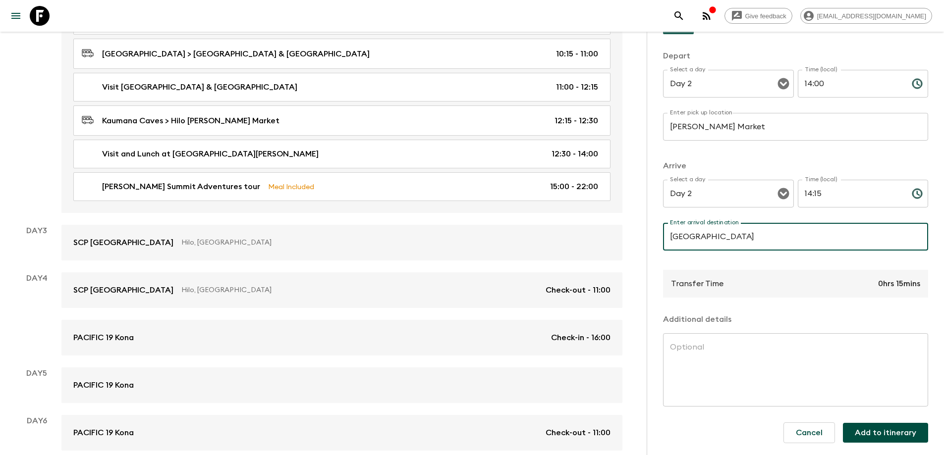
type input "[GEOGRAPHIC_DATA]"
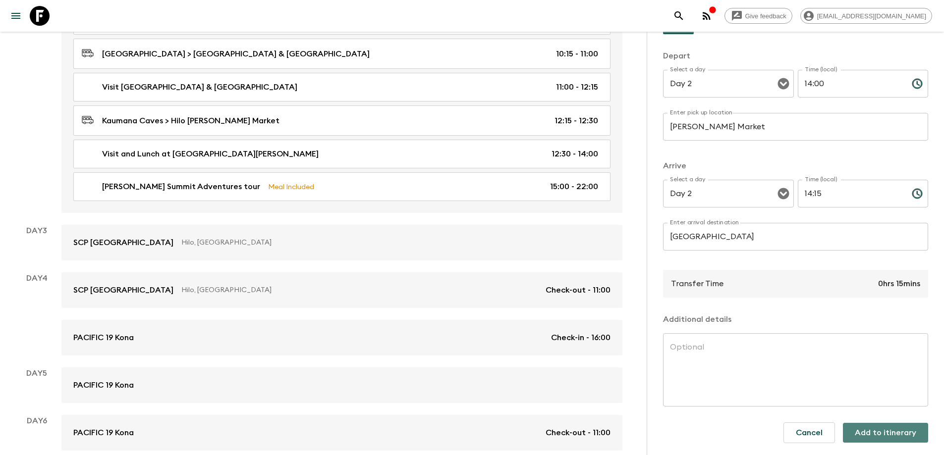
click at [883, 433] on button "Add to itinerary" at bounding box center [885, 433] width 85 height 20
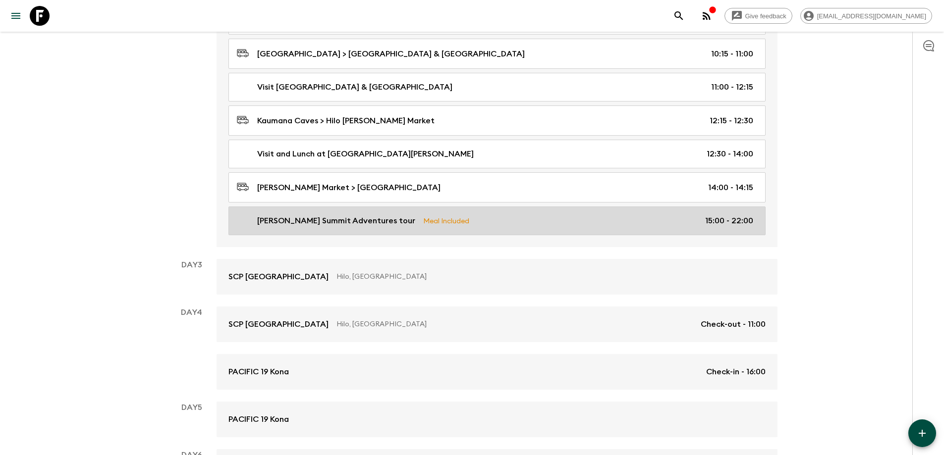
click at [740, 221] on p "15:00 - 22:00" at bounding box center [729, 221] width 48 height 12
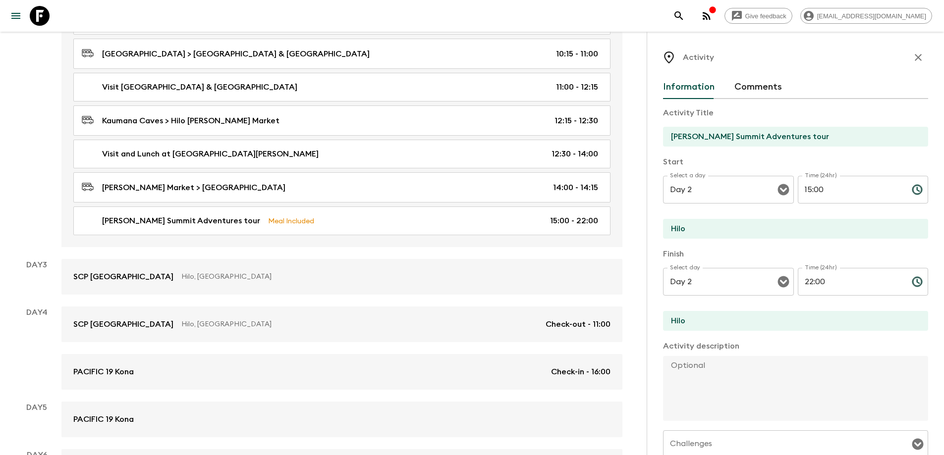
click at [803, 277] on input "22:00" at bounding box center [851, 282] width 106 height 28
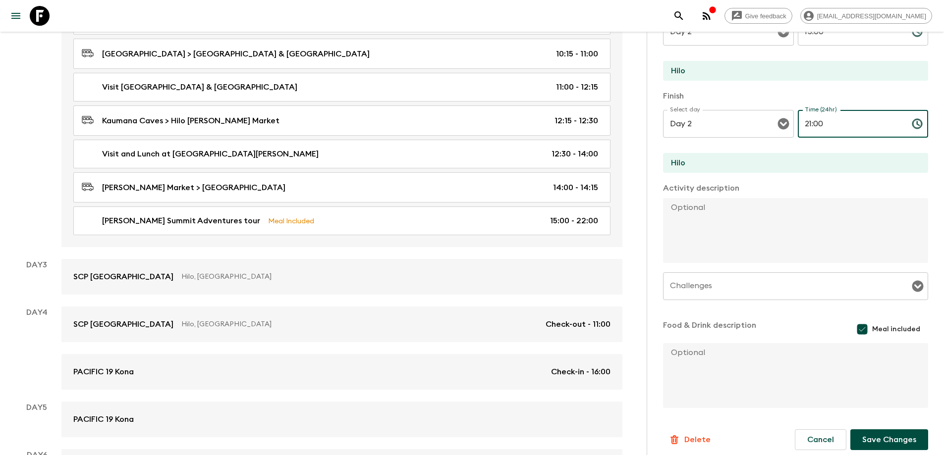
scroll to position [165, 0]
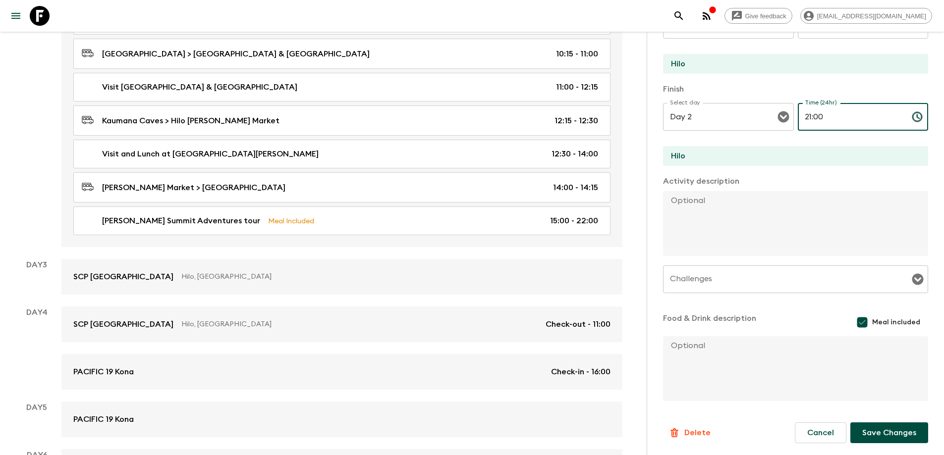
type input "21:00"
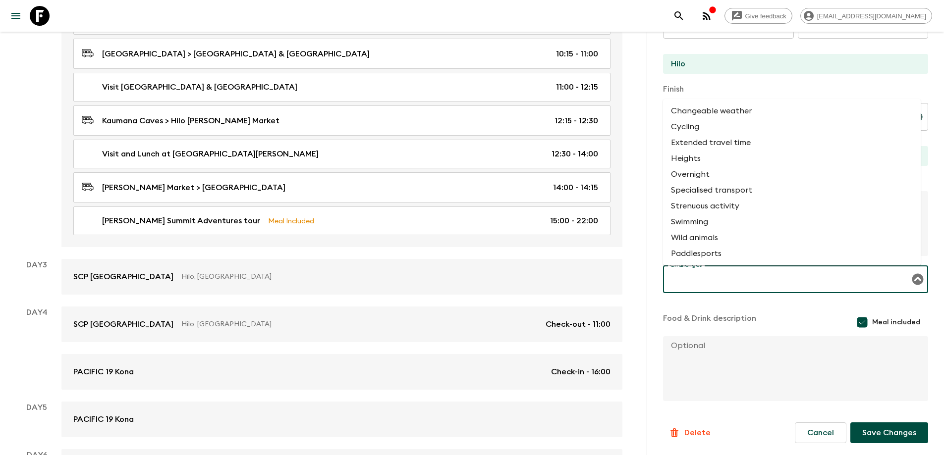
click at [780, 281] on input "Challenges" at bounding box center [787, 279] width 241 height 19
click at [684, 347] on textarea at bounding box center [791, 368] width 257 height 65
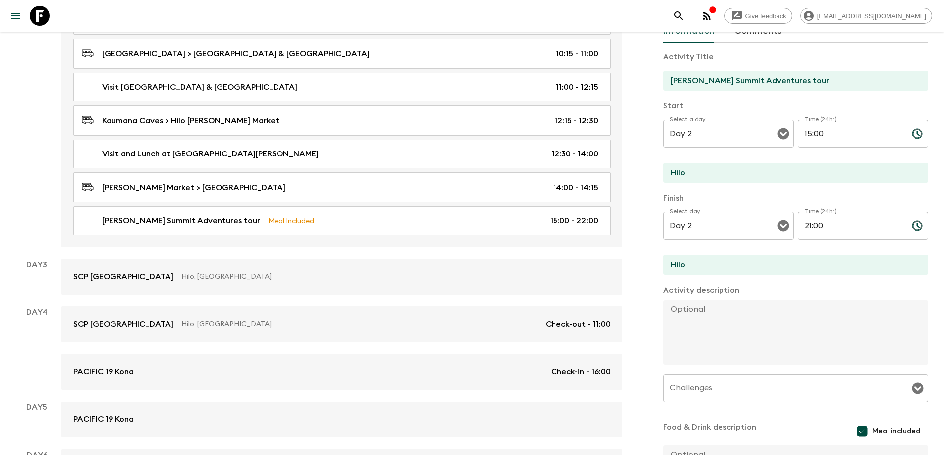
scroll to position [16, 0]
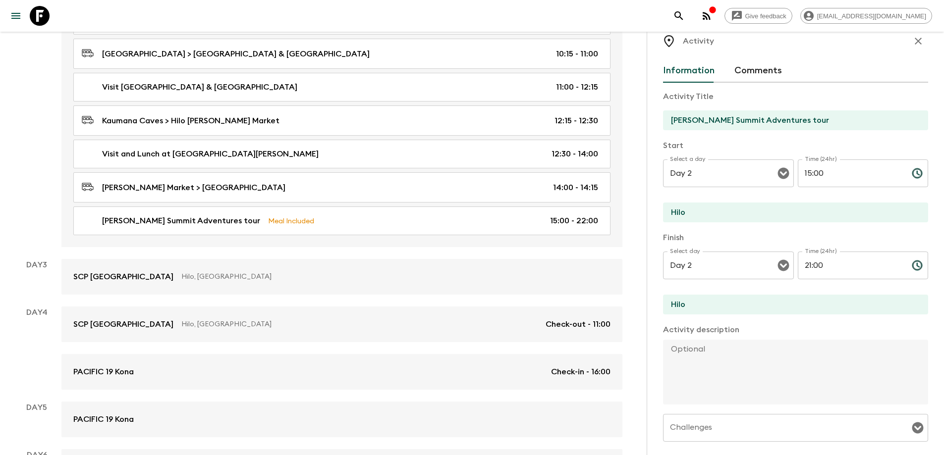
click at [670, 349] on textarea at bounding box center [791, 372] width 257 height 65
paste textarea "Join us on an epic Mauna Kea Summit Adventures Tour to one of the most amazing …"
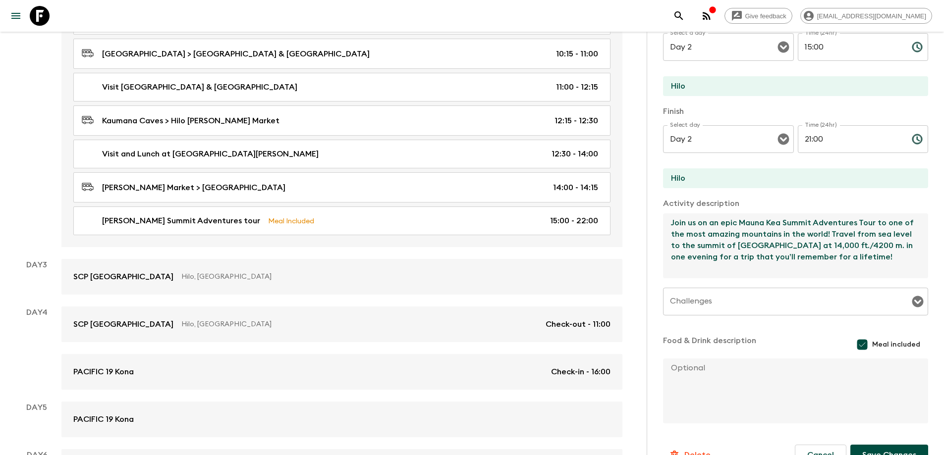
scroll to position [165, 0]
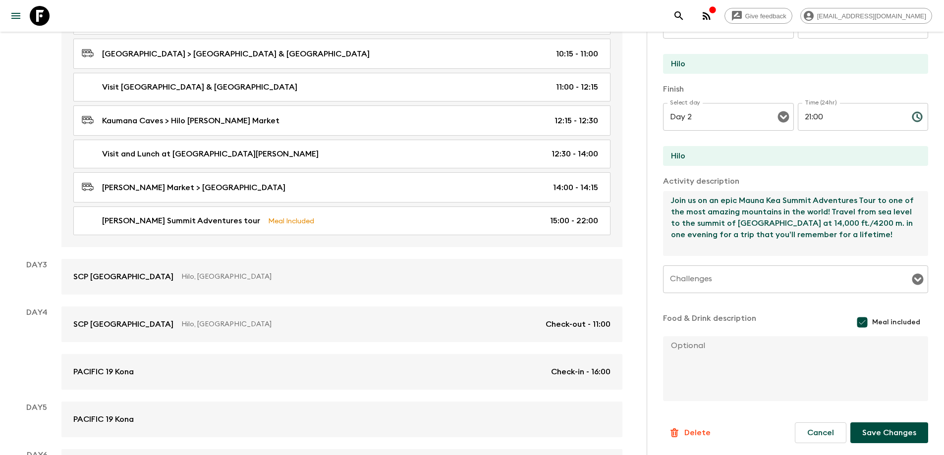
type textarea "Join us on an epic Mauna Kea Summit Adventures Tour to one of the most amazing …"
click at [671, 348] on textarea at bounding box center [791, 368] width 257 height 65
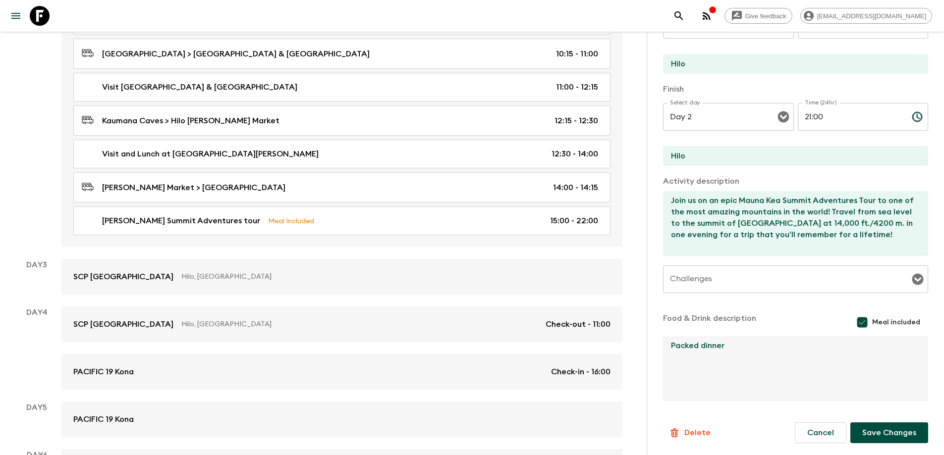
type textarea "Packed dinner"
click at [681, 279] on input "Challenges" at bounding box center [787, 279] width 241 height 19
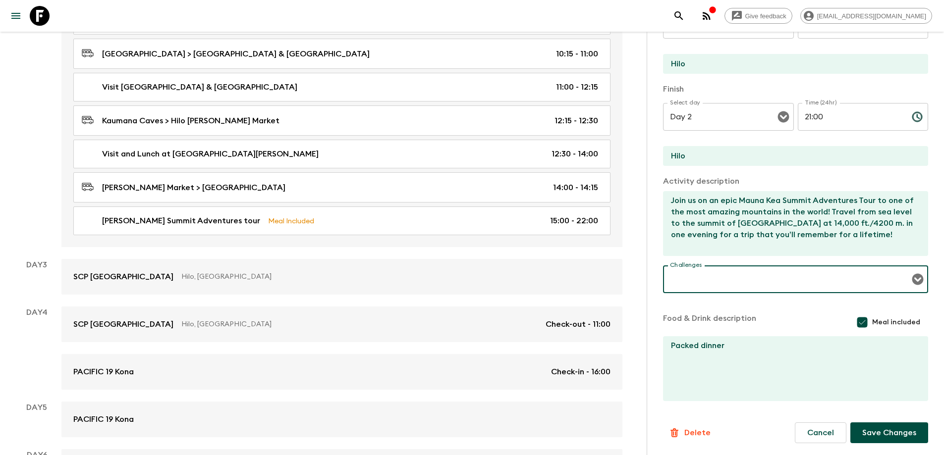
paste input "The following is what is listed on our website for the MK tour: "This tour is n…"
type input "The following is what is listed on our website for the MK tour: "This tour is n…"
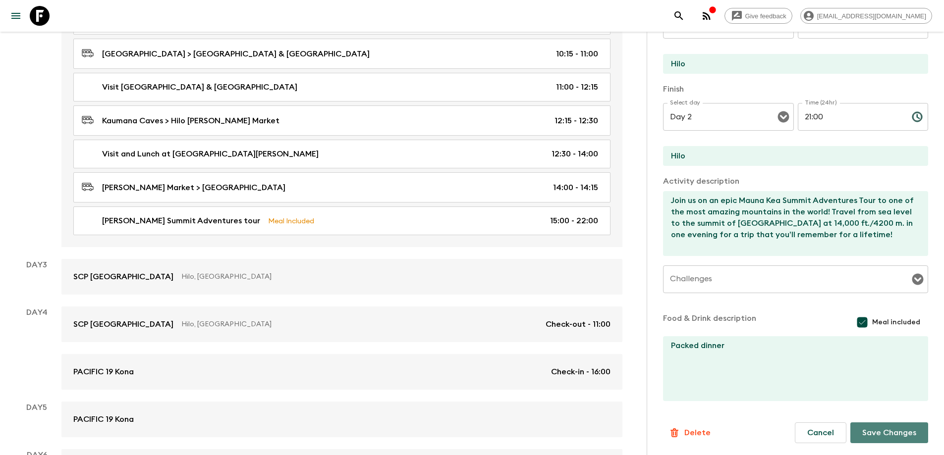
click at [879, 437] on button "Save Changes" at bounding box center [889, 433] width 78 height 21
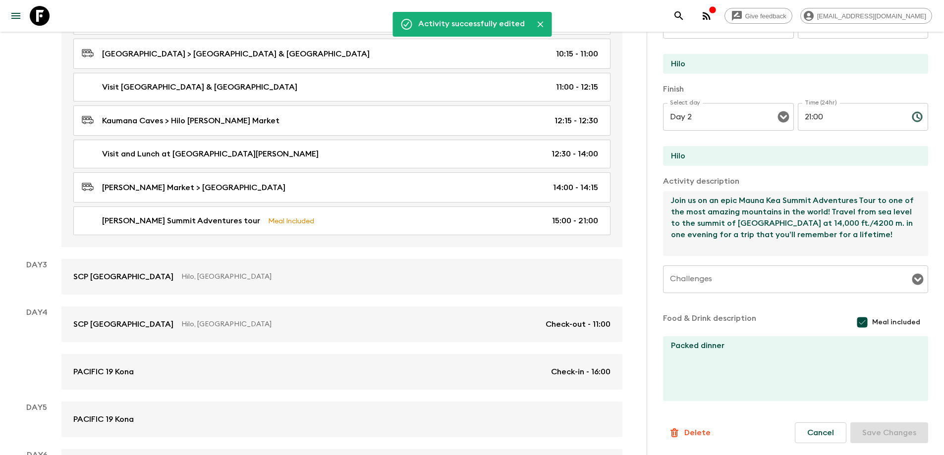
click at [887, 237] on textarea "Join us on an epic Mauna Kea Summit Adventures Tour to one of the most amazing …" at bounding box center [791, 223] width 257 height 65
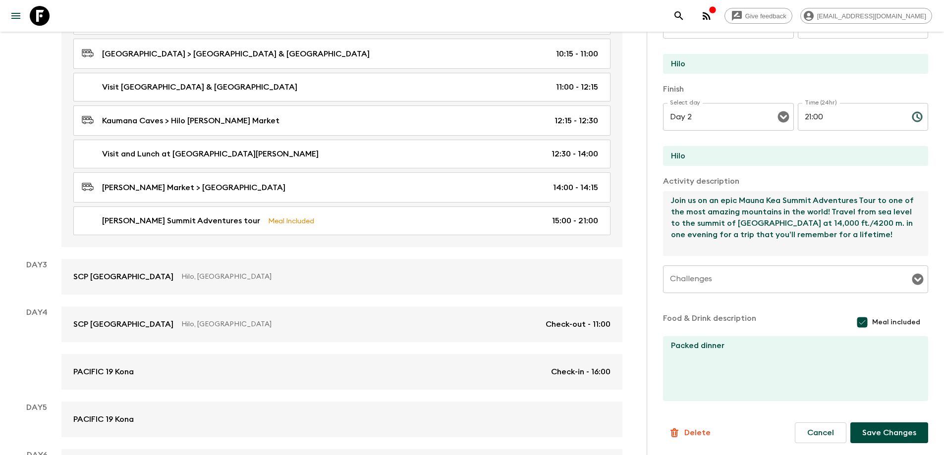
scroll to position [5, 0]
paste textarea "The following is what is listed on our website for the MK tour: "This tour is n…"
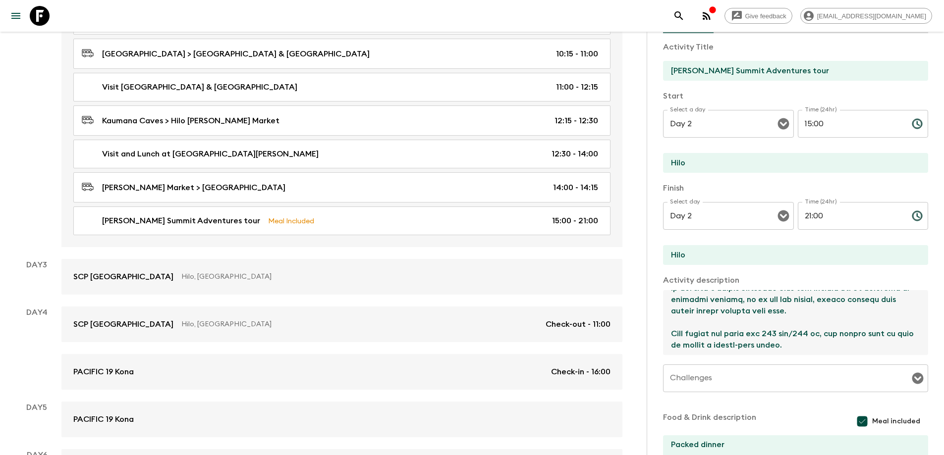
scroll to position [165, 0]
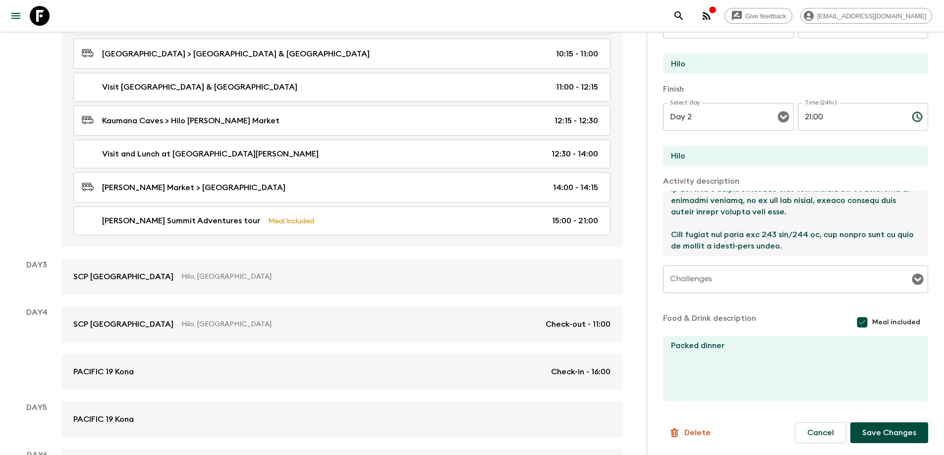
type textarea "Lore ip do si amet Conse Adi Elitse Doeiusmodt Inci ut lab et dol magn aliquae …"
click at [890, 443] on div "Information Comments Activity Title Mauna Kea Summit Adventures tour Start Sele…" at bounding box center [795, 190] width 265 height 561
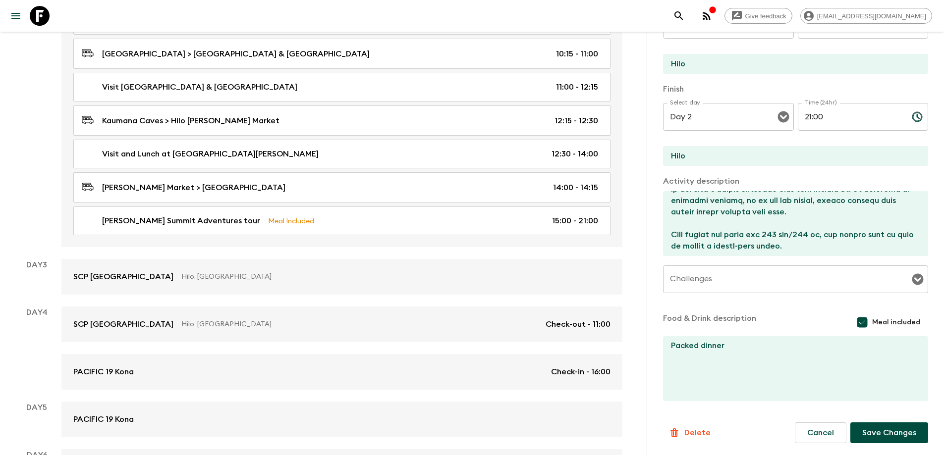
click at [891, 435] on button "Save Changes" at bounding box center [889, 433] width 78 height 21
click at [807, 437] on button "Cancel" at bounding box center [821, 433] width 52 height 21
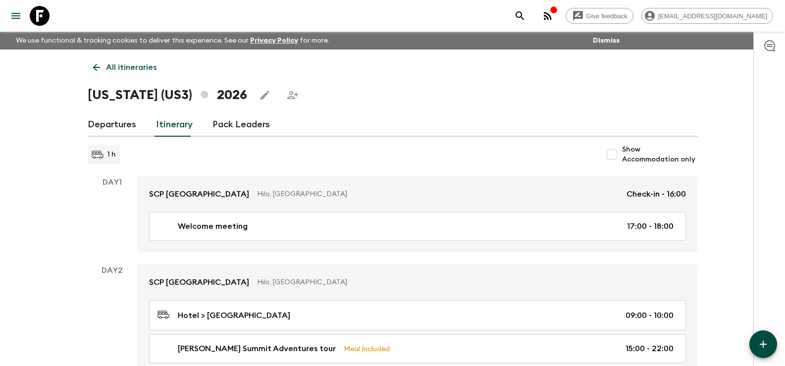
click at [10, 16] on icon "menu" at bounding box center [16, 16] width 12 height 12
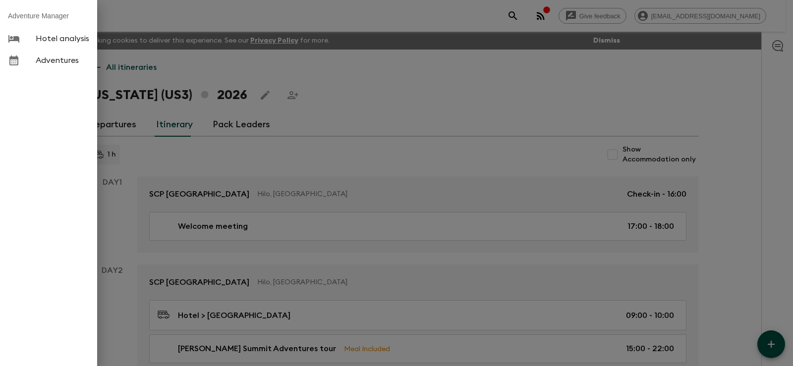
click at [226, 70] on div at bounding box center [396, 183] width 793 height 366
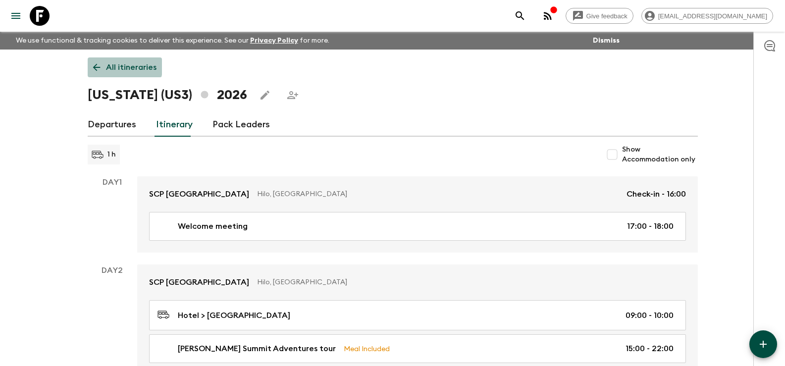
click at [96, 66] on icon at bounding box center [96, 67] width 11 height 11
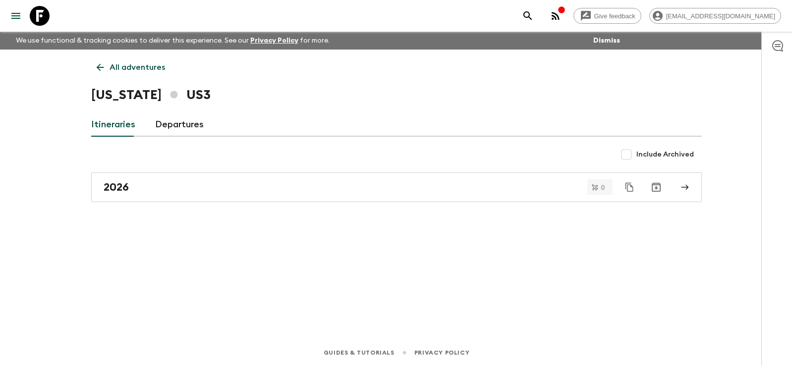
click at [99, 67] on icon at bounding box center [100, 67] width 7 height 7
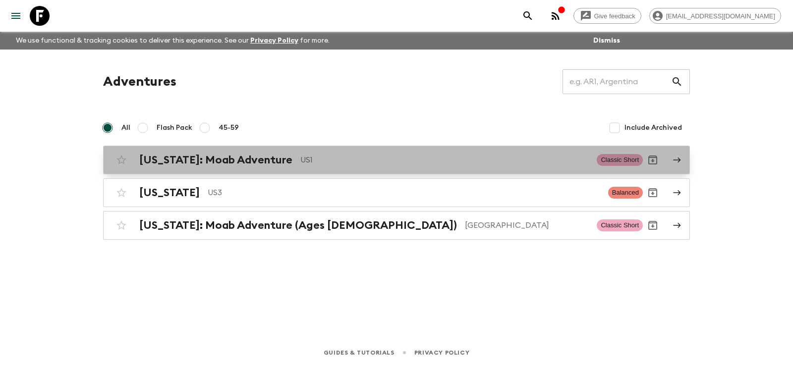
click at [215, 158] on h2 "Utah: Moab Adventure" at bounding box center [215, 160] width 153 height 13
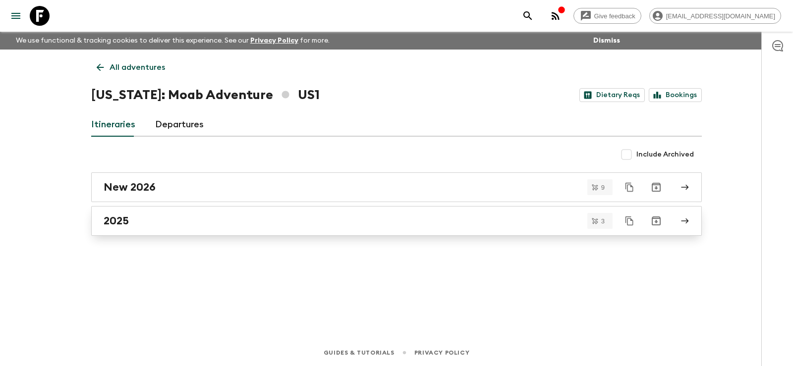
click at [119, 220] on h2 "2025" at bounding box center [116, 221] width 25 height 13
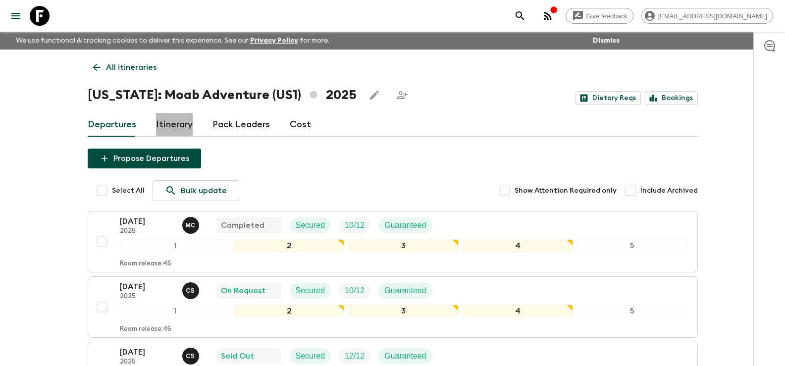
click at [174, 123] on link "Itinerary" at bounding box center [174, 125] width 37 height 24
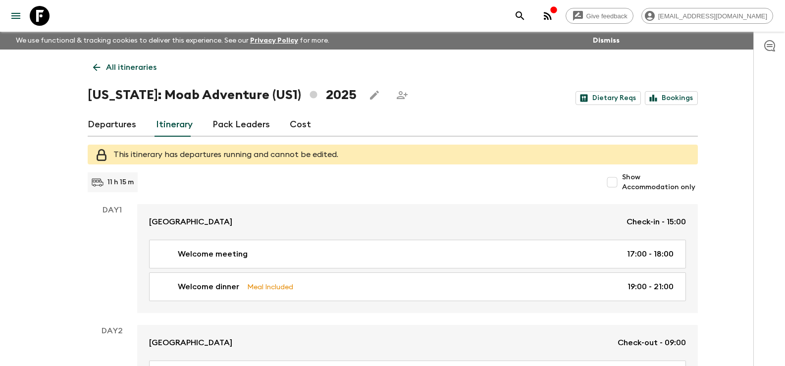
click at [118, 126] on link "Departures" at bounding box center [112, 125] width 49 height 24
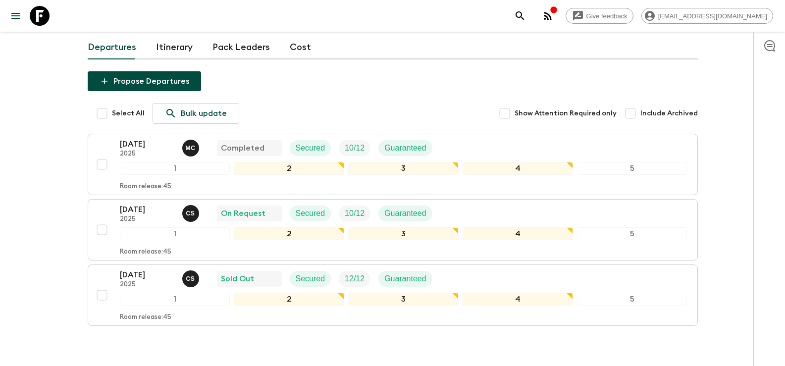
scroll to position [99, 0]
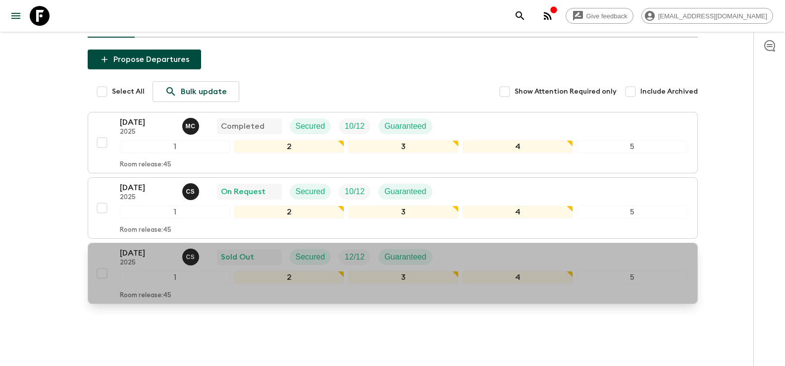
click at [138, 256] on p "26 Oct 2025" at bounding box center [147, 253] width 55 height 12
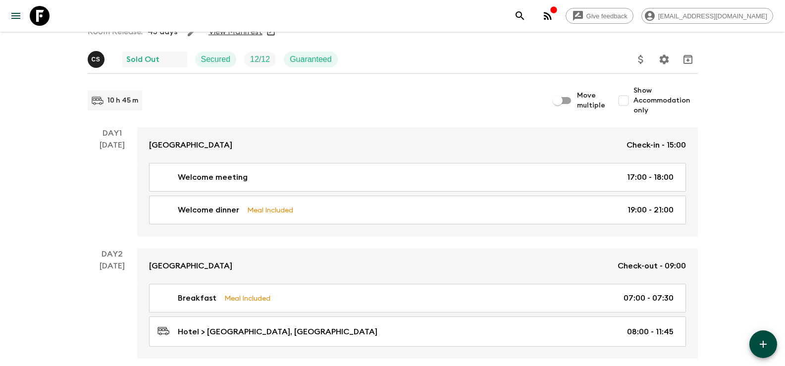
scroll to position [99, 0]
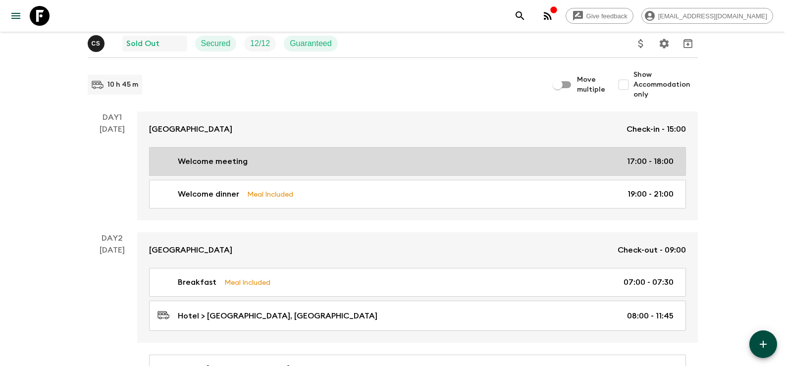
click at [389, 162] on div "Welcome meeting 17:00 - 18:00" at bounding box center [416, 162] width 516 height 12
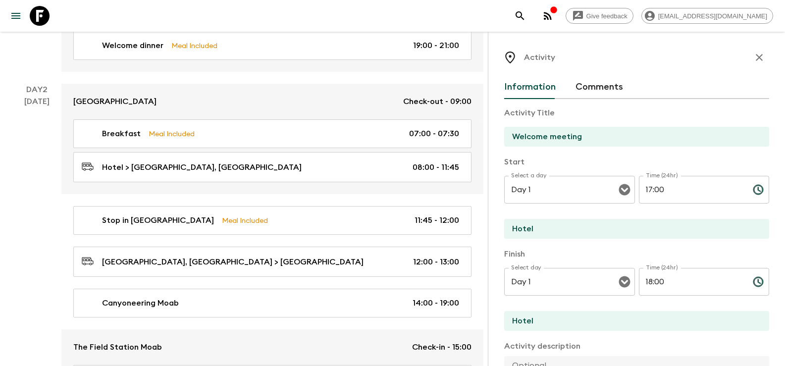
click at [754, 55] on icon "button" at bounding box center [760, 58] width 12 height 12
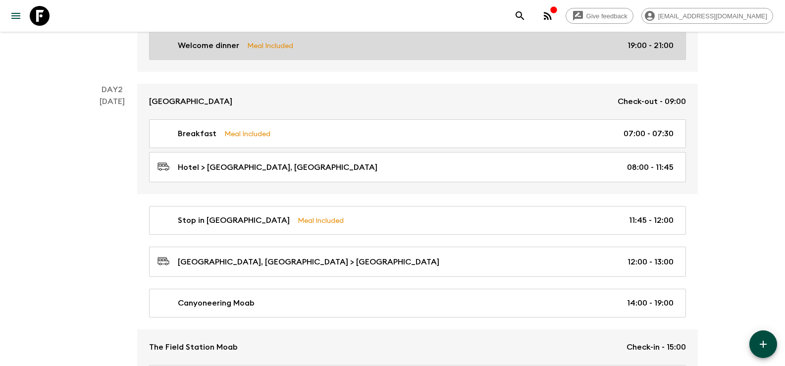
click at [423, 50] on div "Welcome dinner Meal Included 19:00 - 21:00" at bounding box center [416, 46] width 516 height 12
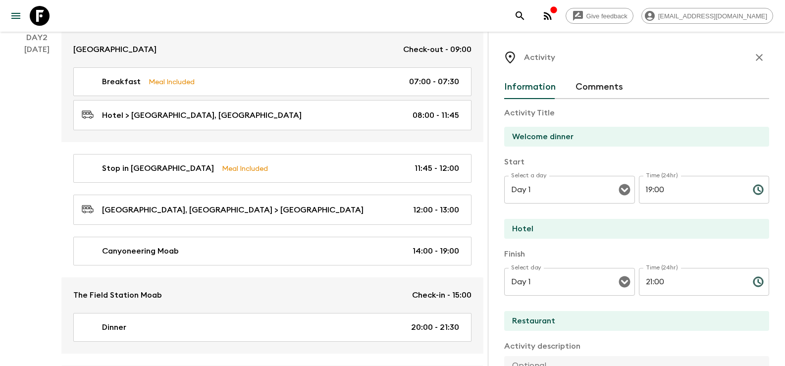
scroll to position [297, 0]
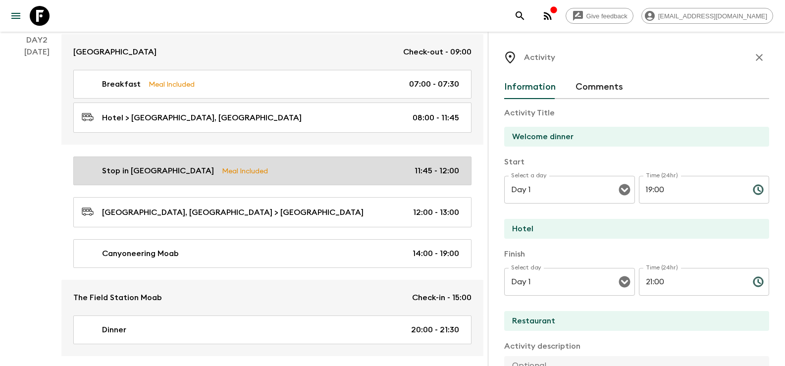
click at [163, 170] on p "Stop in Green River" at bounding box center [158, 171] width 112 height 12
type input "Stop in Green River"
type input "Green River, UT"
type textarea "Note: Summer Trips have lunch here, but Autumn Trips may require lunch to be in…"
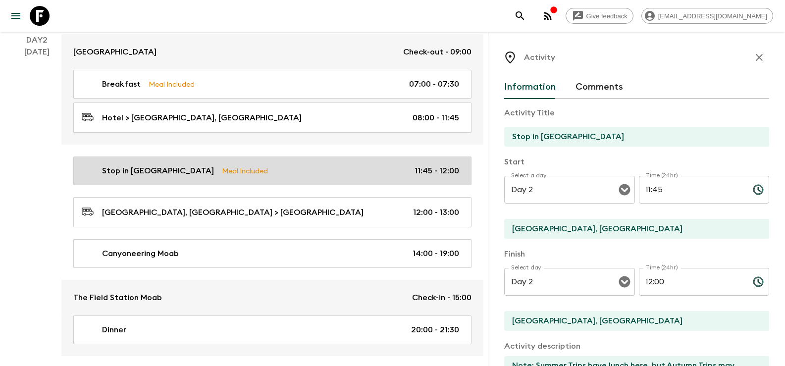
type input "Day 2"
type input "11:45"
type input "Day 2"
type input "12:00"
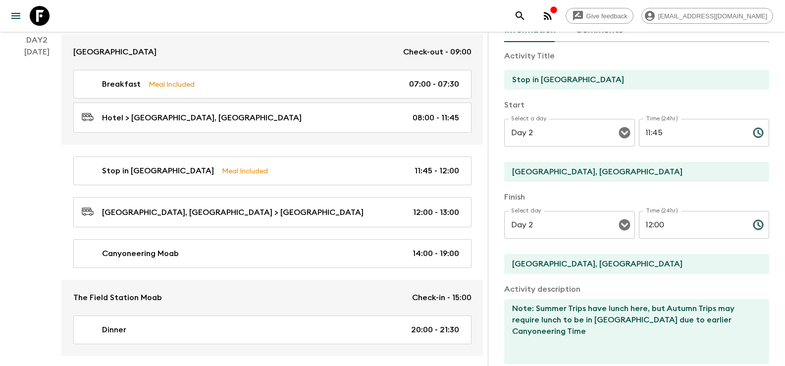
scroll to position [56, 0]
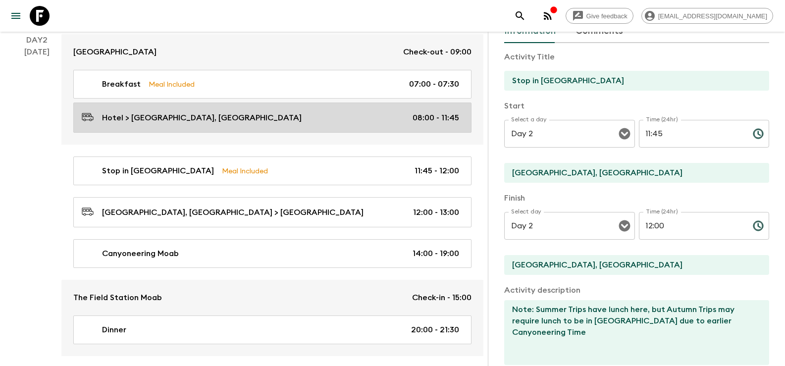
click at [195, 110] on link "Hotel > Green River, UT 08:00 - 11:45" at bounding box center [272, 118] width 398 height 30
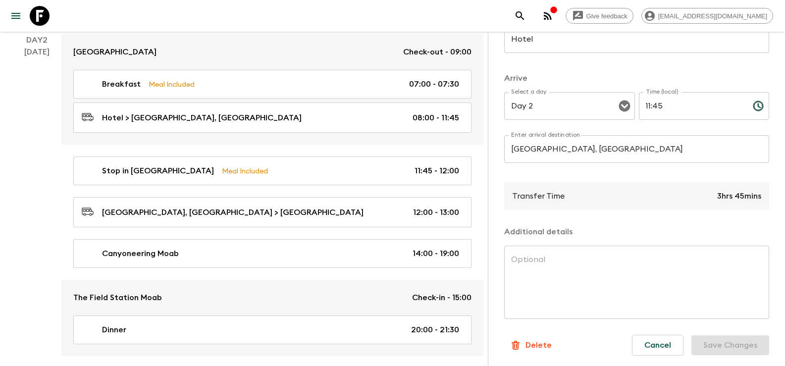
scroll to position [206, 0]
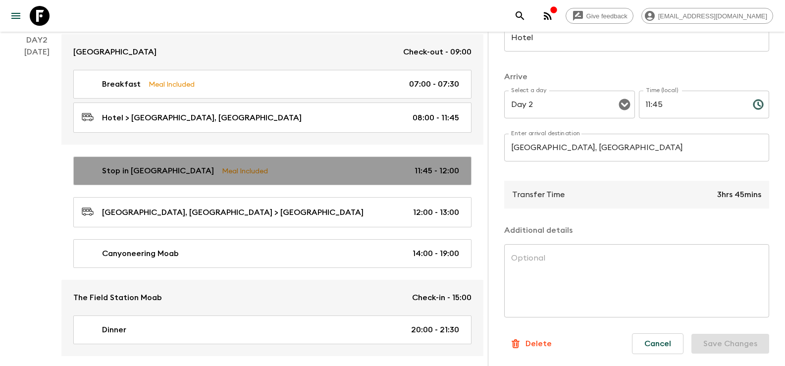
click at [212, 165] on link "Stop in Green River Meal Included 11:45 - 12:00" at bounding box center [272, 171] width 398 height 29
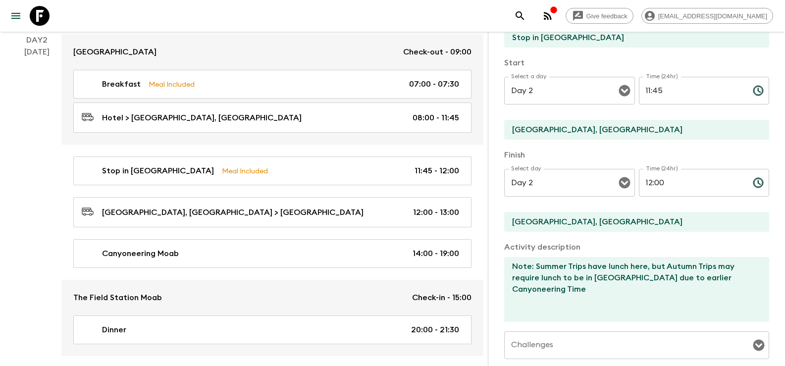
scroll to position [149, 0]
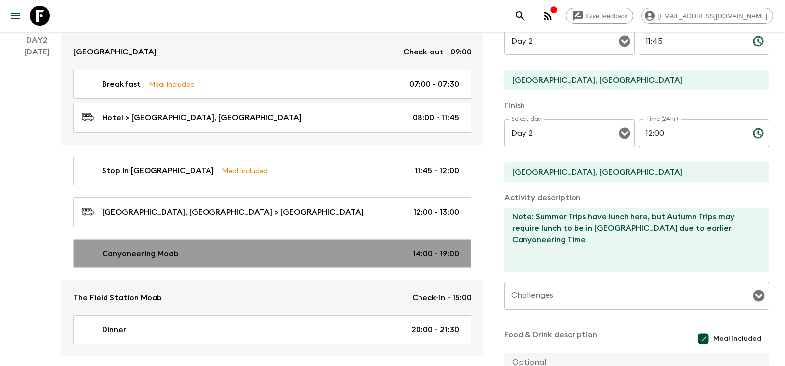
click at [184, 242] on link "Canyoneering Moab 14:00 - 19:00" at bounding box center [272, 253] width 398 height 29
type input "Canyoneering Moab"
type input "Moab"
type textarea "Trip Overview Duration: 4 – 5 hours Drive from Moab: 10 minutes Season: all yea…"
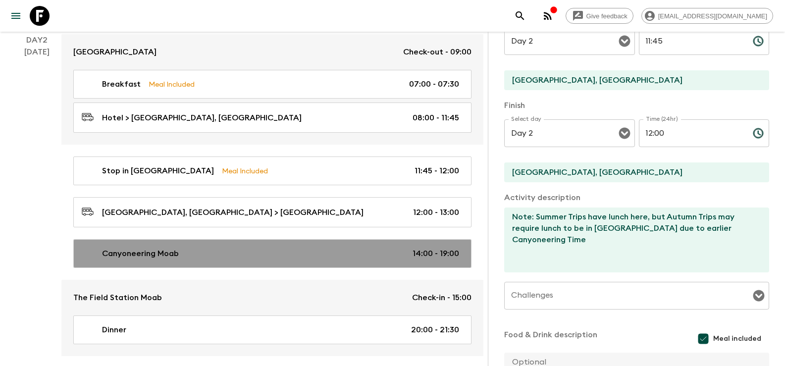
checkbox input "false"
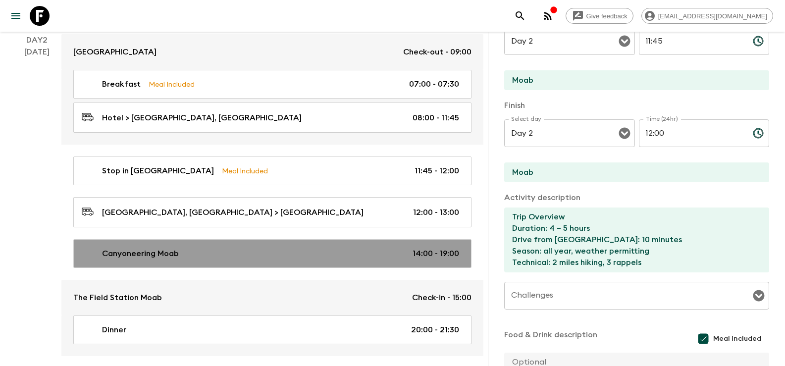
type input "14:00"
type input "19:00"
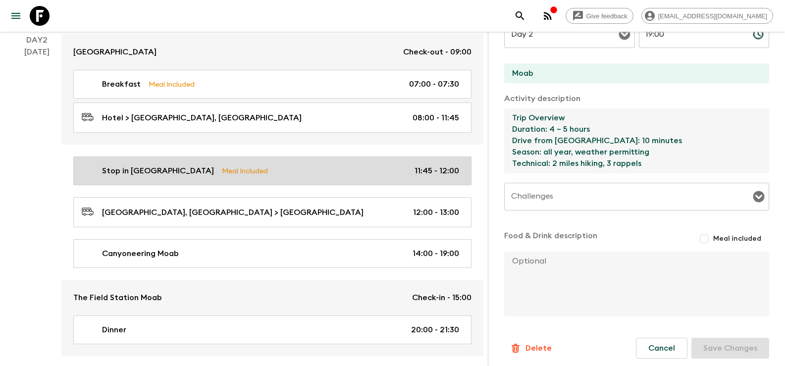
click at [154, 172] on p "Stop in Green River" at bounding box center [158, 171] width 112 height 12
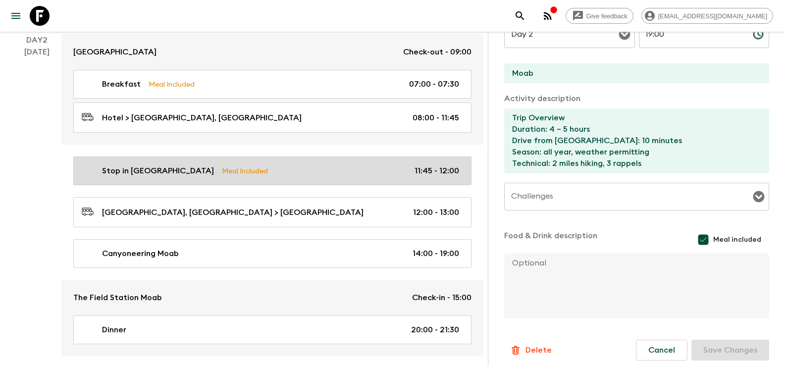
type input "Stop in Green River"
type input "Green River, UT"
type textarea "Note: Summer Trips have lunch here, but Autumn Trips may require lunch to be in…"
checkbox input "true"
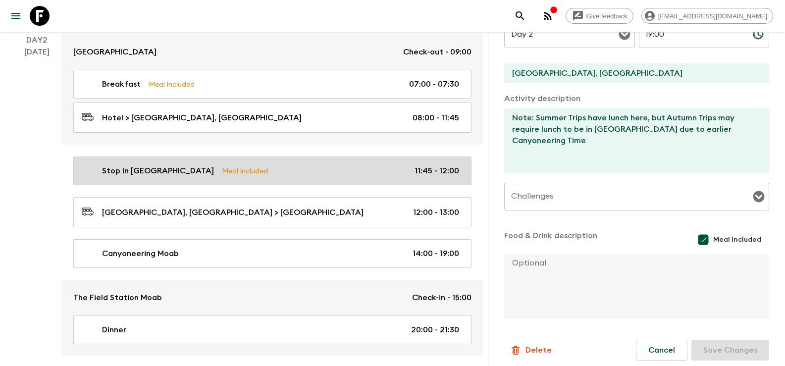
type input "11:45"
type input "12:00"
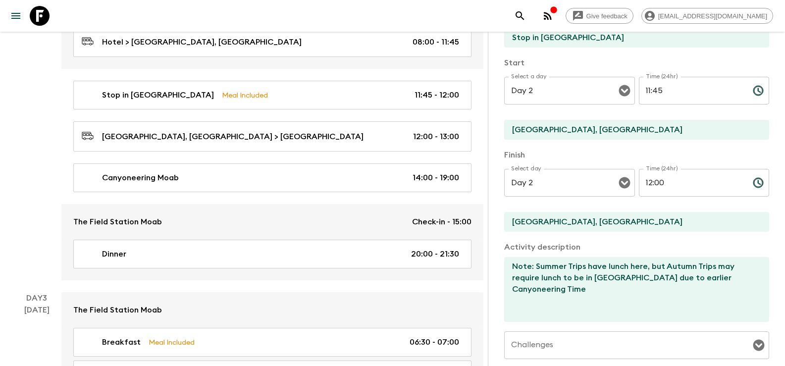
scroll to position [396, 0]
